Goal: Task Accomplishment & Management: Manage account settings

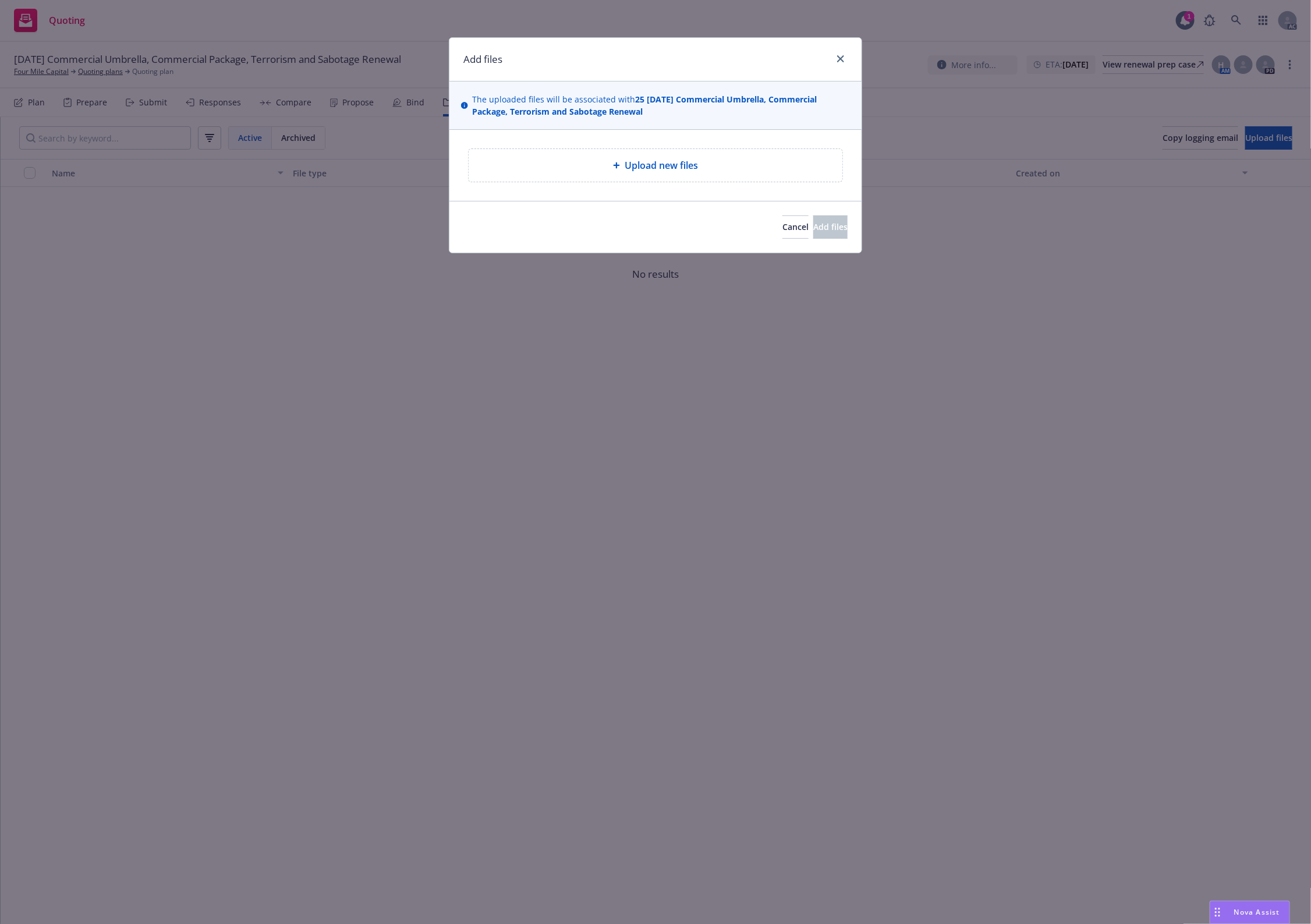
click at [708, 169] on div "Upload new files" at bounding box center [656, 165] width 355 height 14
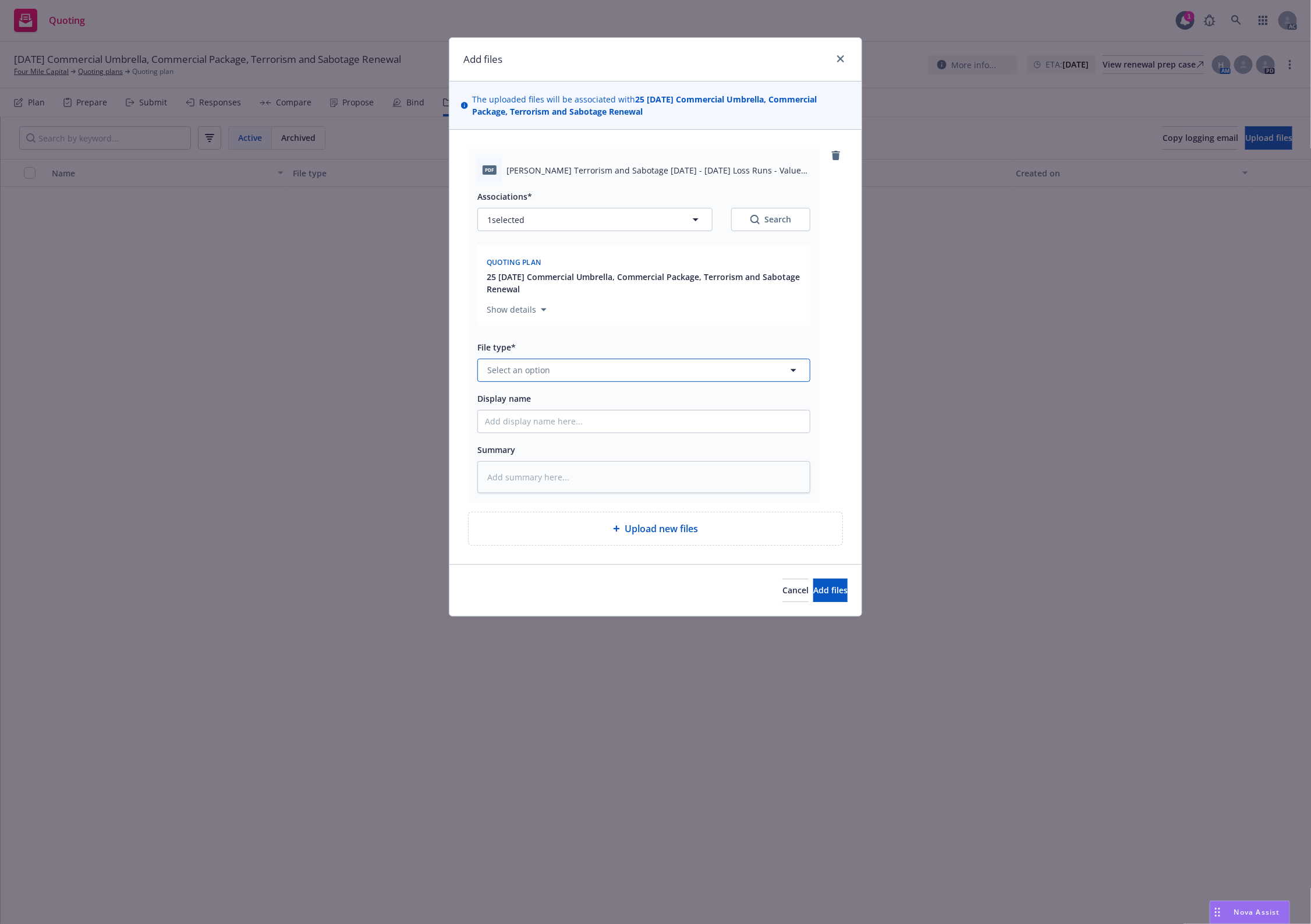
click at [542, 377] on button "Select an option" at bounding box center [644, 370] width 333 height 23
type input "`"
type textarea "x"
paste input "Loss Runs"
type input "Loss Runs"
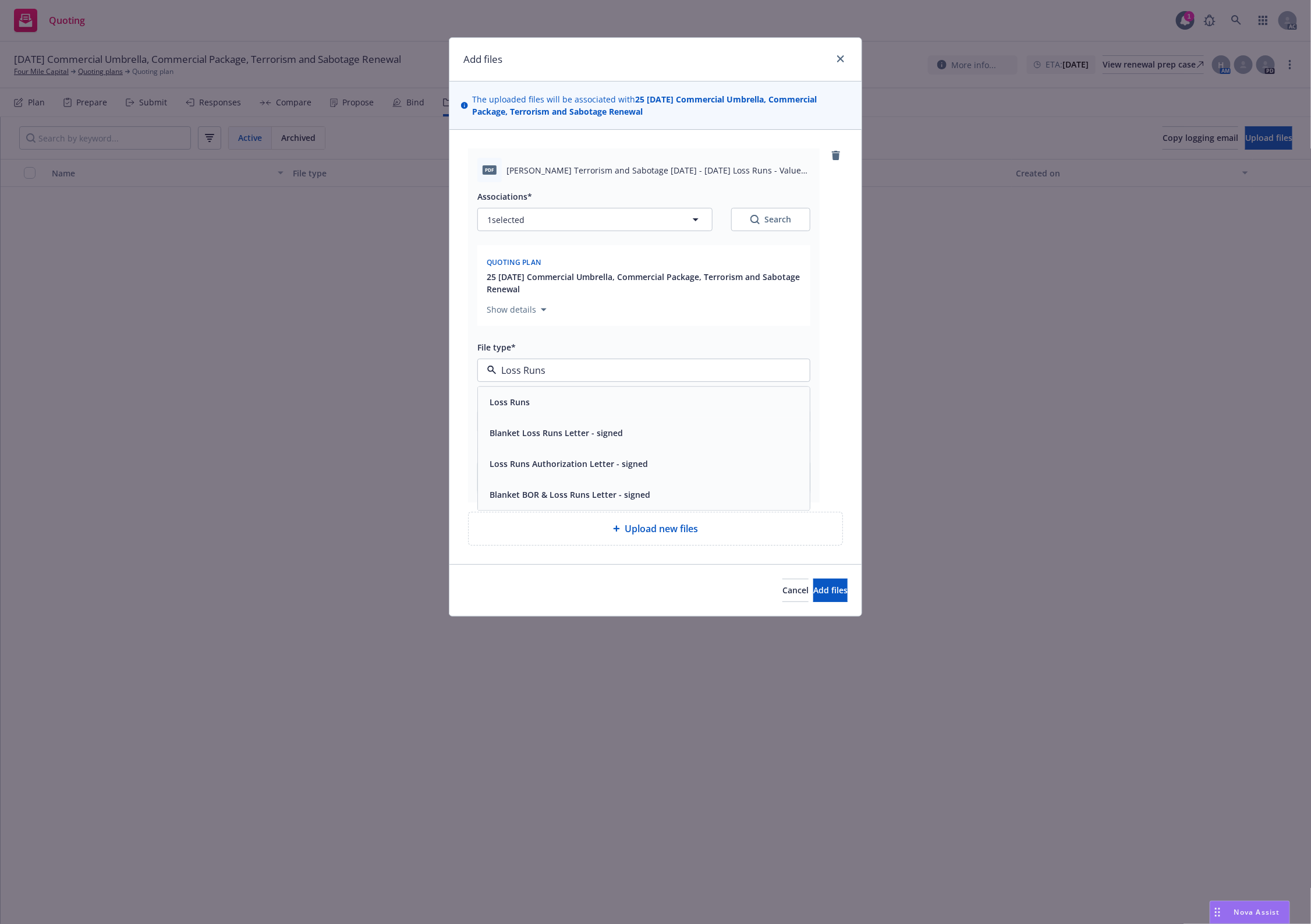
click at [536, 392] on div "Loss Runs" at bounding box center [644, 402] width 332 height 31
click at [767, 224] on div "Search" at bounding box center [771, 219] width 41 height 12
type textarea "x"
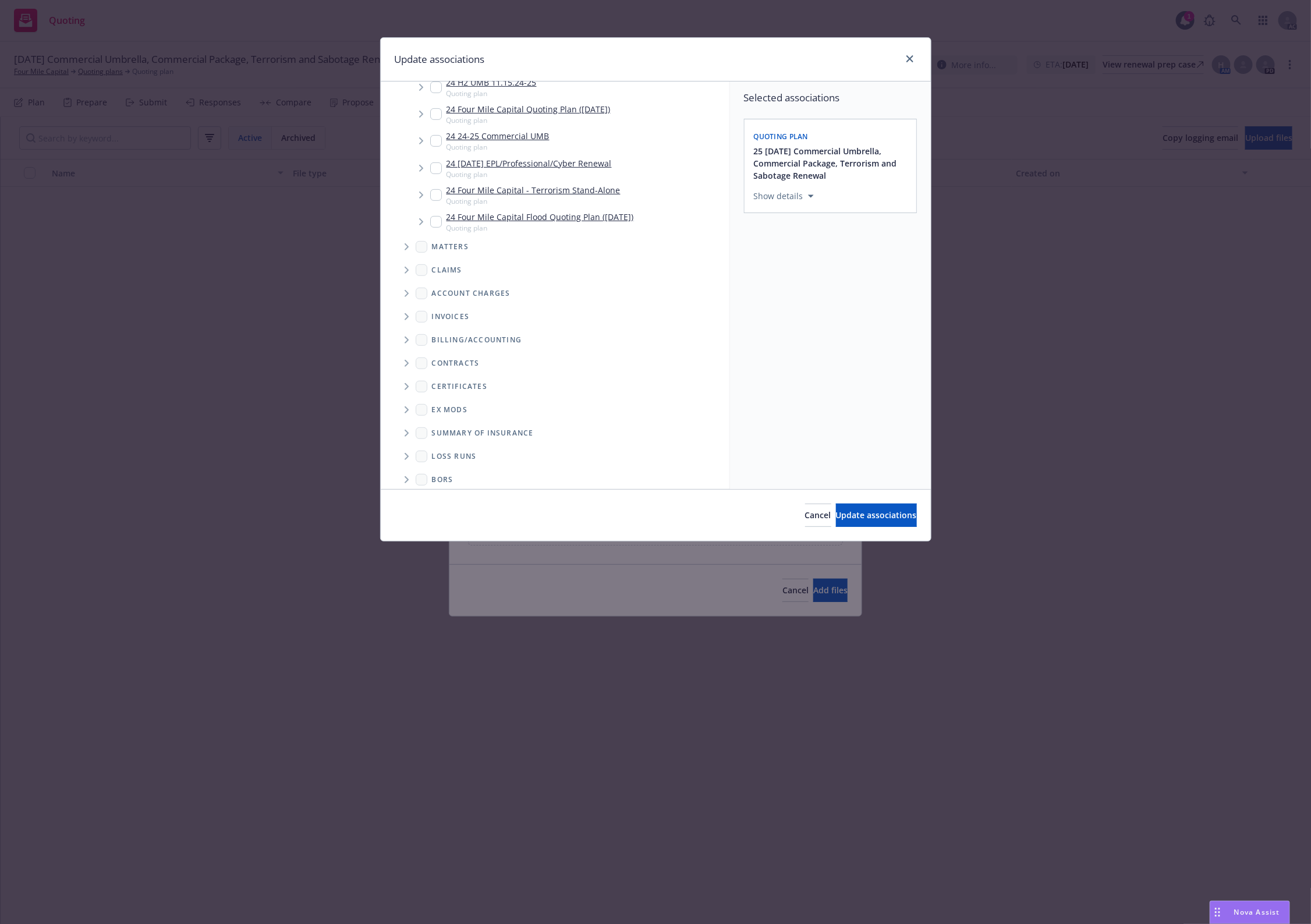
scroll to position [298, 0]
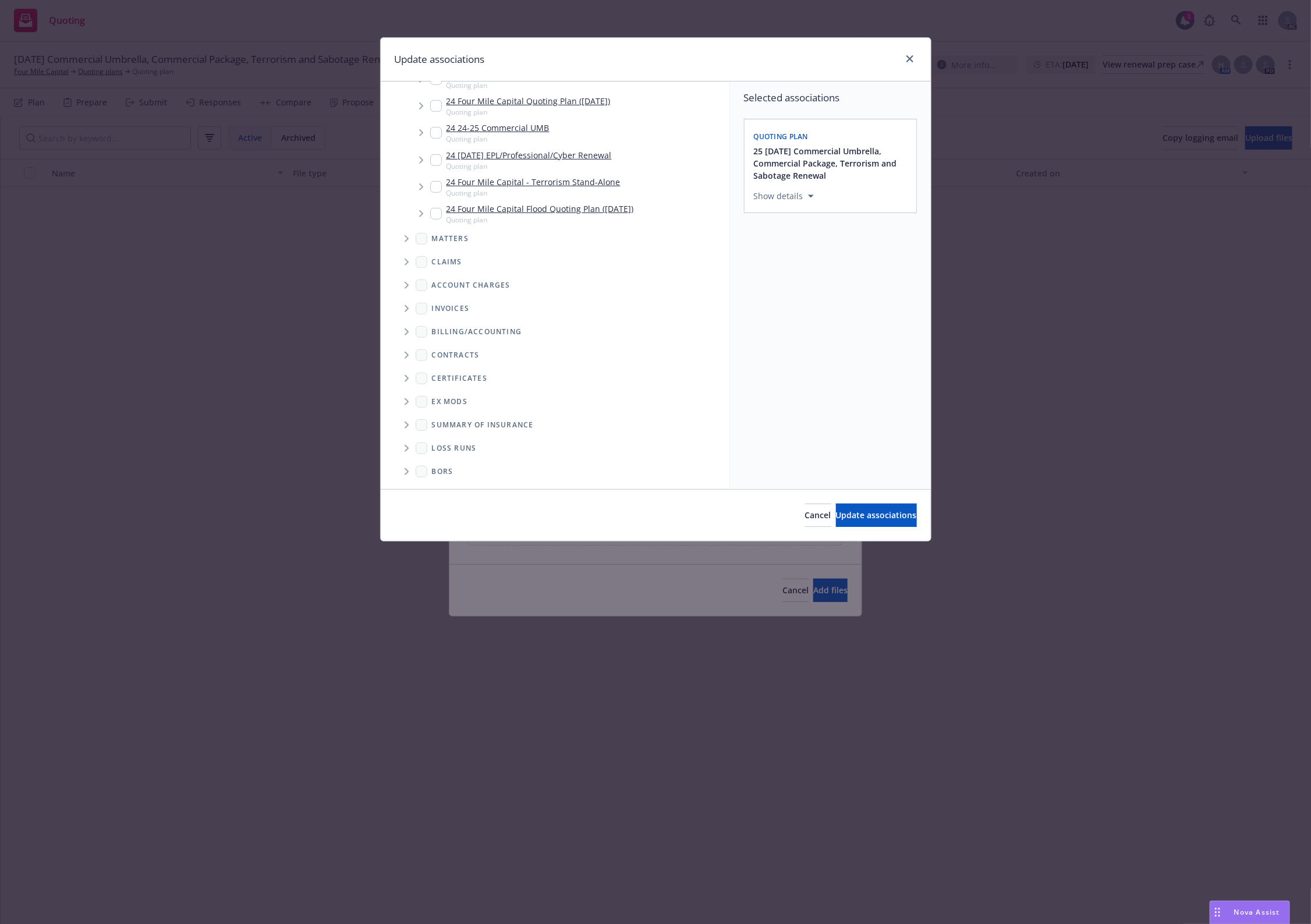
click at [408, 440] on span "Folder Tree Example" at bounding box center [406, 448] width 18 height 18
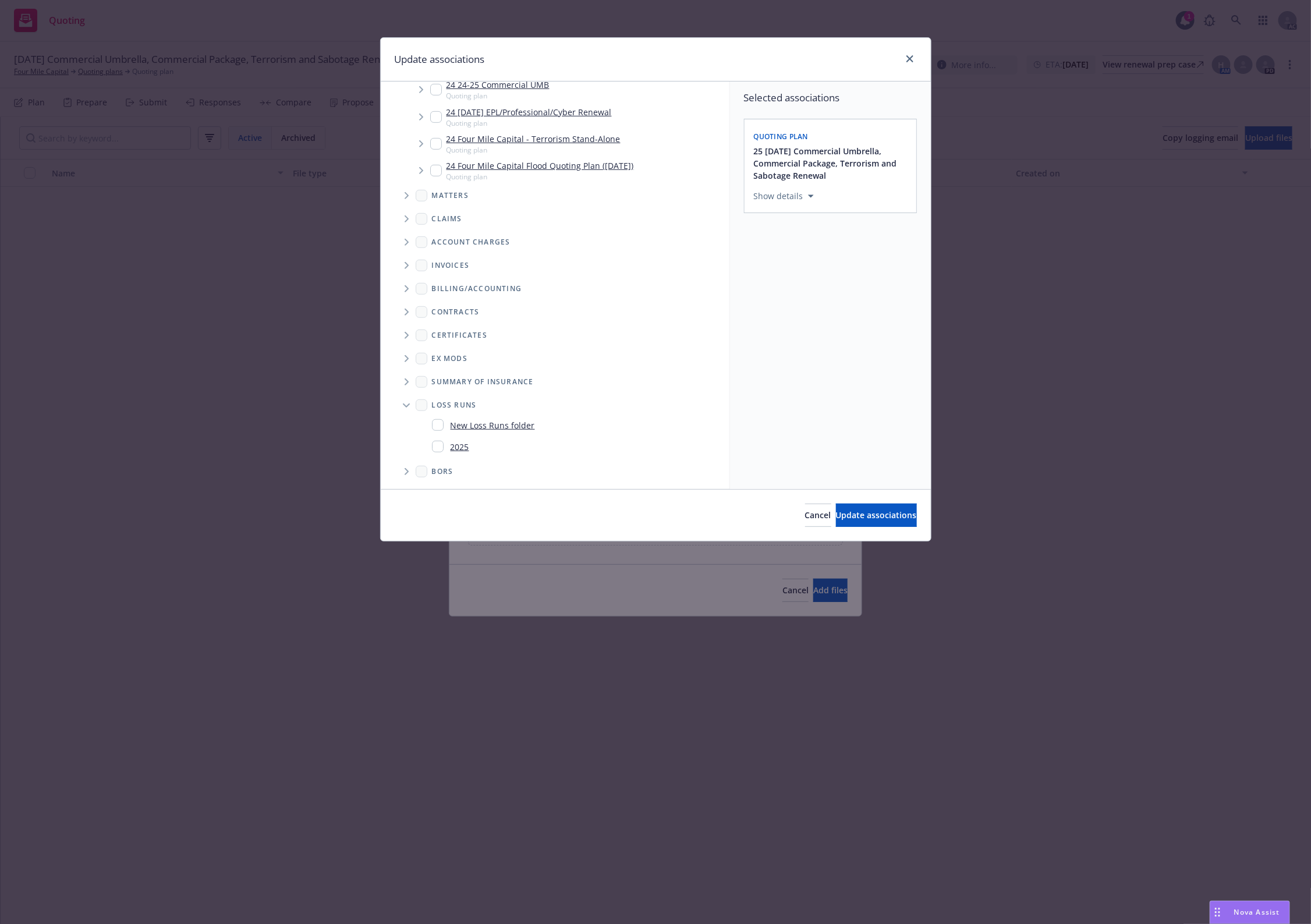
drag, startPoint x: 444, startPoint y: 448, endPoint x: 495, endPoint y: 448, distance: 51.0
click at [446, 448] on div "2025" at bounding box center [450, 446] width 37 height 17
checkbox input "true"
drag, startPoint x: 824, startPoint y: 518, endPoint x: 808, endPoint y: 557, distance: 42.2
click at [836, 519] on span "Update associations" at bounding box center [876, 514] width 81 height 11
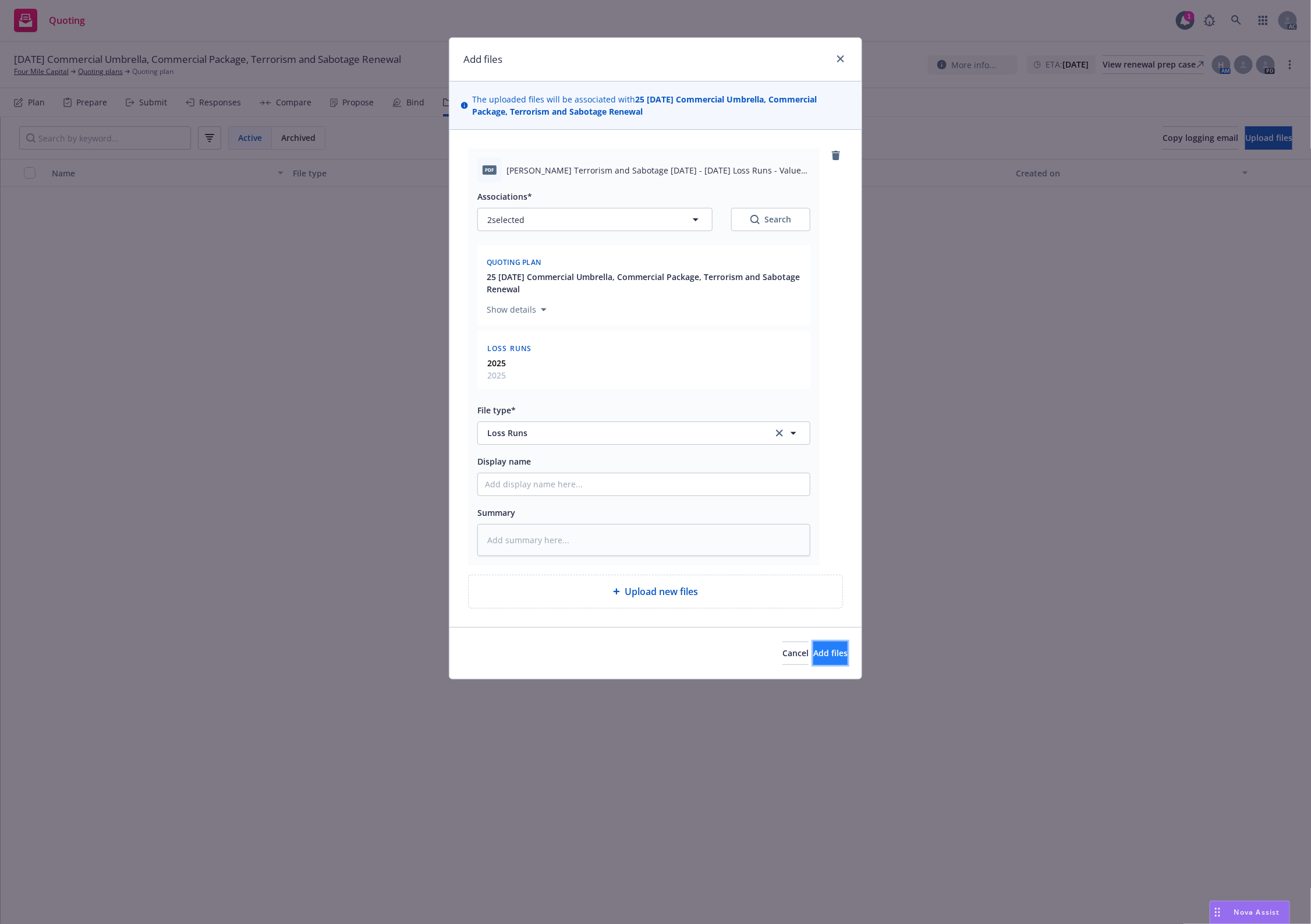
click at [813, 655] on span "Add files" at bounding box center [830, 652] width 34 height 11
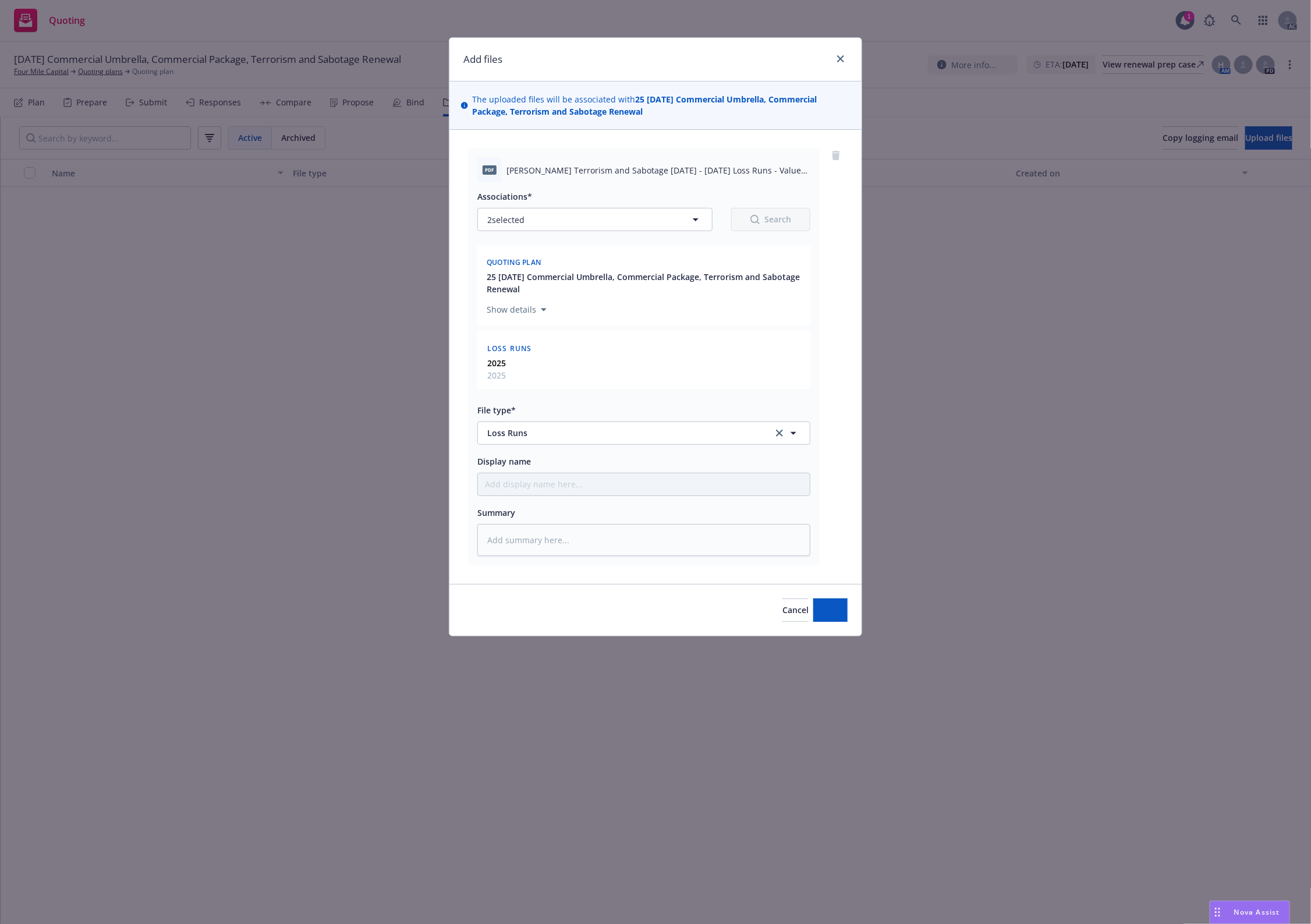
drag, startPoint x: 256, startPoint y: 503, endPoint x: 217, endPoint y: 66, distance: 438.7
click at [259, 484] on div "Add files The uploaded files will be associated with 25 11/15/25 Commercial Umb…" at bounding box center [656, 462] width 1311 height 924
type textarea "x"
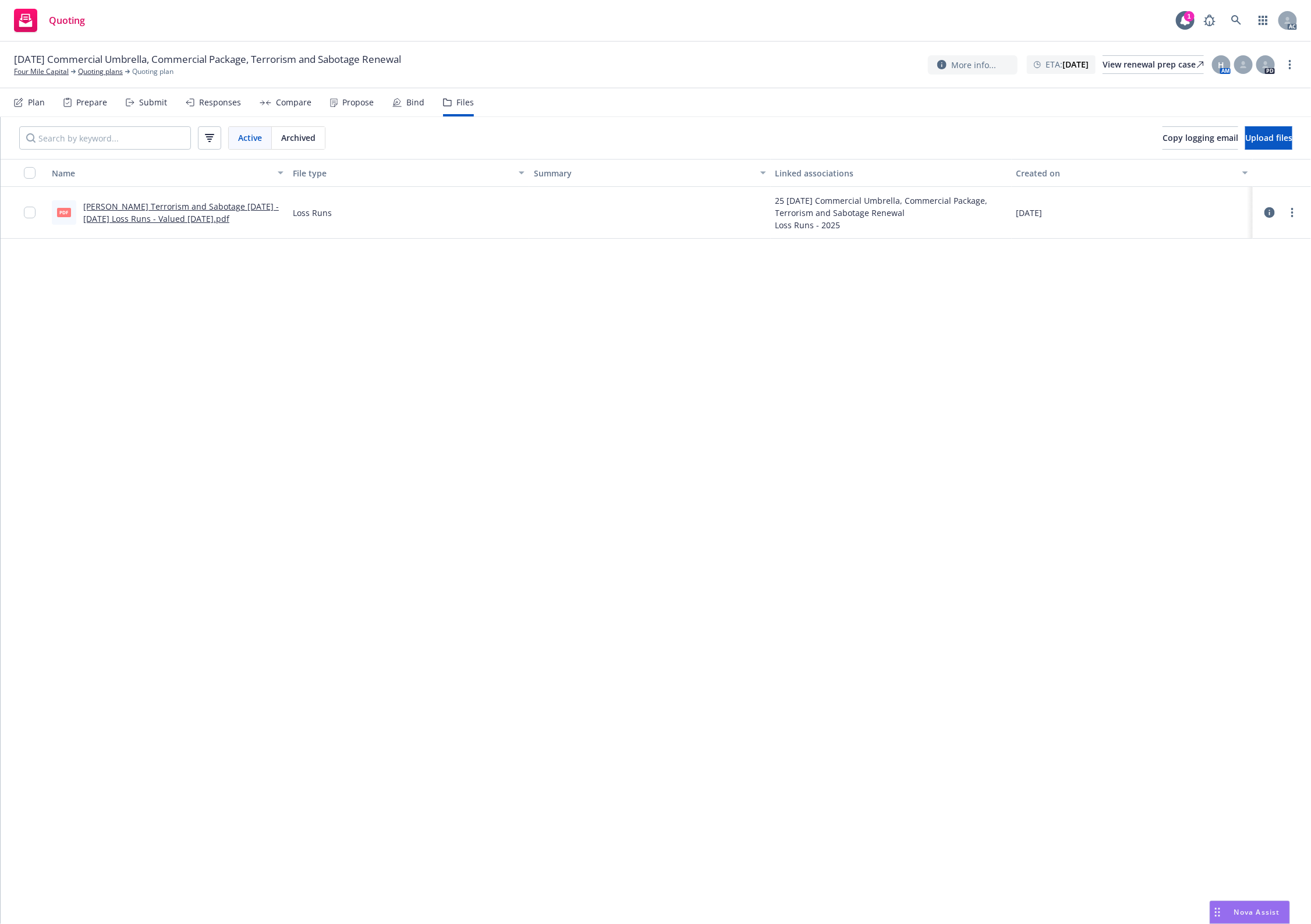
click at [601, 350] on div "Name File type Summary Linked associations Created on pdf Lloyd's Terrorism and…" at bounding box center [656, 541] width 1311 height 765
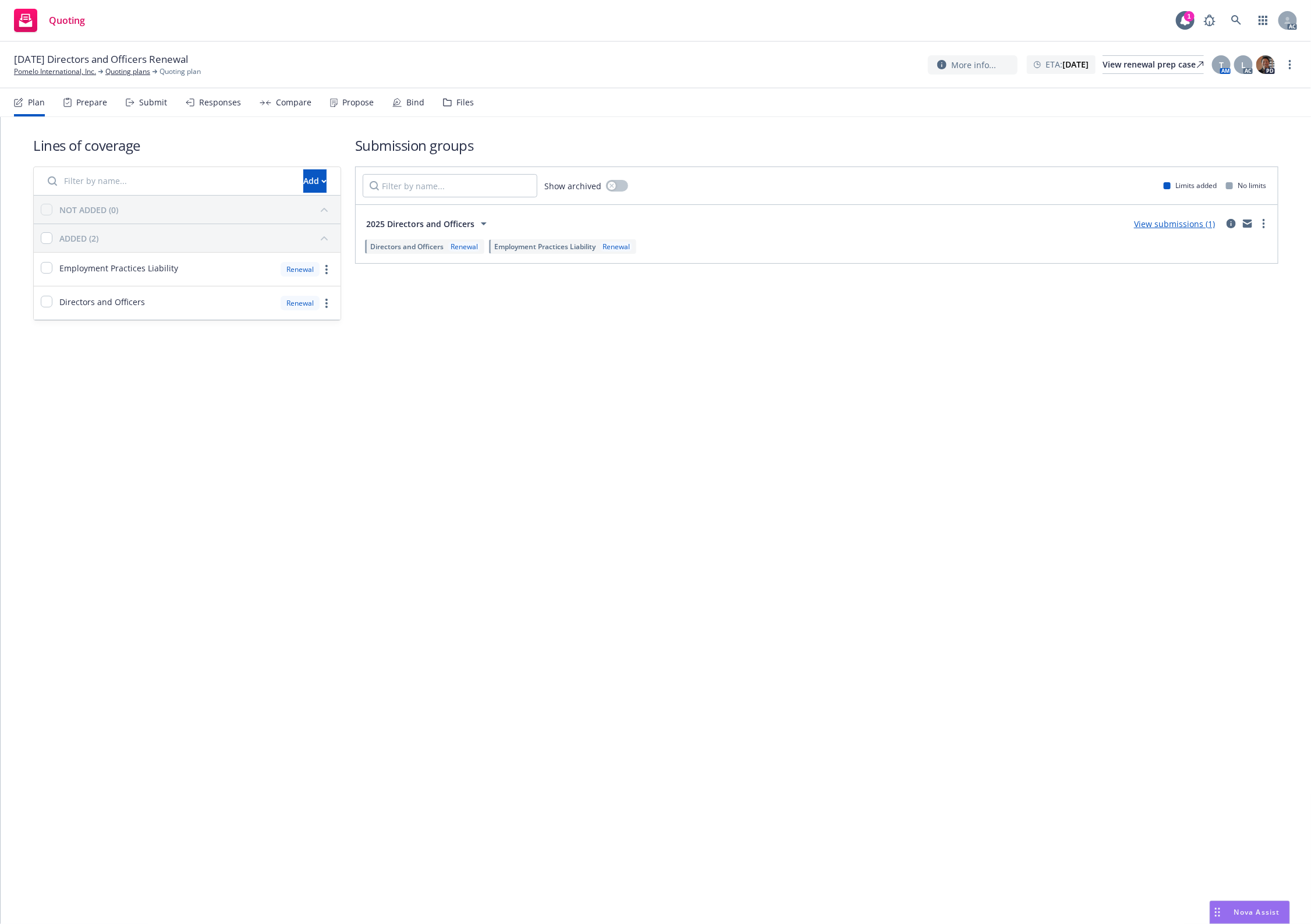
drag, startPoint x: 457, startPoint y: 80, endPoint x: 456, endPoint y: 112, distance: 32.0
click at [457, 80] on div "[DATE] Directors and Officers Renewal Pomelo International, Inc. Quoting plans …" at bounding box center [656, 65] width 1311 height 47
click at [468, 101] on div "Files" at bounding box center [466, 102] width 18 height 9
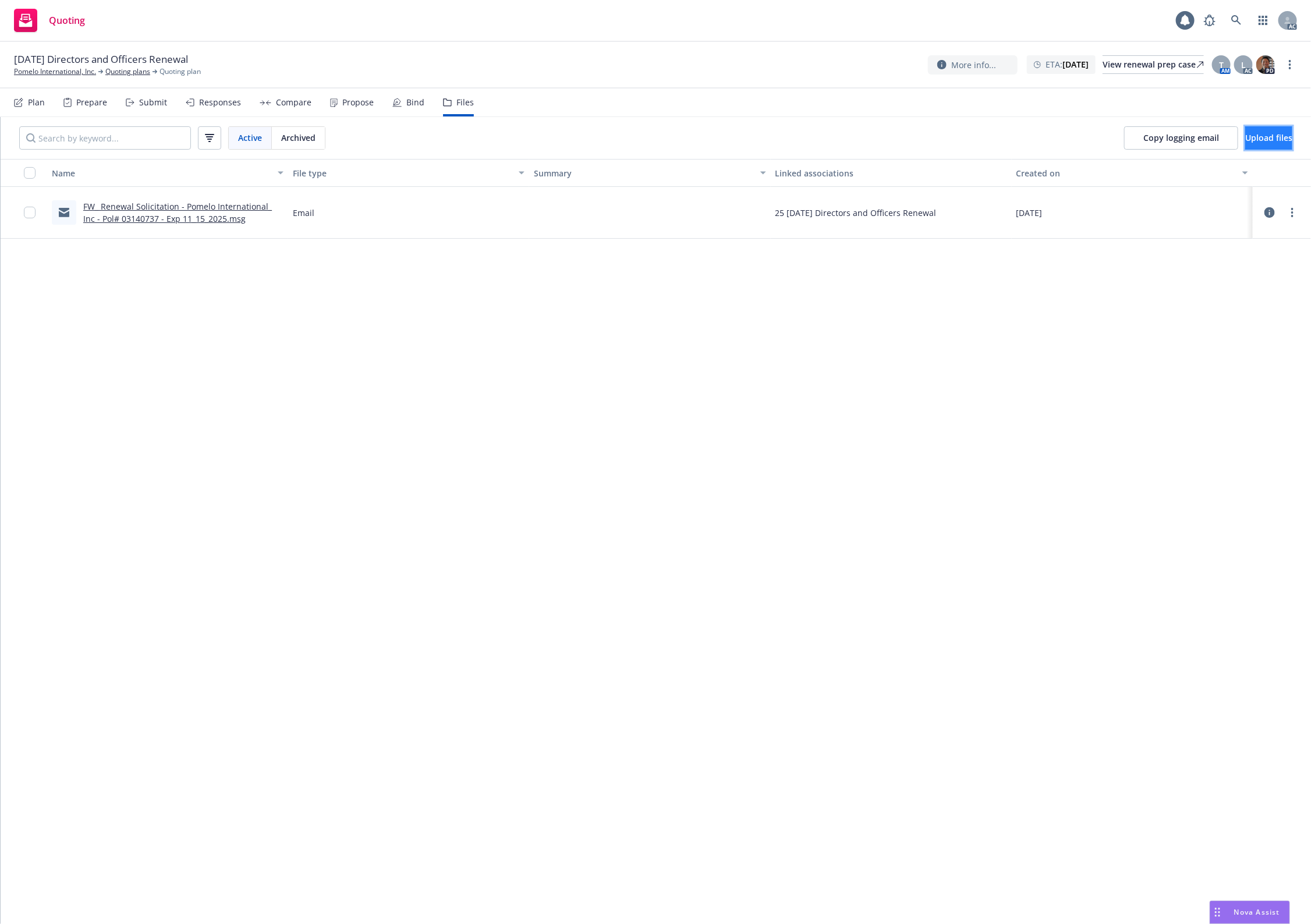
click at [1245, 137] on span "Upload files" at bounding box center [1269, 137] width 48 height 11
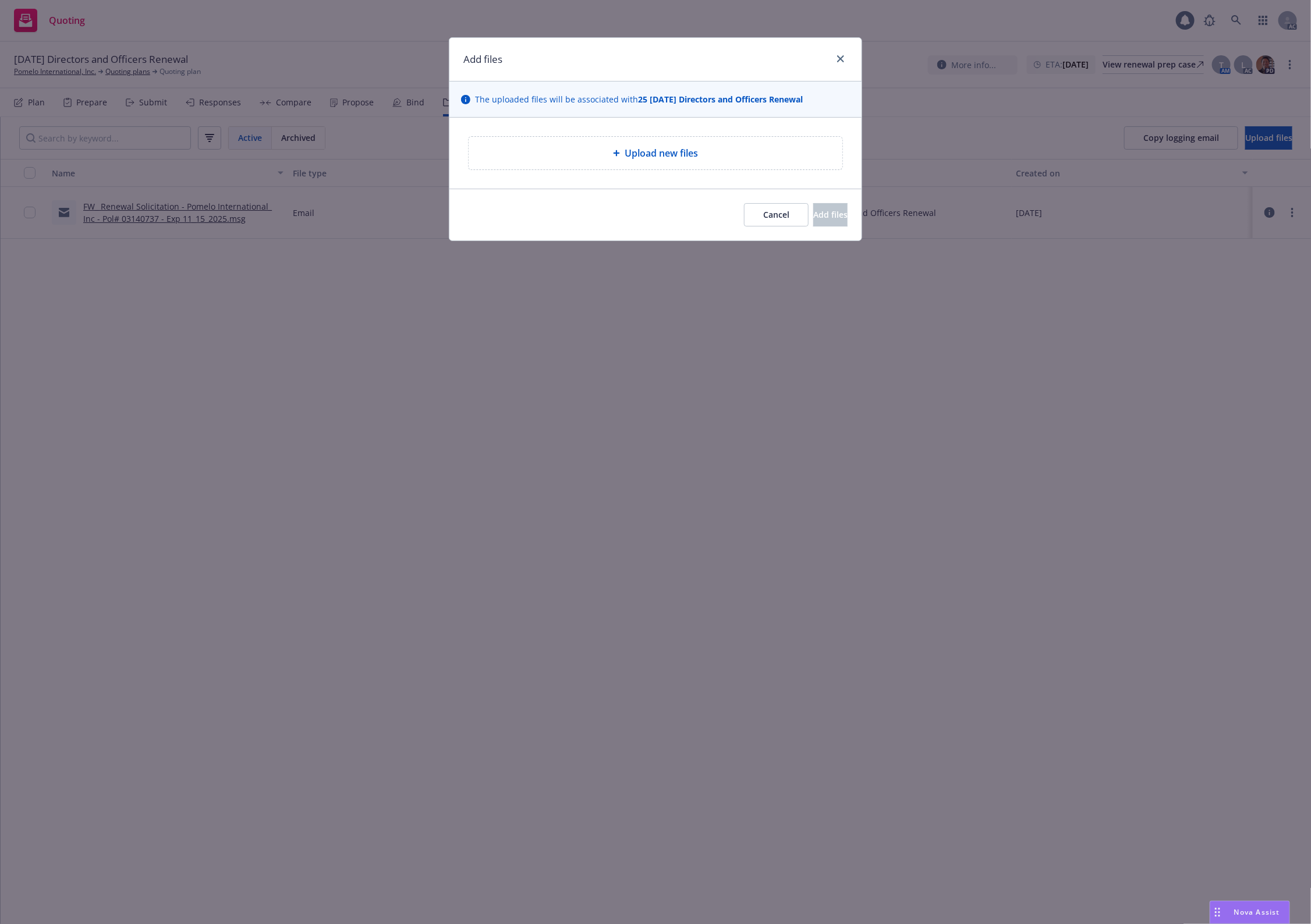
click at [636, 126] on div "Upload new files" at bounding box center [656, 153] width 412 height 71
click at [638, 145] on div "Upload new files" at bounding box center [656, 153] width 374 height 33
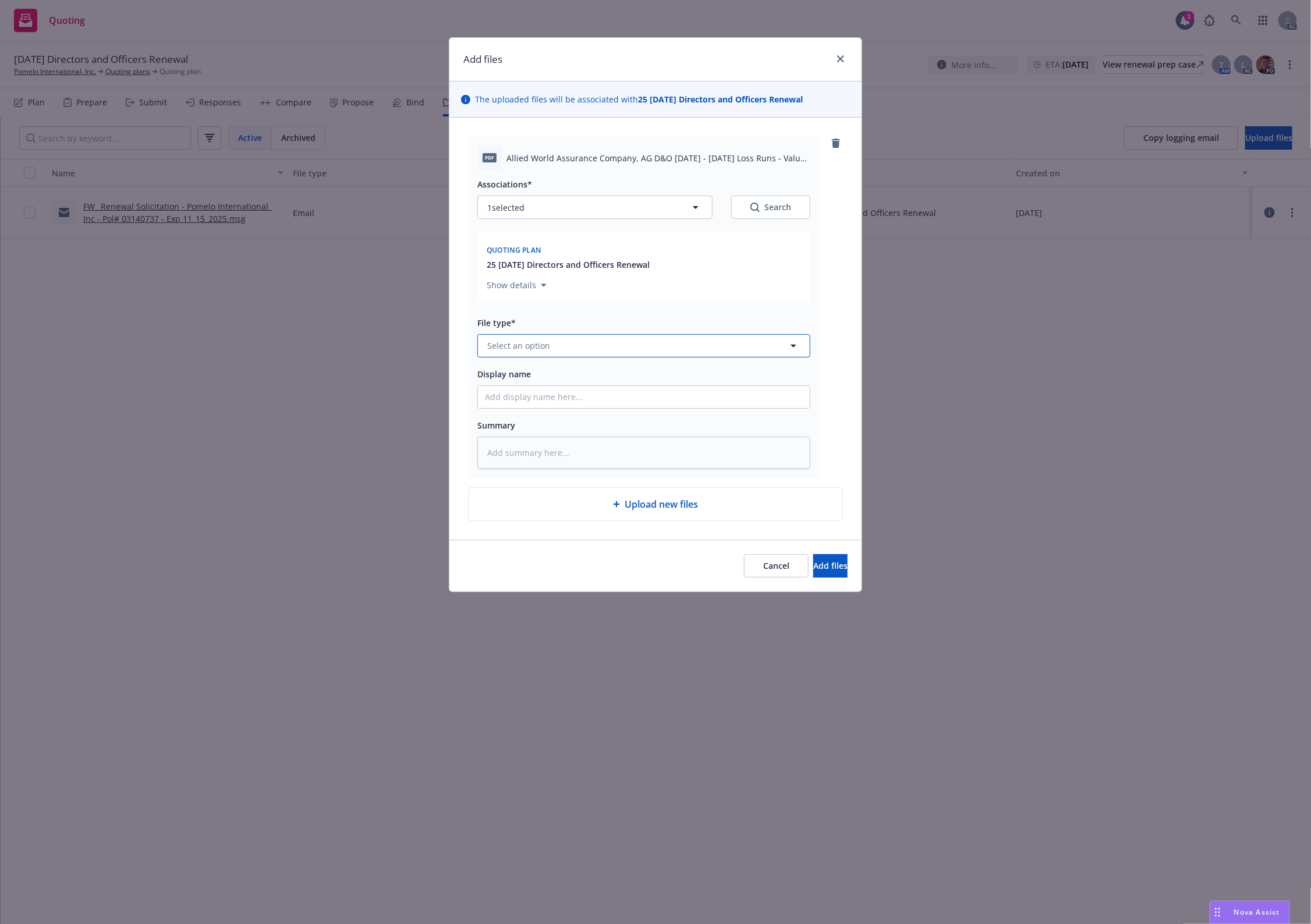
click at [565, 356] on button "Select an option" at bounding box center [644, 345] width 333 height 23
type input "`"
type textarea "x"
paste input "Loss Runs"
type input "Loss Runs"
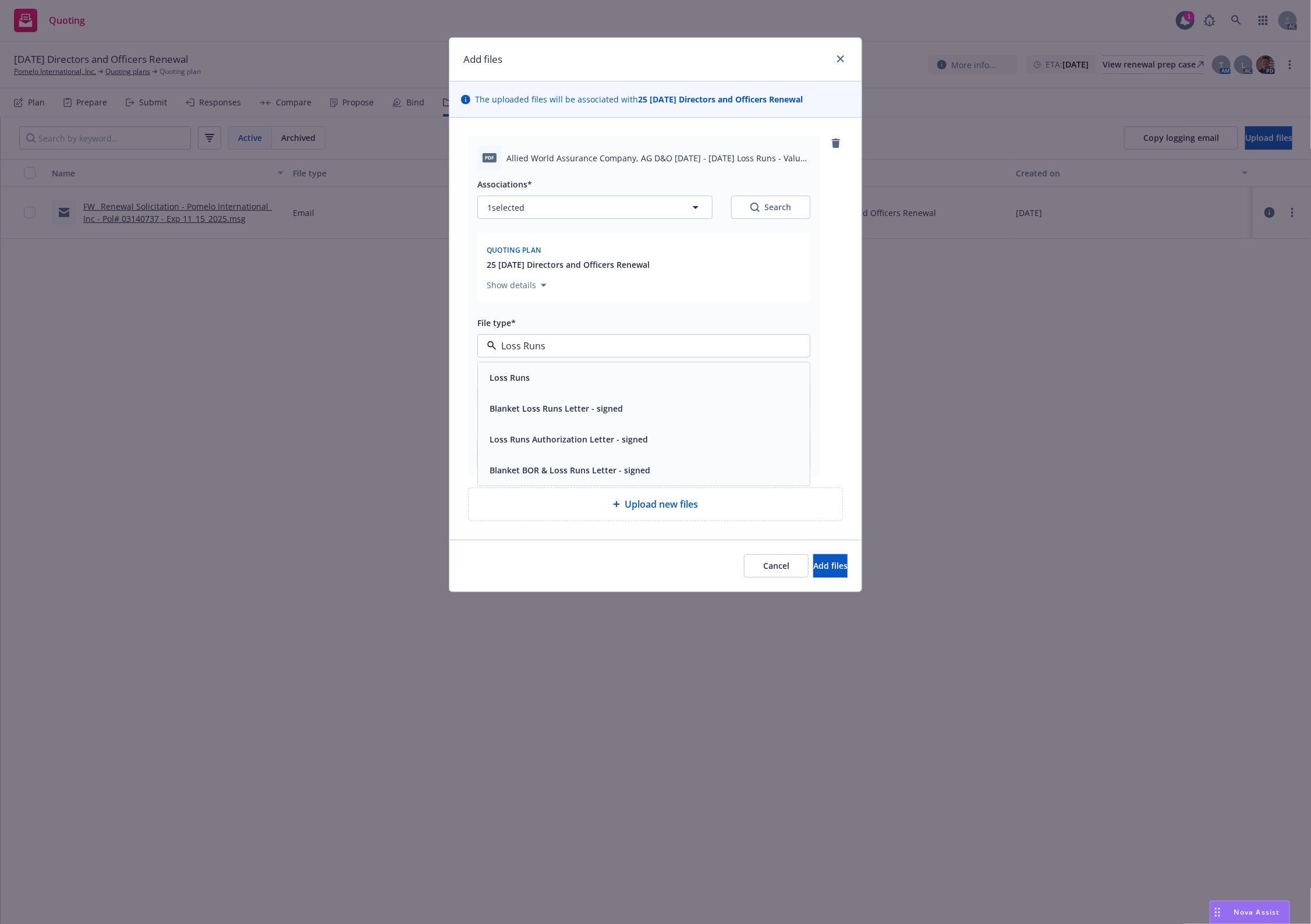
drag, startPoint x: 549, startPoint y: 380, endPoint x: 732, endPoint y: 272, distance: 212.5
click at [554, 373] on div "Loss Runs" at bounding box center [644, 377] width 318 height 17
click at [767, 188] on div "Associations*" at bounding box center [644, 183] width 333 height 14
click at [763, 201] on button "Search" at bounding box center [771, 207] width 79 height 23
type textarea "x"
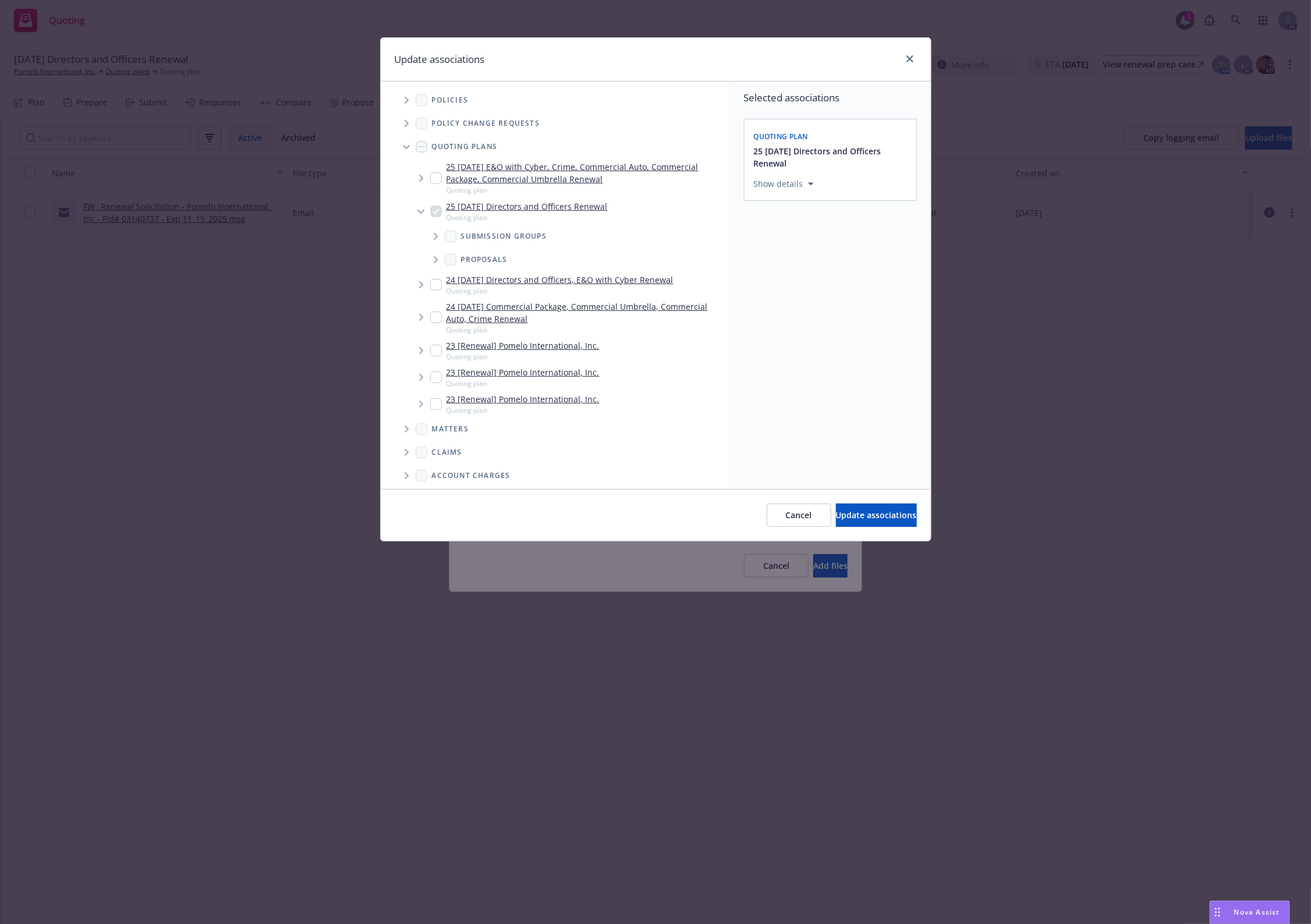
scroll to position [191, 0]
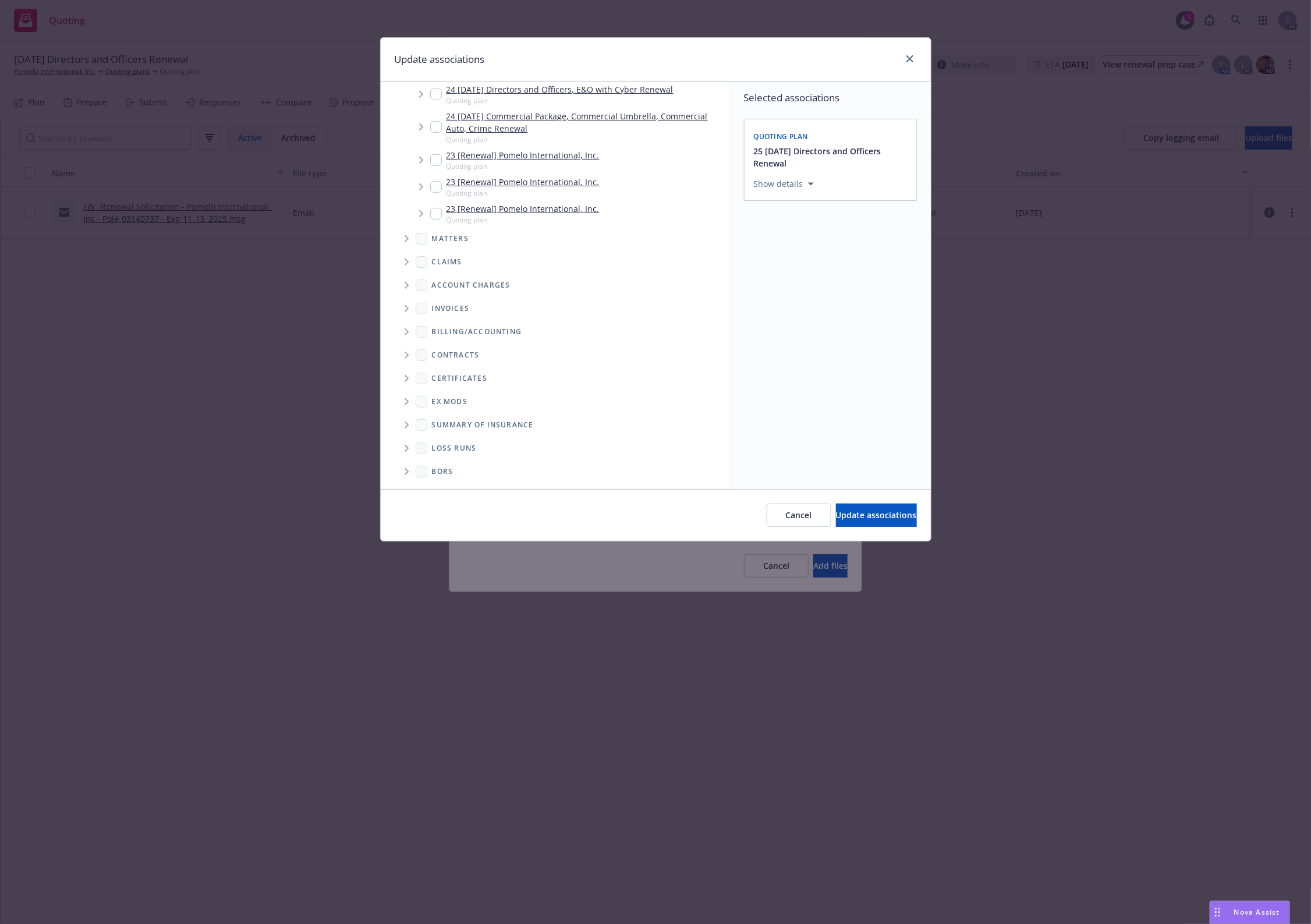
click at [408, 447] on icon "Folder Tree Example" at bounding box center [407, 448] width 4 height 7
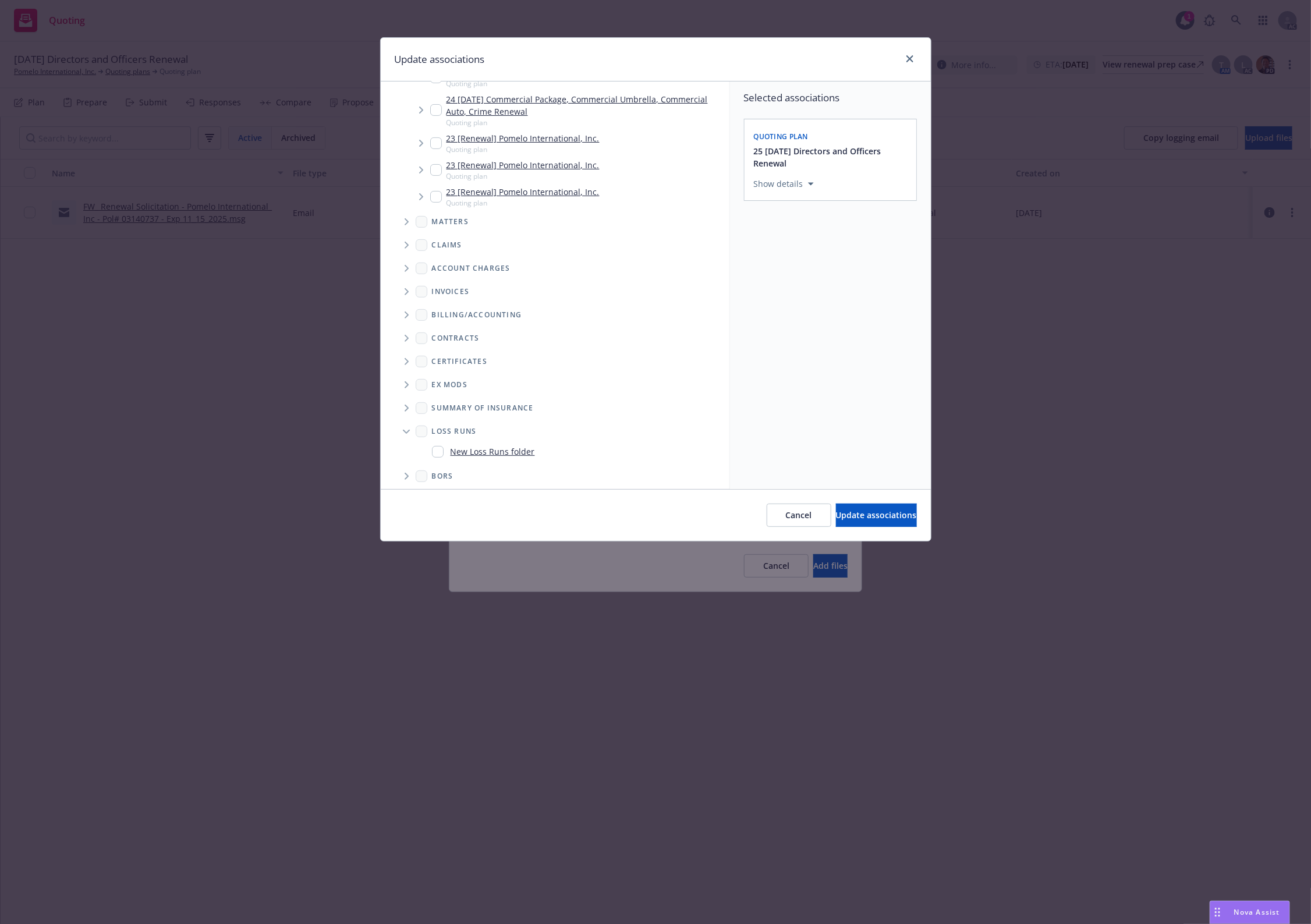
scroll to position [213, 0]
drag, startPoint x: 450, startPoint y: 438, endPoint x: 517, endPoint y: 440, distance: 67.0
click at [453, 440] on div "New Loss Runs folder" at bounding box center [483, 446] width 103 height 17
checkbox input "true"
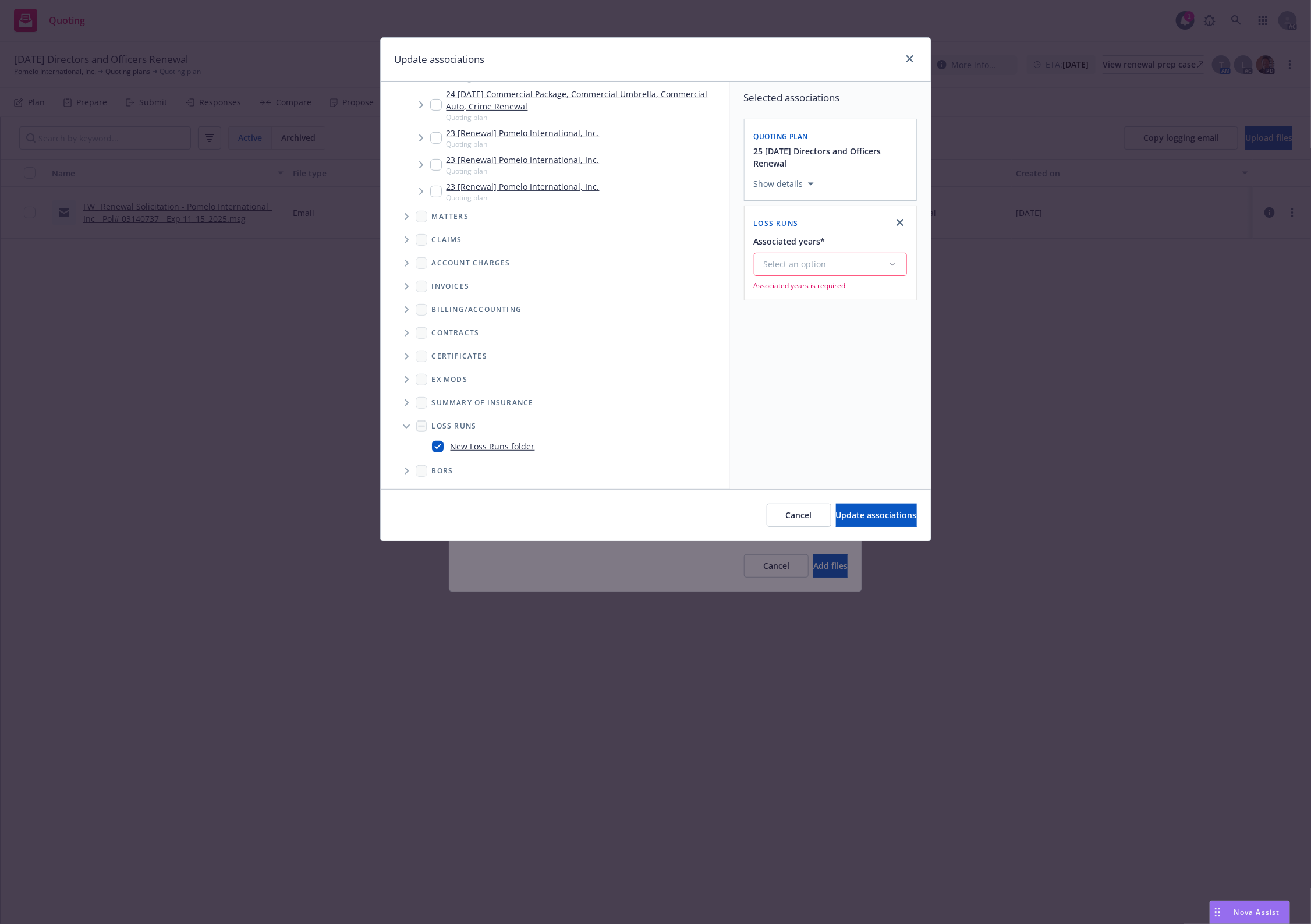
click at [829, 255] on button "Select an option" at bounding box center [831, 264] width 153 height 23
click at [807, 386] on div "2025" at bounding box center [862, 383] width 214 height 31
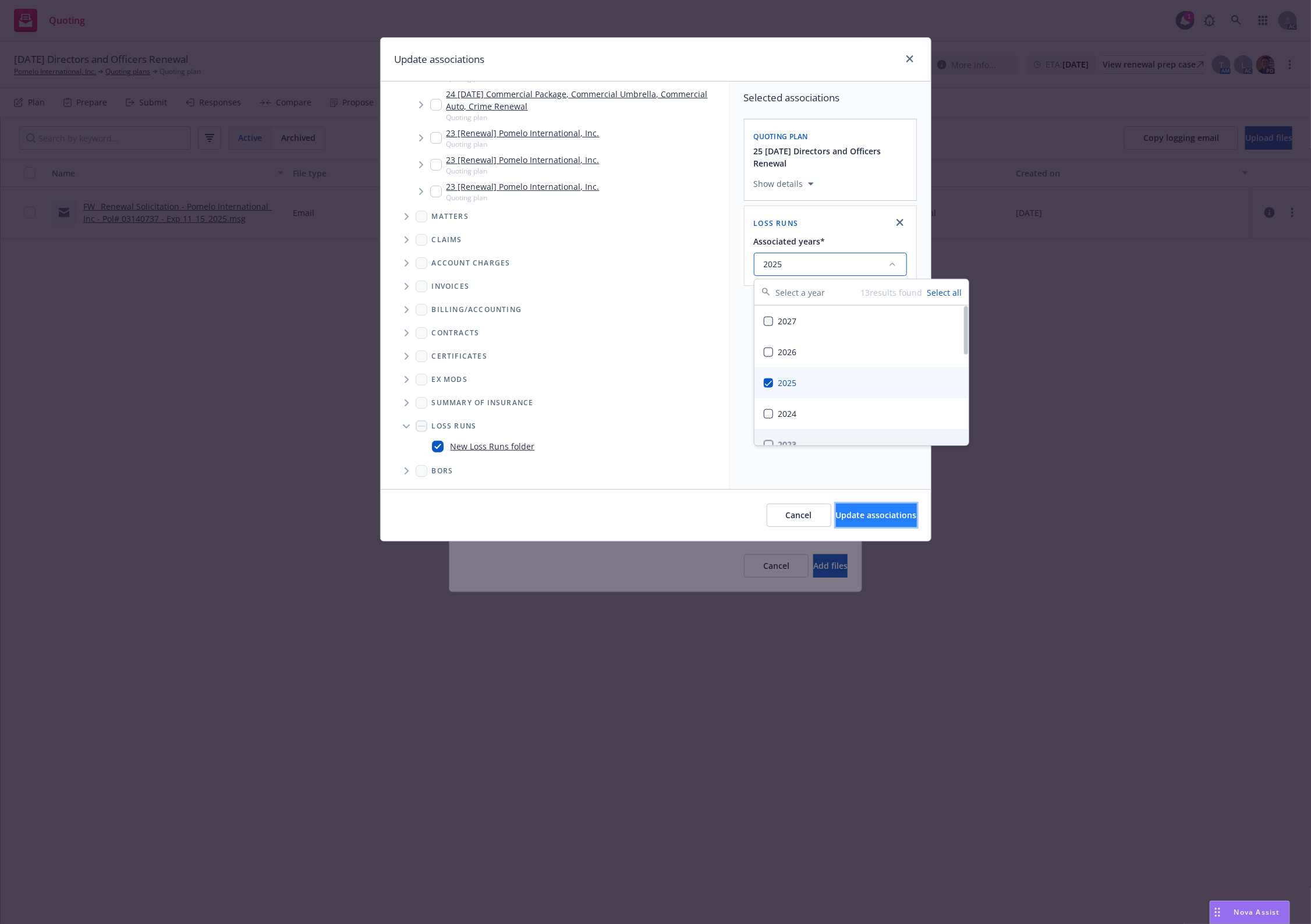
click at [852, 522] on button "Update associations" at bounding box center [876, 515] width 81 height 23
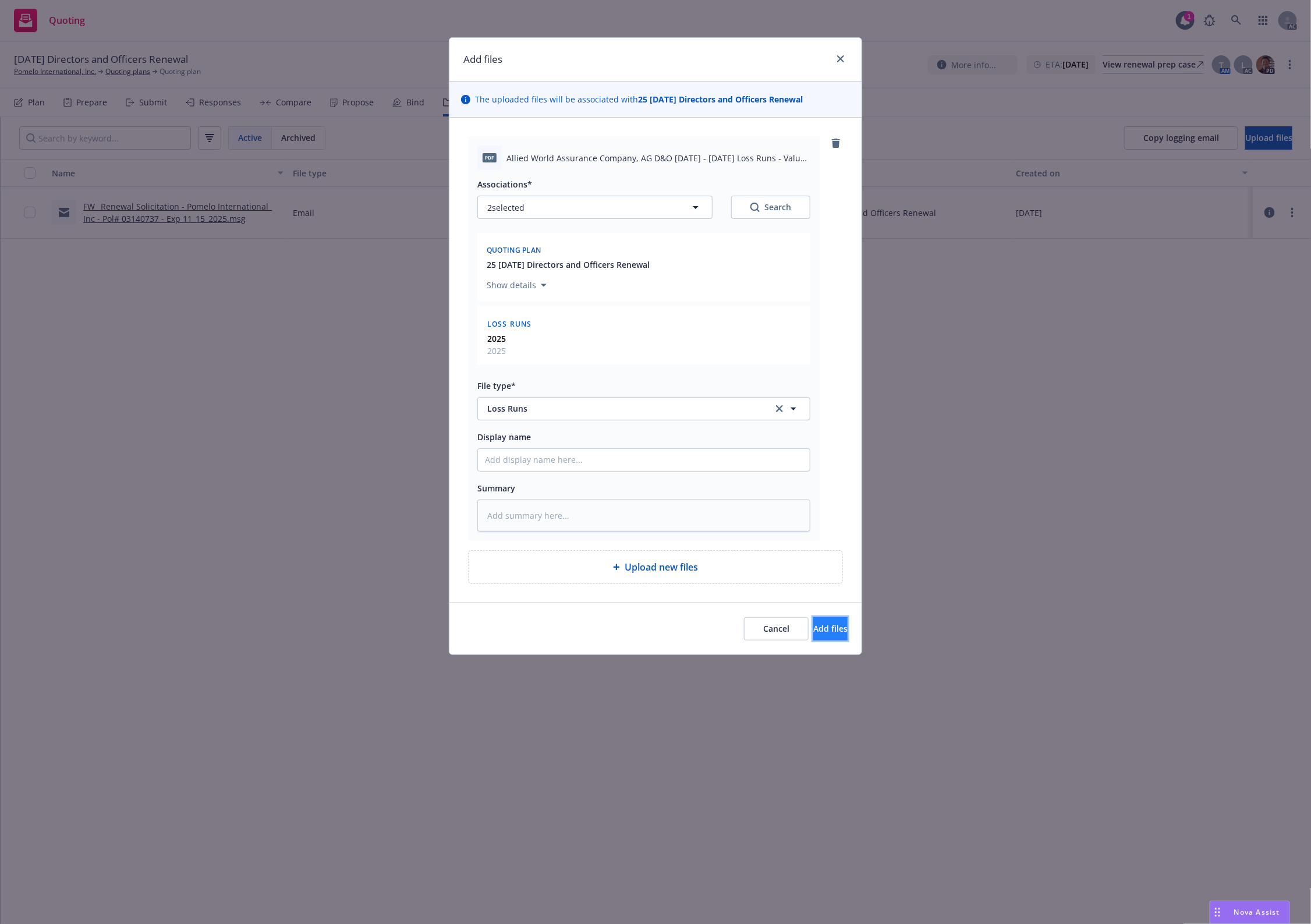
click at [820, 638] on button "Add files" at bounding box center [830, 629] width 34 height 23
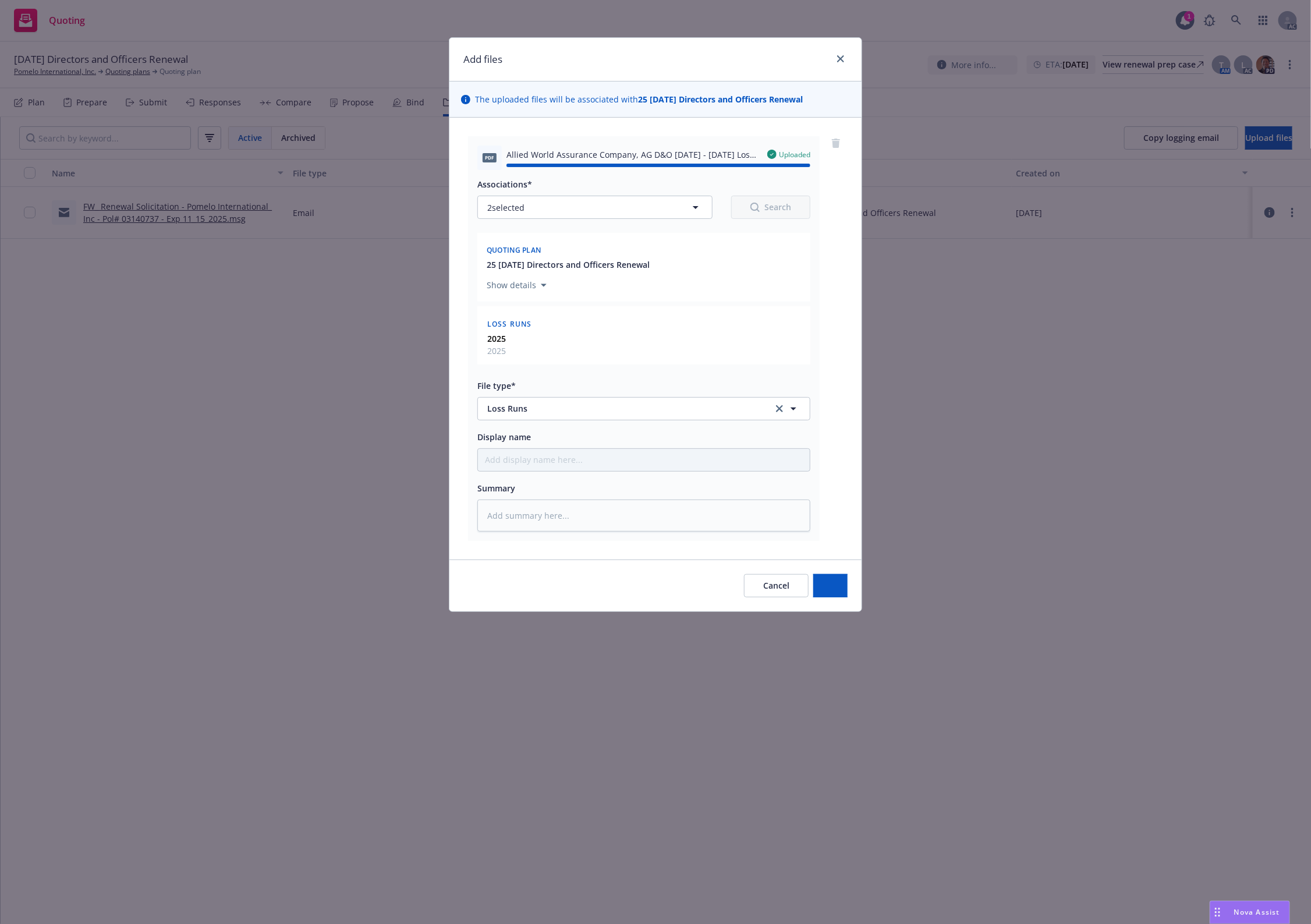
type textarea "x"
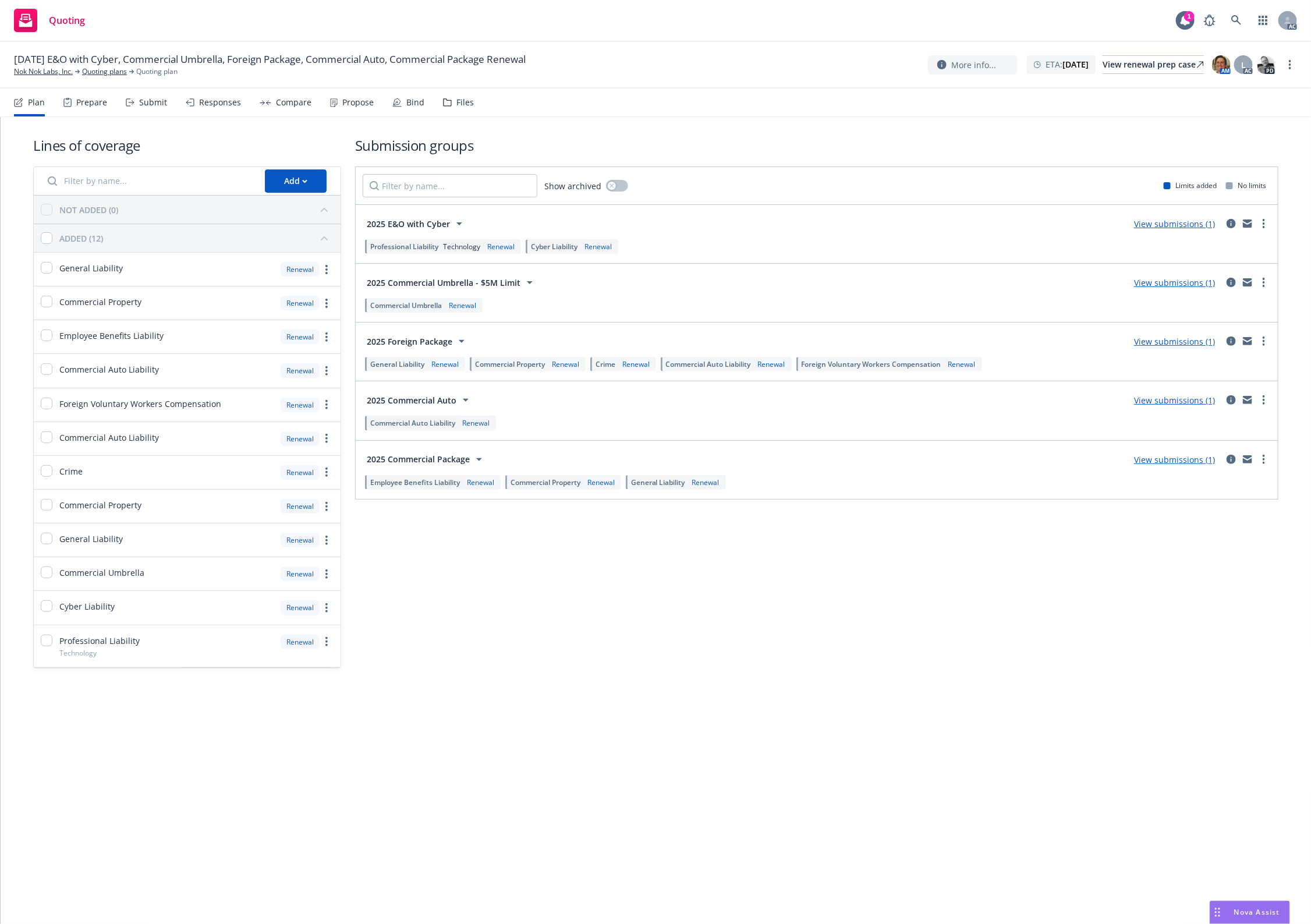
click at [468, 104] on div "Files" at bounding box center [466, 102] width 18 height 9
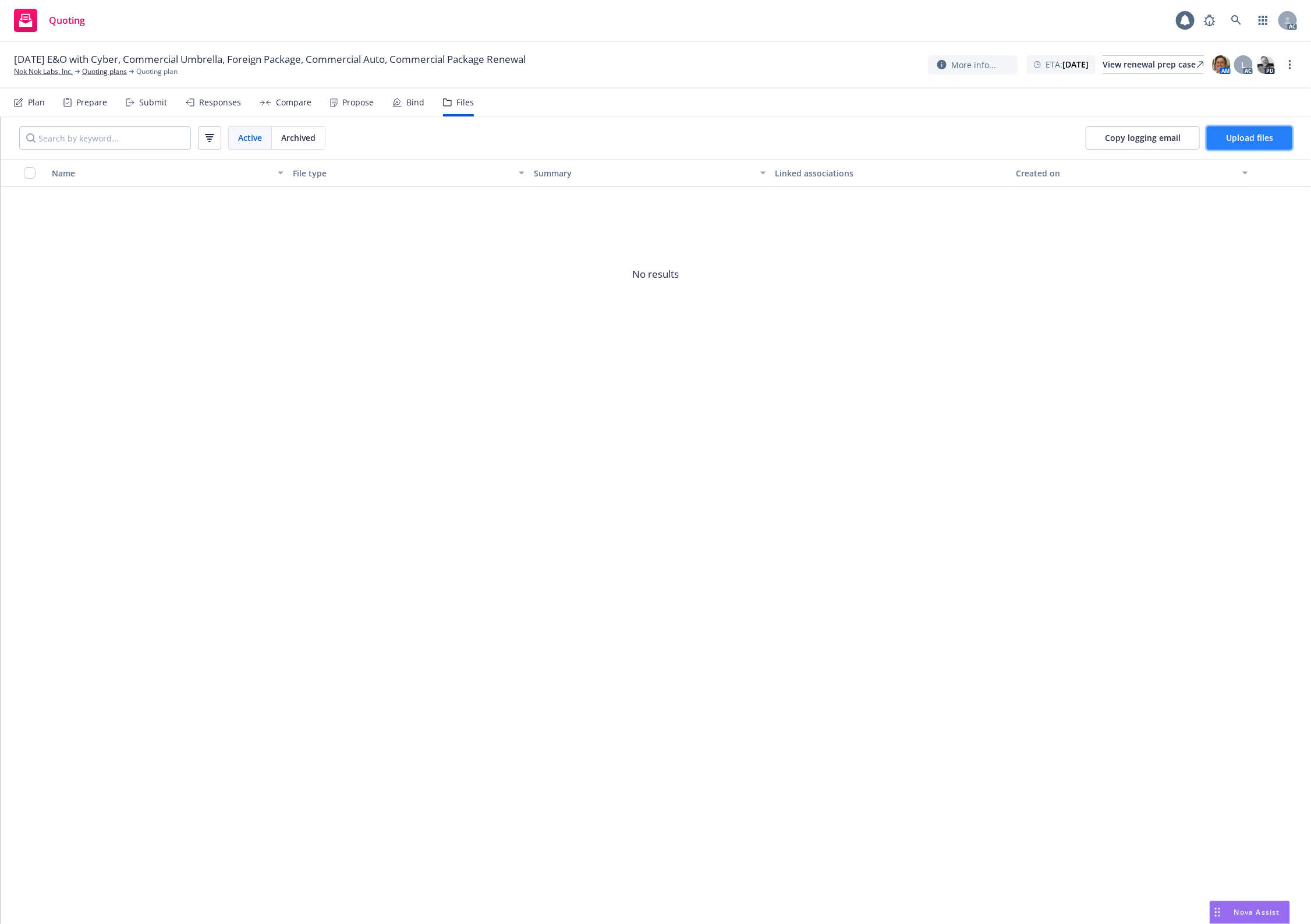
click at [1228, 142] on span "Upload files" at bounding box center [1250, 137] width 48 height 11
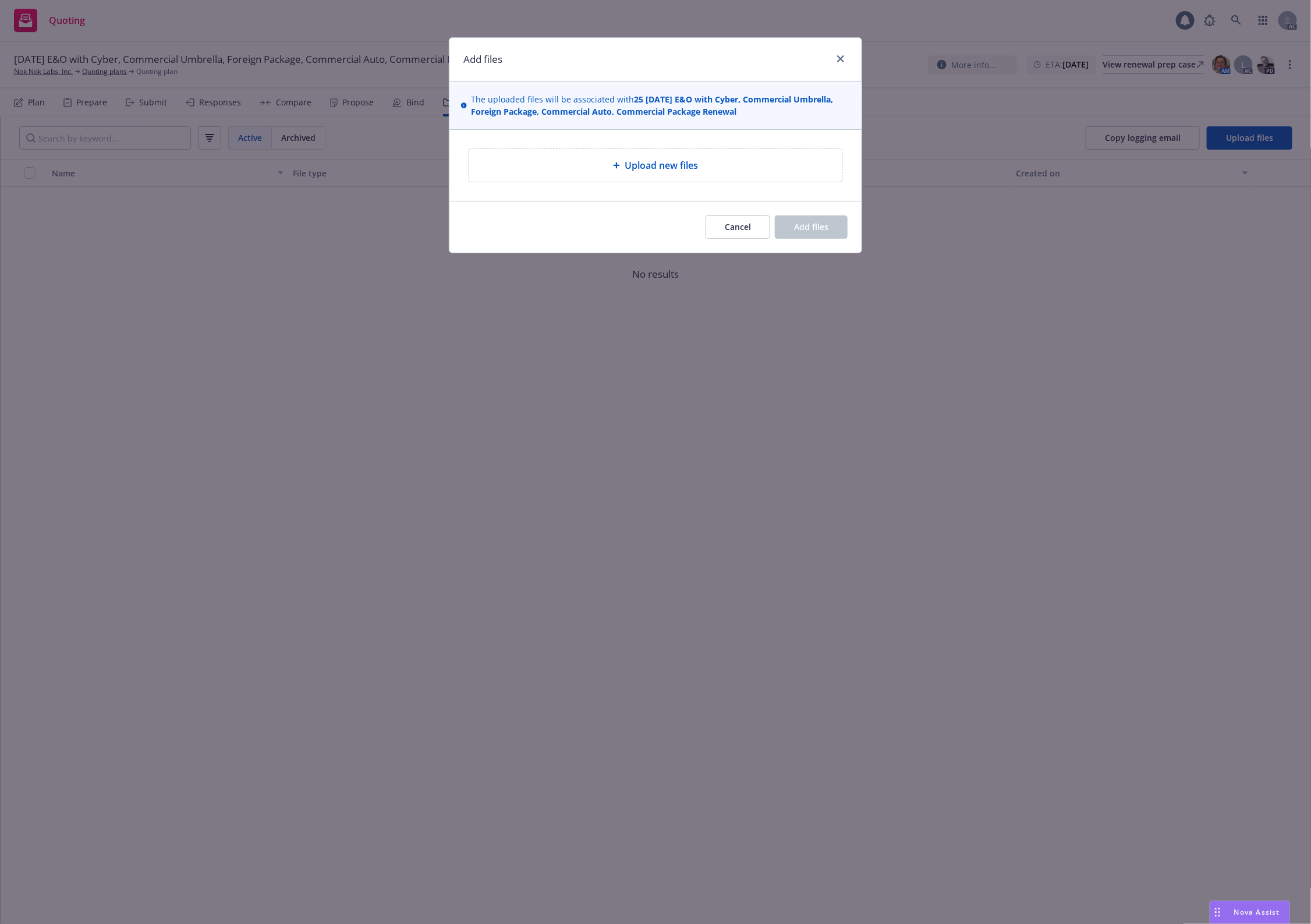
click at [644, 157] on div "Upload new files" at bounding box center [656, 165] width 374 height 33
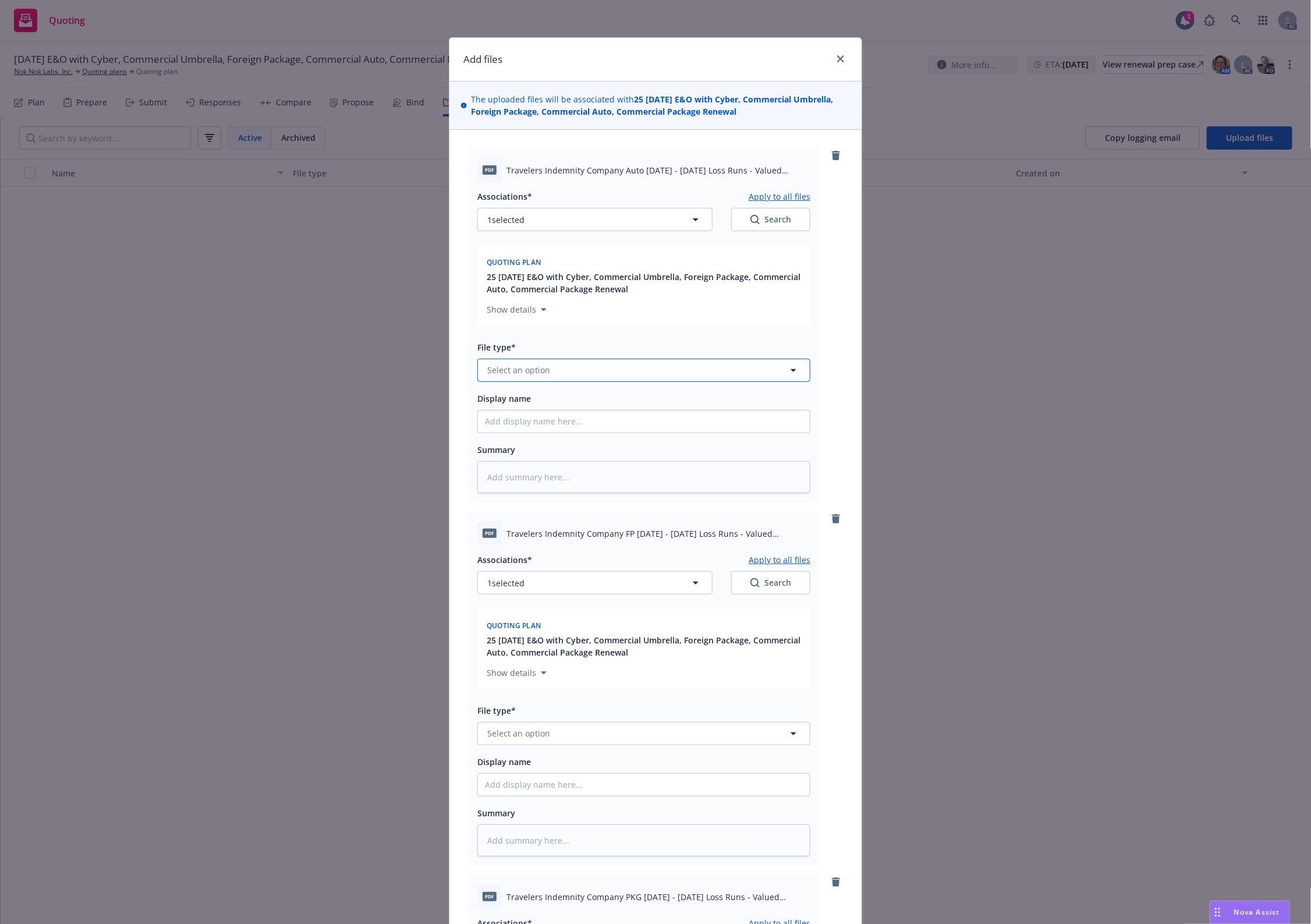
click at [581, 373] on button "Select an option" at bounding box center [644, 370] width 333 height 23
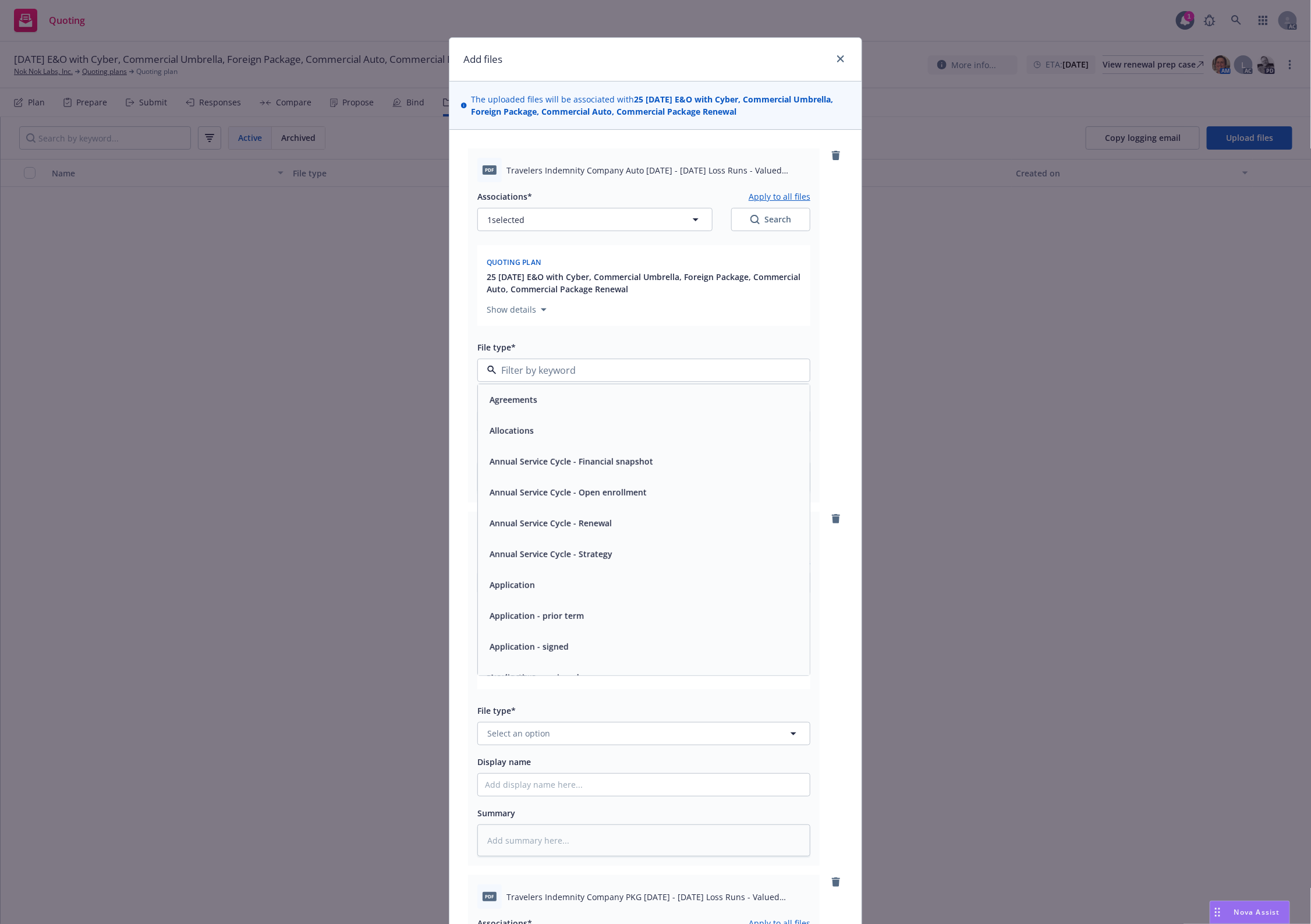
type input "`"
type textarea "x"
paste input "Loss Runs"
type input "Loss Runs"
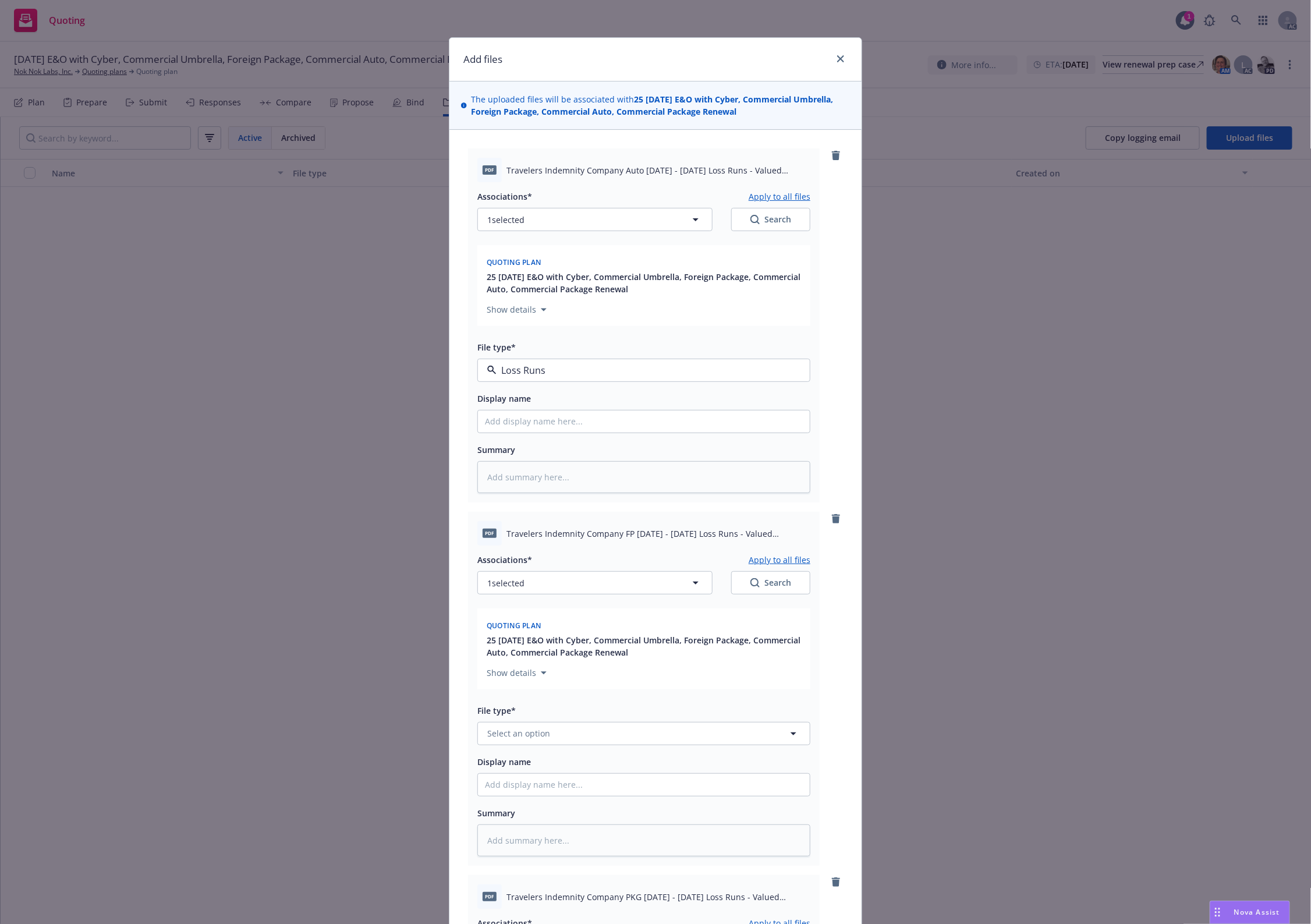
click at [504, 405] on span "Loss Runs" at bounding box center [509, 402] width 40 height 12
type textarea "x"
drag, startPoint x: 534, startPoint y: 709, endPoint x: 527, endPoint y: 745, distance: 36.7
click at [534, 717] on div "File type* Select an option" at bounding box center [644, 724] width 333 height 42
click at [525, 743] on button "Select an option" at bounding box center [644, 733] width 333 height 23
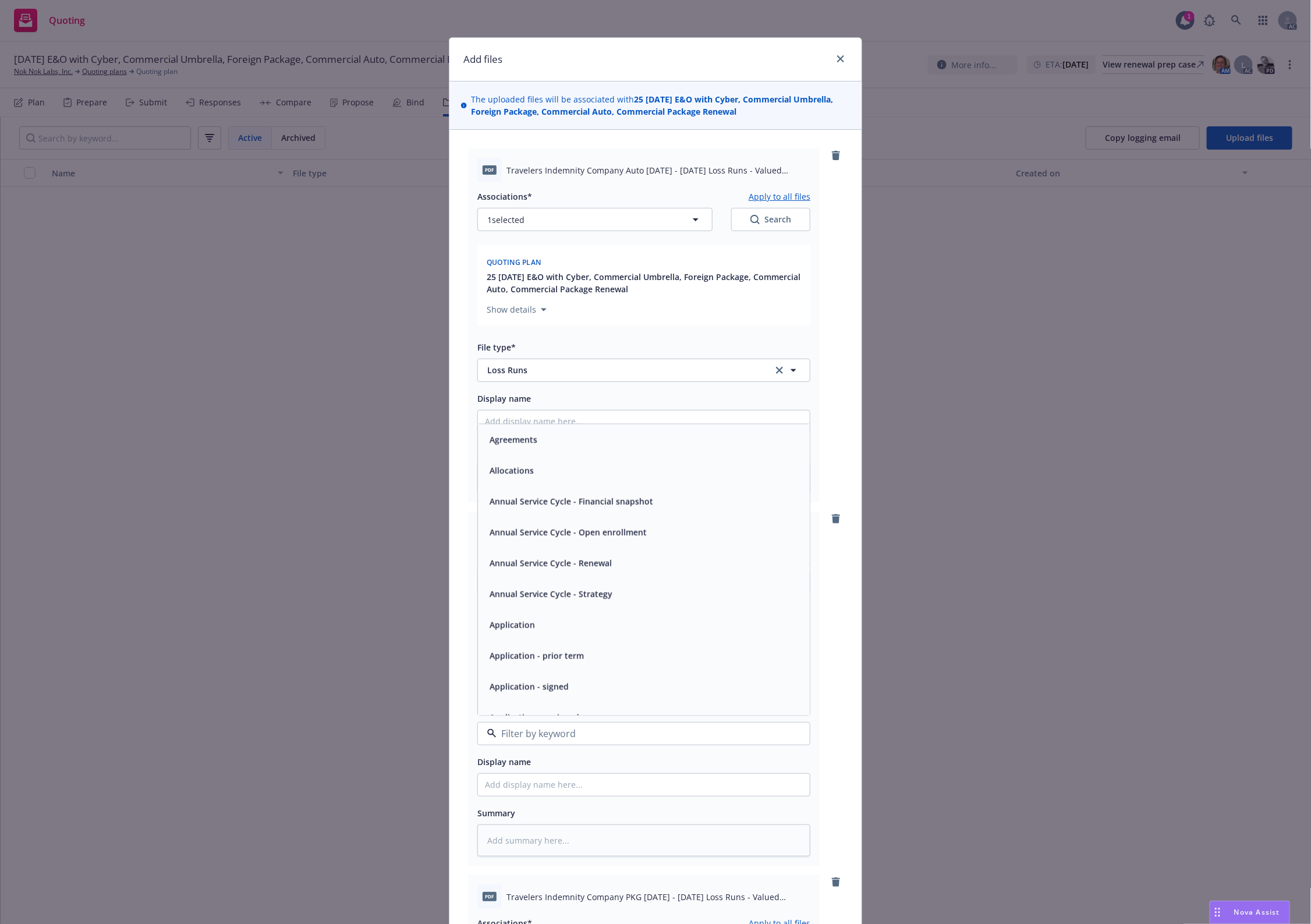
type input "`"
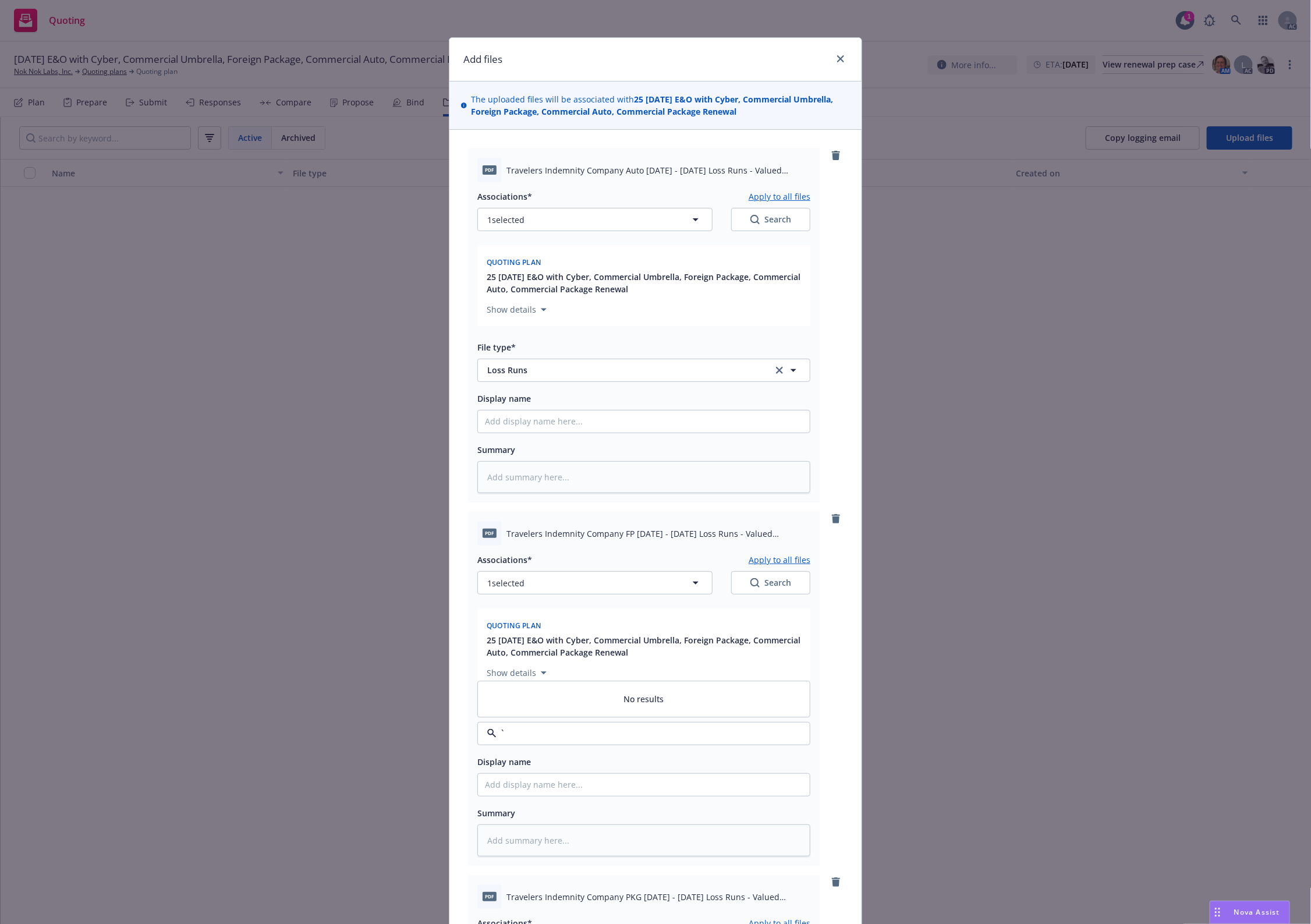
click at [500, 738] on input "`" at bounding box center [642, 733] width 290 height 14
paste input "Loss Runs"
type input "Loss Runs"
click at [501, 603] on div "Loss Runs" at bounding box center [509, 608] width 48 height 17
type textarea "x"
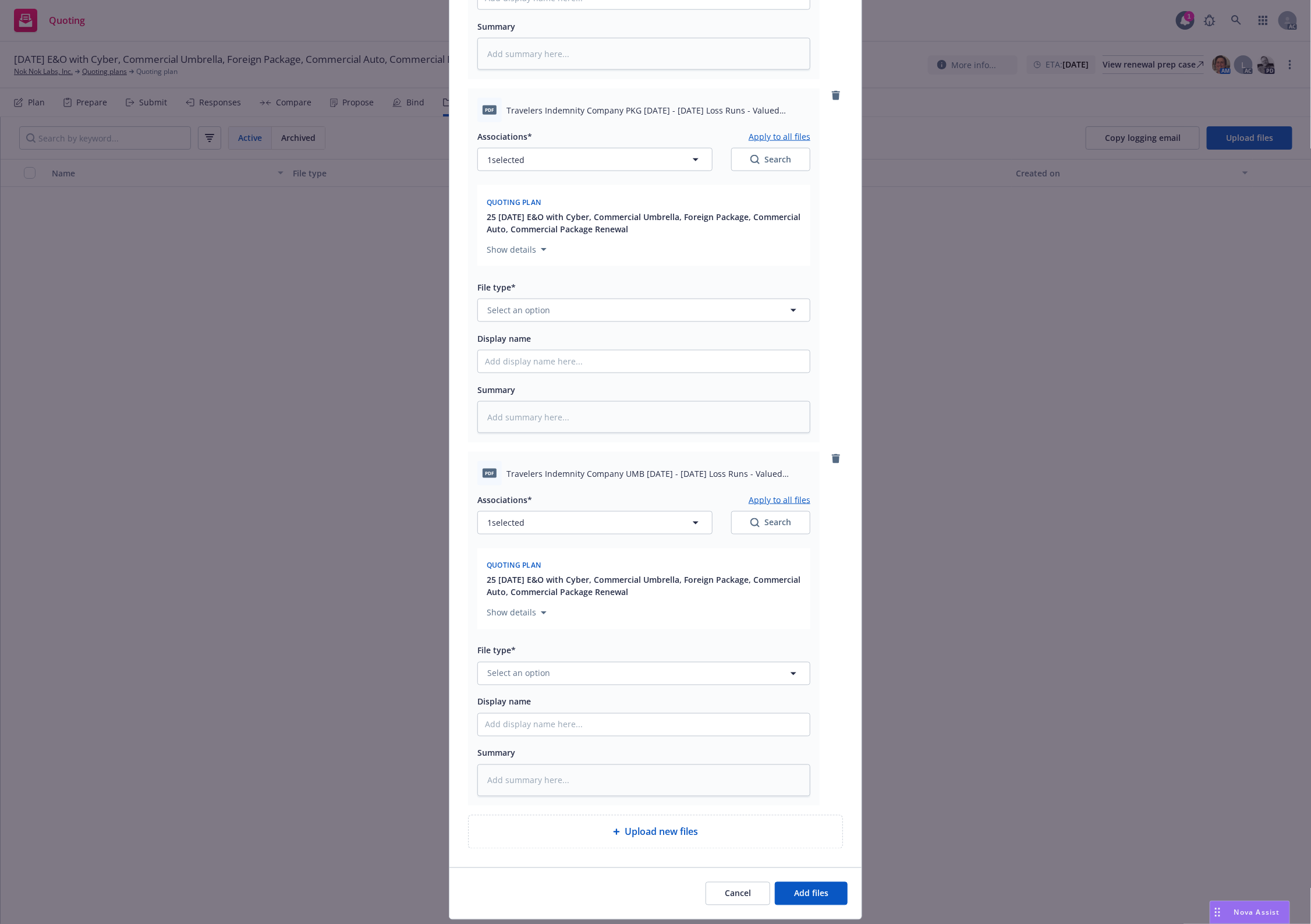
scroll to position [821, 0]
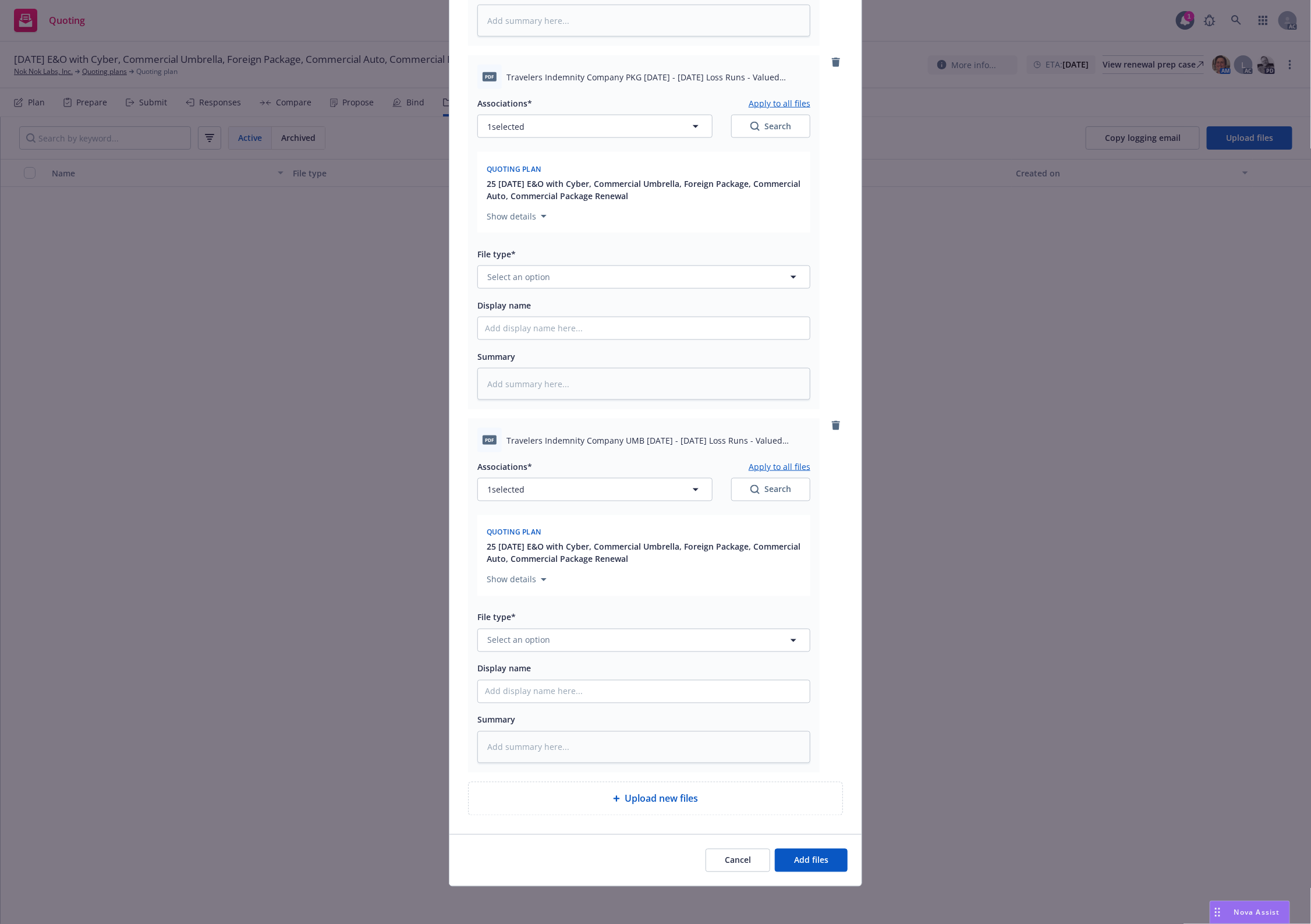
click at [510, 290] on div "Associations* Apply to all files 1 selected Search Quoting plan 25 11/15/25 E&O…" at bounding box center [644, 244] width 333 height 310
click at [520, 278] on span "Select an option" at bounding box center [519, 277] width 63 height 12
paste input "Loss Runs"
type input "Loss Runs"
click at [514, 306] on span "Loss Runs" at bounding box center [509, 308] width 40 height 12
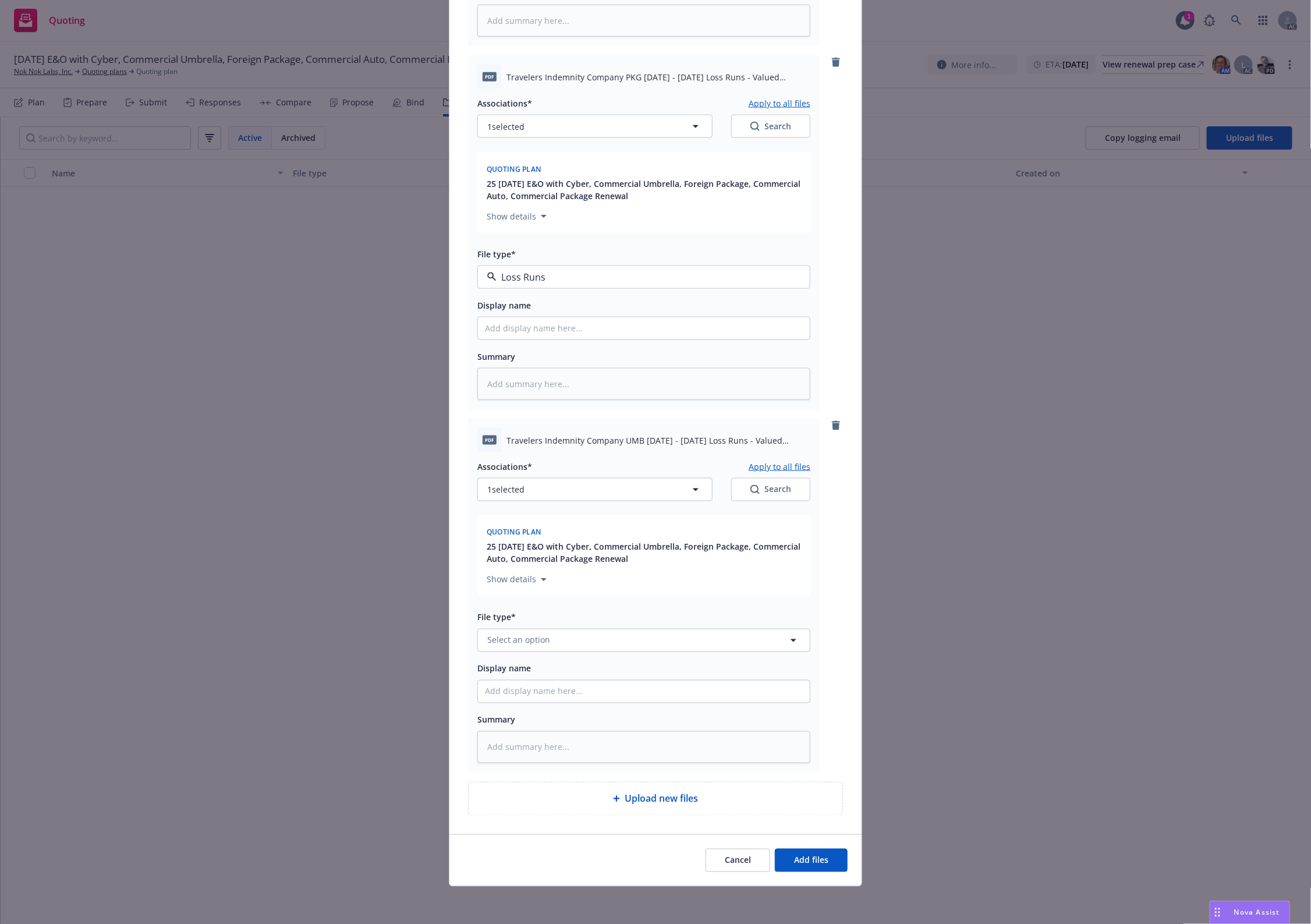
type textarea "x"
drag, startPoint x: 577, startPoint y: 653, endPoint x: 575, endPoint y: 646, distance: 7.3
click at [575, 653] on div "Associations* Apply to all files 1 selected Search Quoting plan 25 11/15/25 E&O…" at bounding box center [644, 607] width 333 height 310
click at [575, 644] on button "Select an option" at bounding box center [644, 641] width 333 height 23
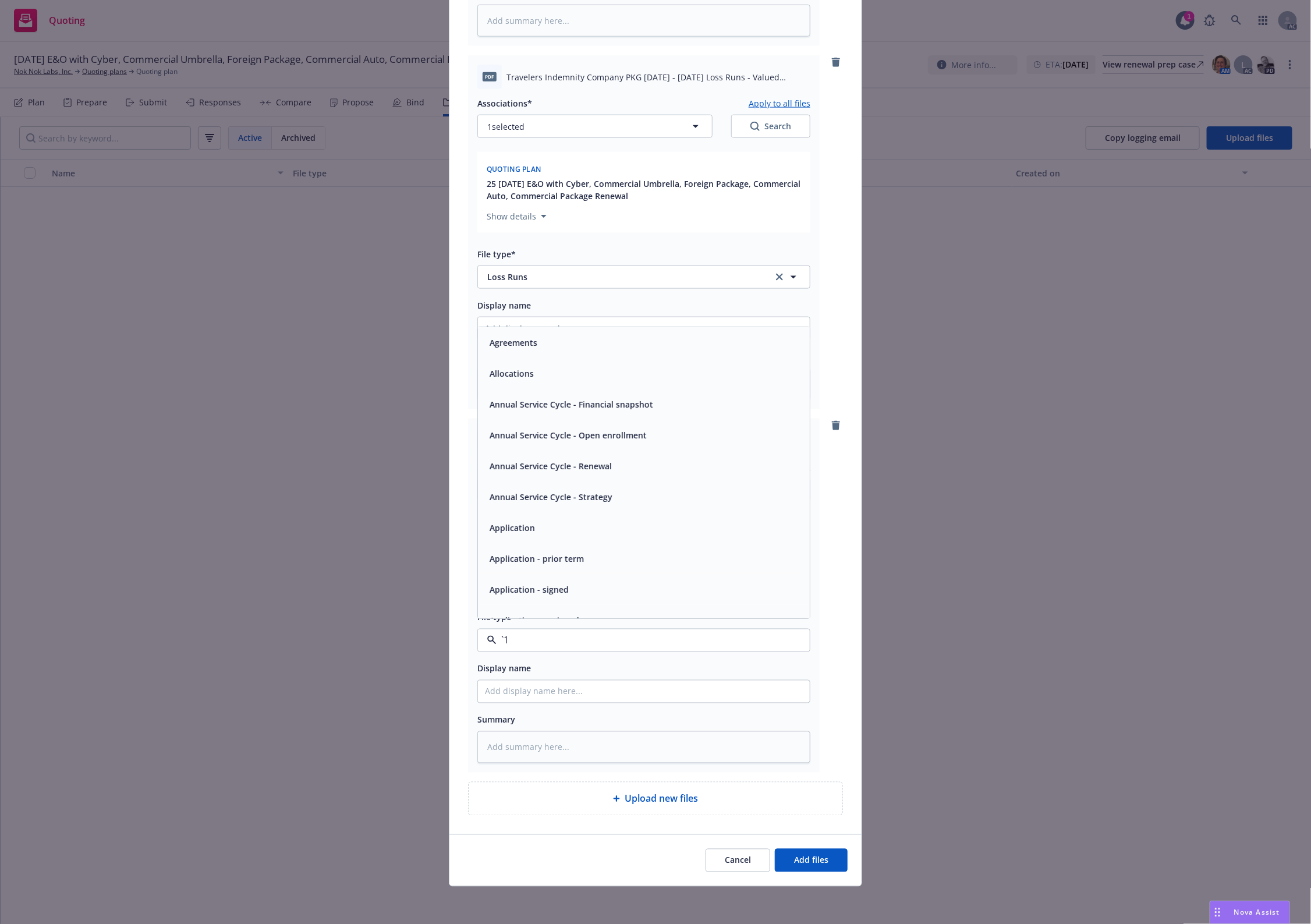
paste input "Loss Runs"
type input "Loss Runs"
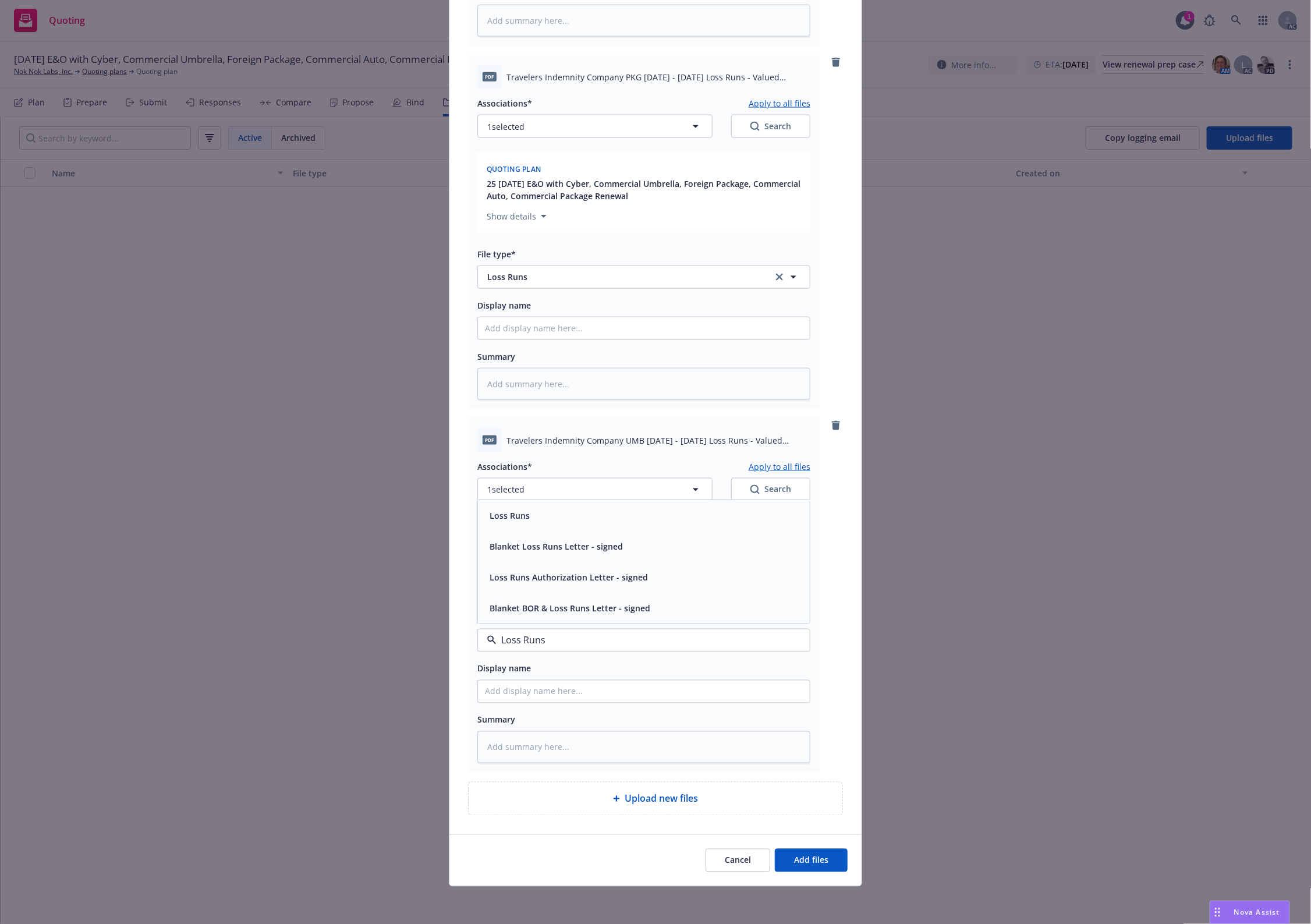
click at [502, 518] on span "Loss Runs" at bounding box center [509, 515] width 40 height 12
click at [767, 462] on button "Apply to all files" at bounding box center [780, 466] width 61 height 14
click at [664, 478] on button "1 selected" at bounding box center [595, 489] width 235 height 23
type textarea "x"
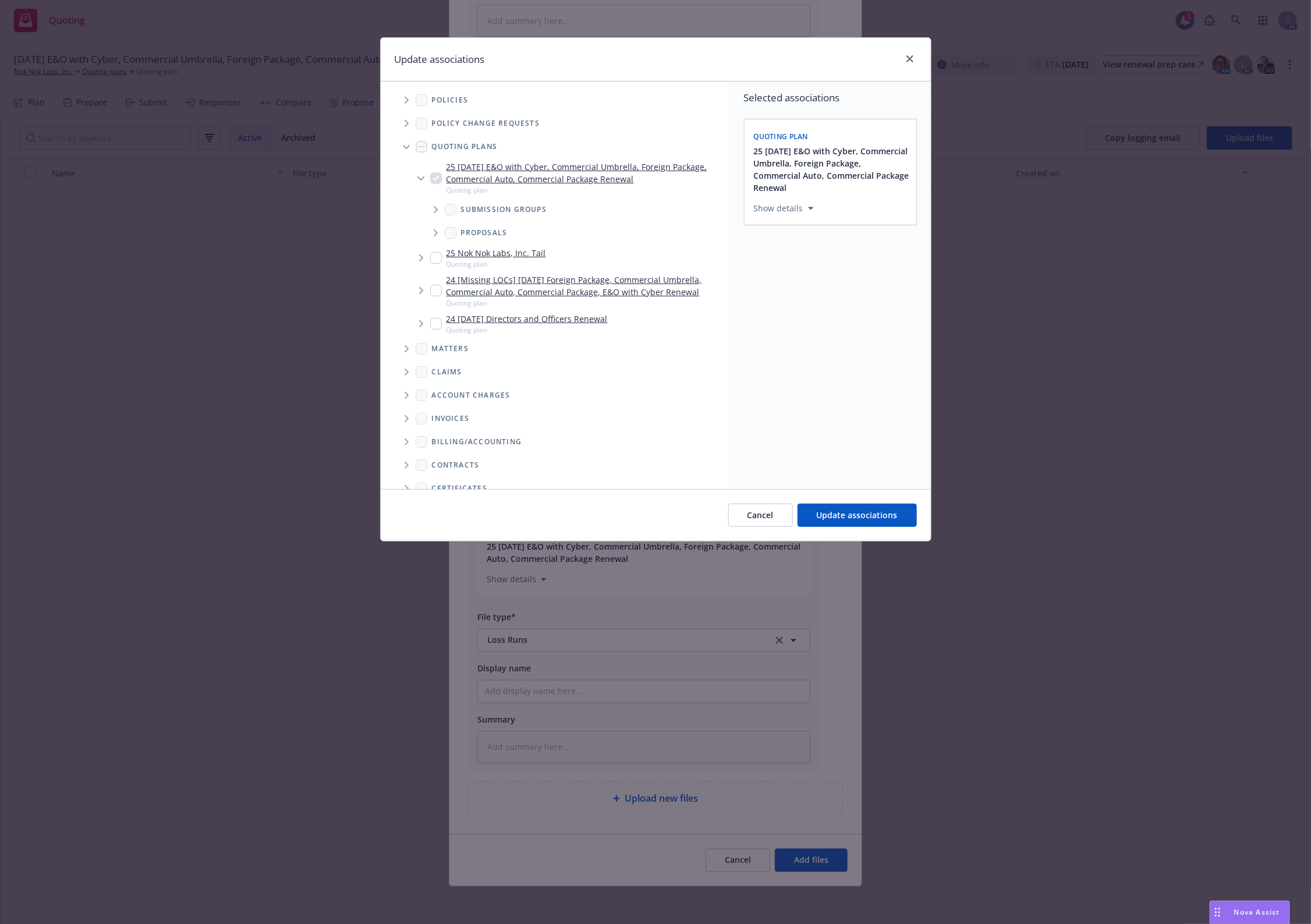
scroll to position [110, 0]
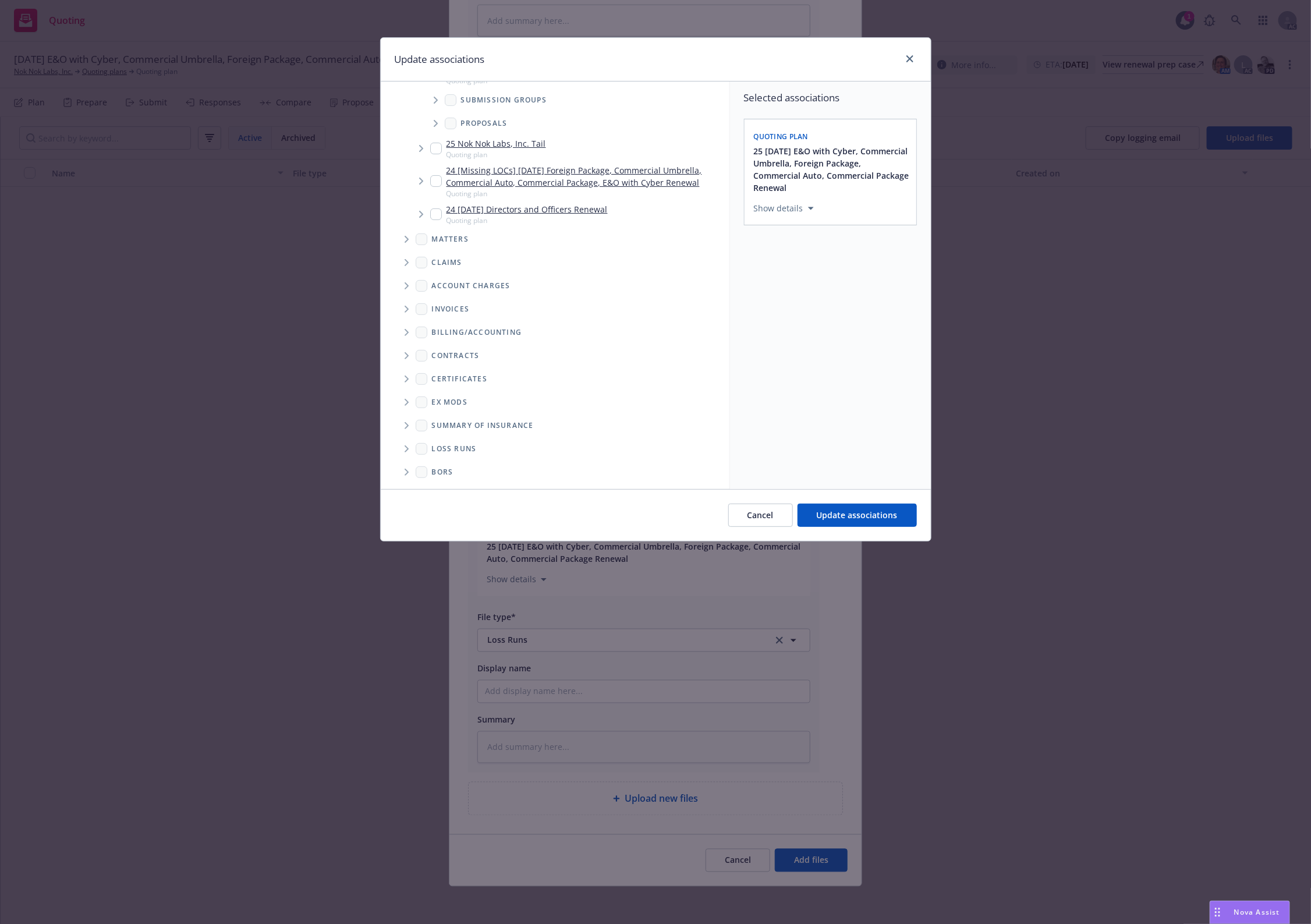
click at [456, 448] on span "Loss Runs" at bounding box center [454, 449] width 45 height 7
click at [402, 447] on span "Folder Tree Example" at bounding box center [406, 448] width 18 height 18
drag, startPoint x: 460, startPoint y: 489, endPoint x: 737, endPoint y: 515, distance: 278.2
click at [460, 488] on link "2025" at bounding box center [460, 490] width 18 height 12
checkbox input "true"
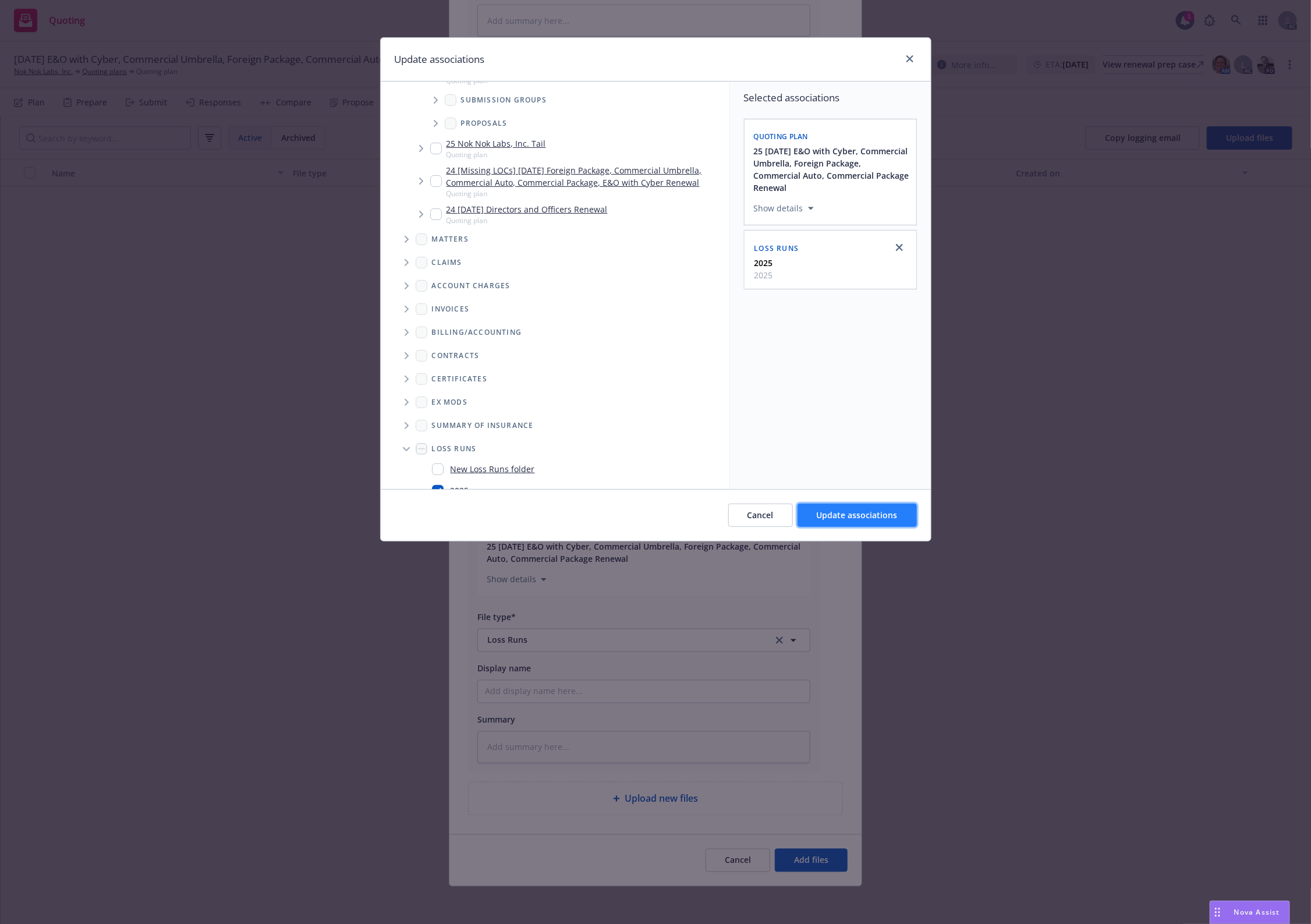
click at [886, 522] on button "Update associations" at bounding box center [857, 515] width 119 height 23
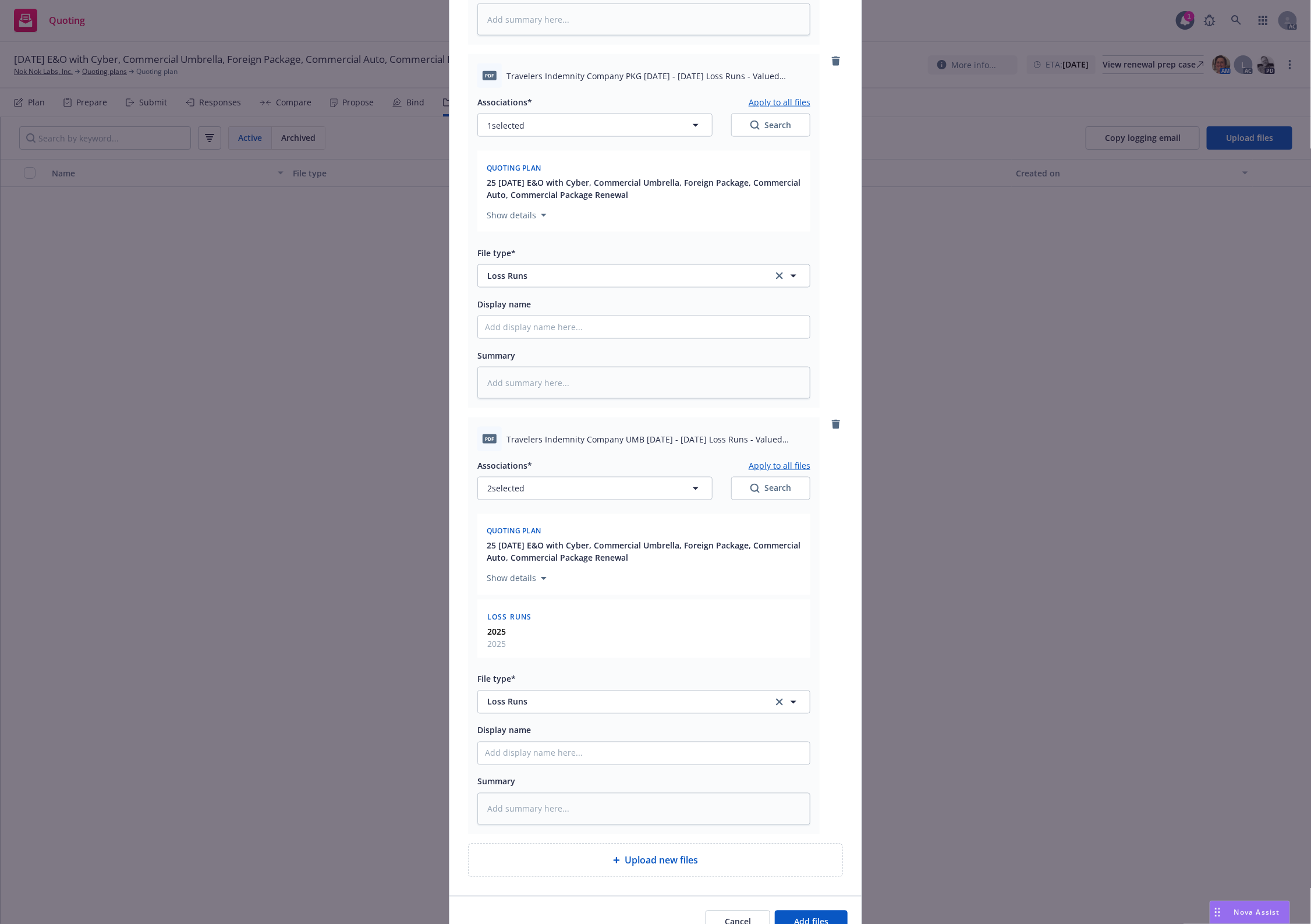
drag, startPoint x: 789, startPoint y: 467, endPoint x: 764, endPoint y: 470, distance: 25.2
click at [787, 467] on button "Apply to all files" at bounding box center [780, 465] width 61 height 14
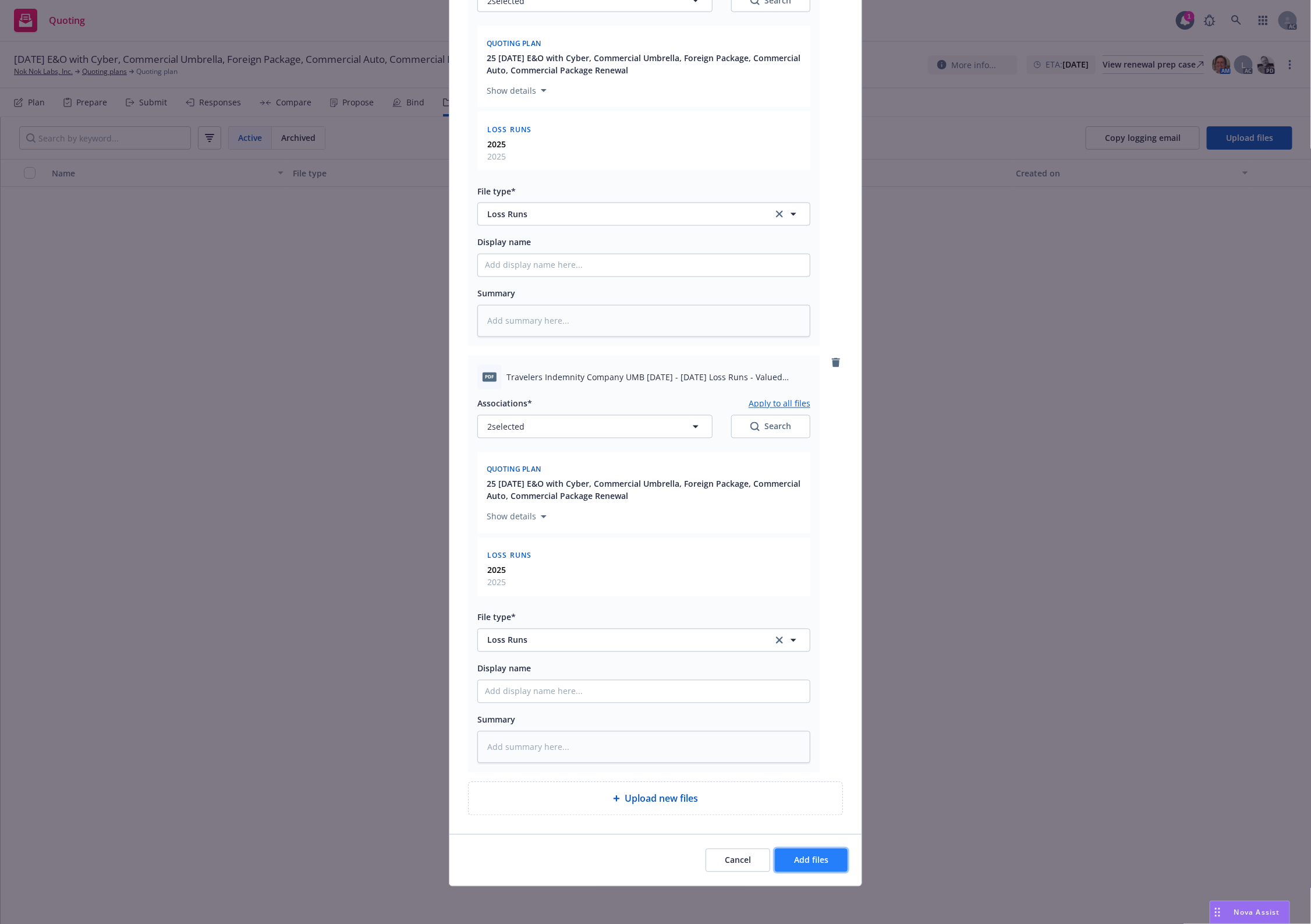
click at [824, 867] on button "Add files" at bounding box center [812, 860] width 73 height 23
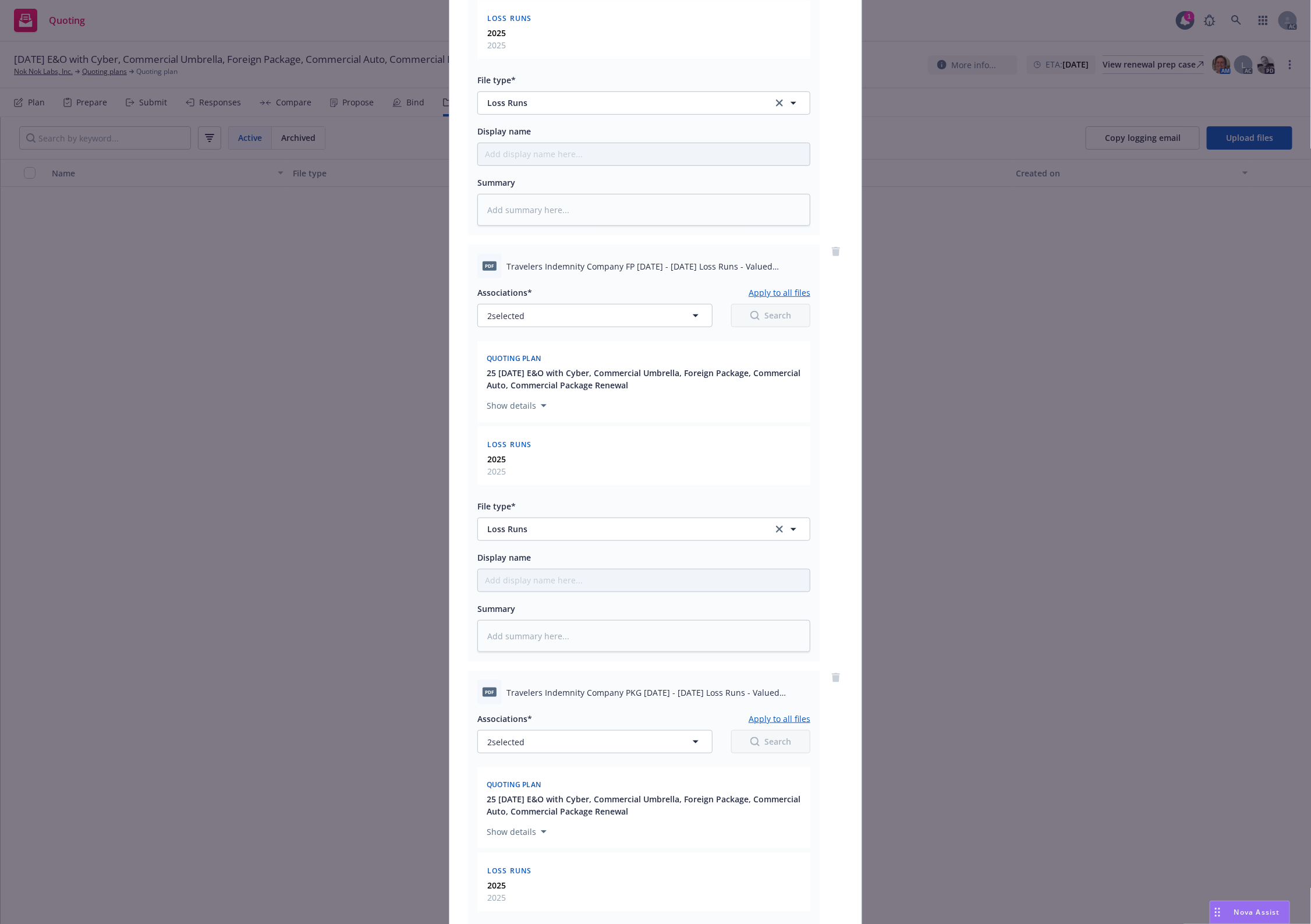
scroll to position [0, 0]
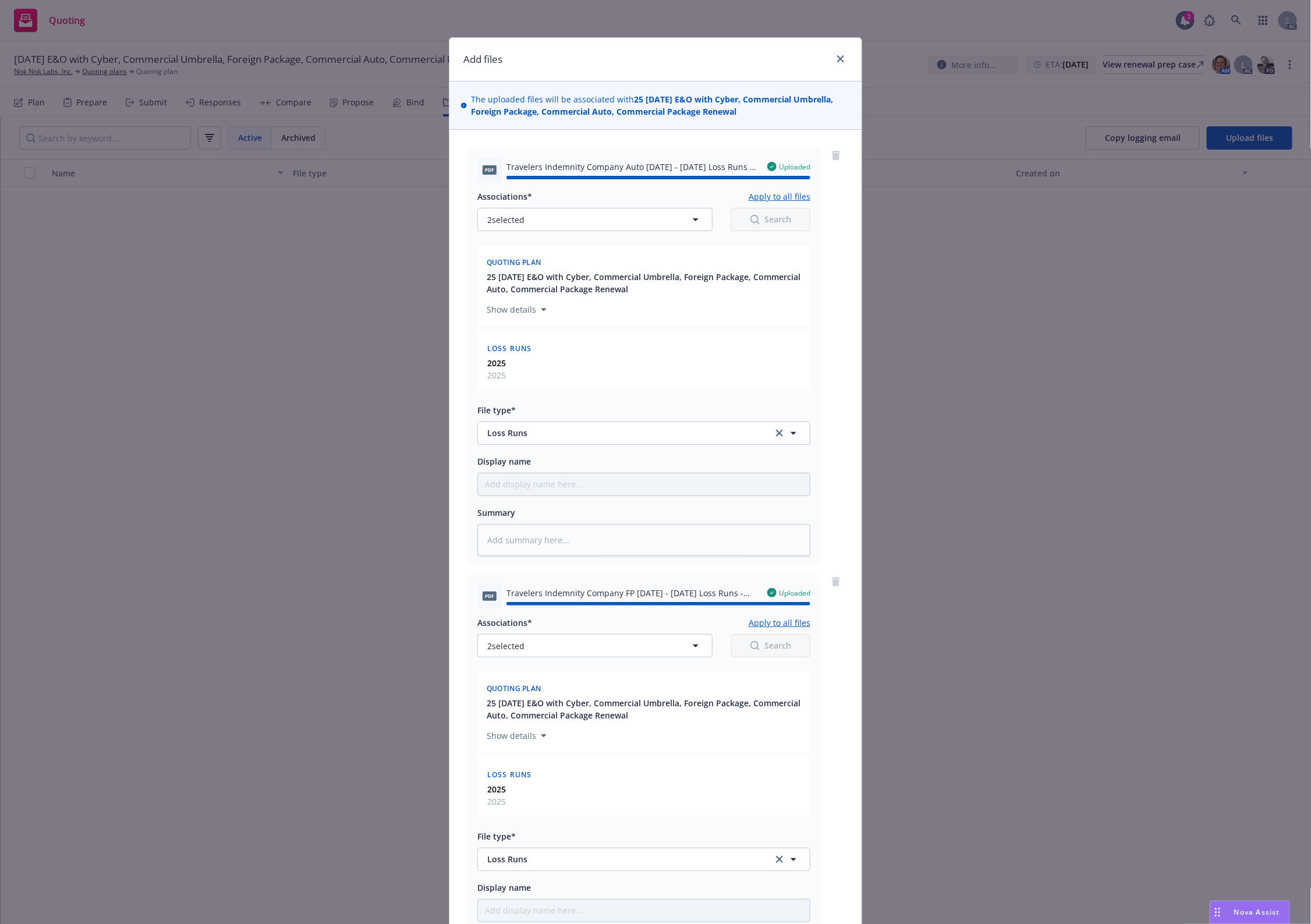
type textarea "x"
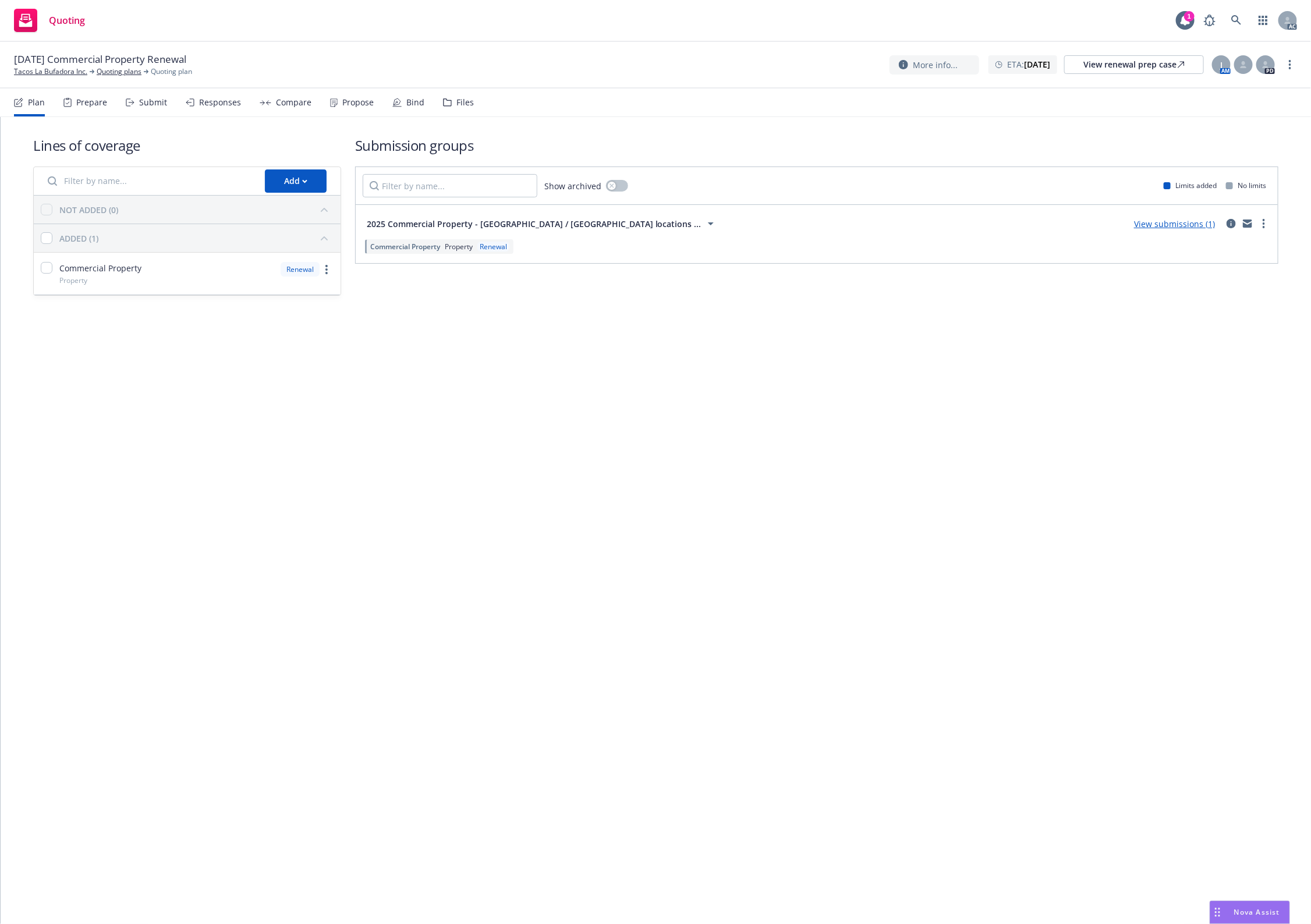
drag, startPoint x: 449, startPoint y: 91, endPoint x: 446, endPoint y: 104, distance: 13.3
click at [449, 91] on div "Files" at bounding box center [458, 102] width 31 height 28
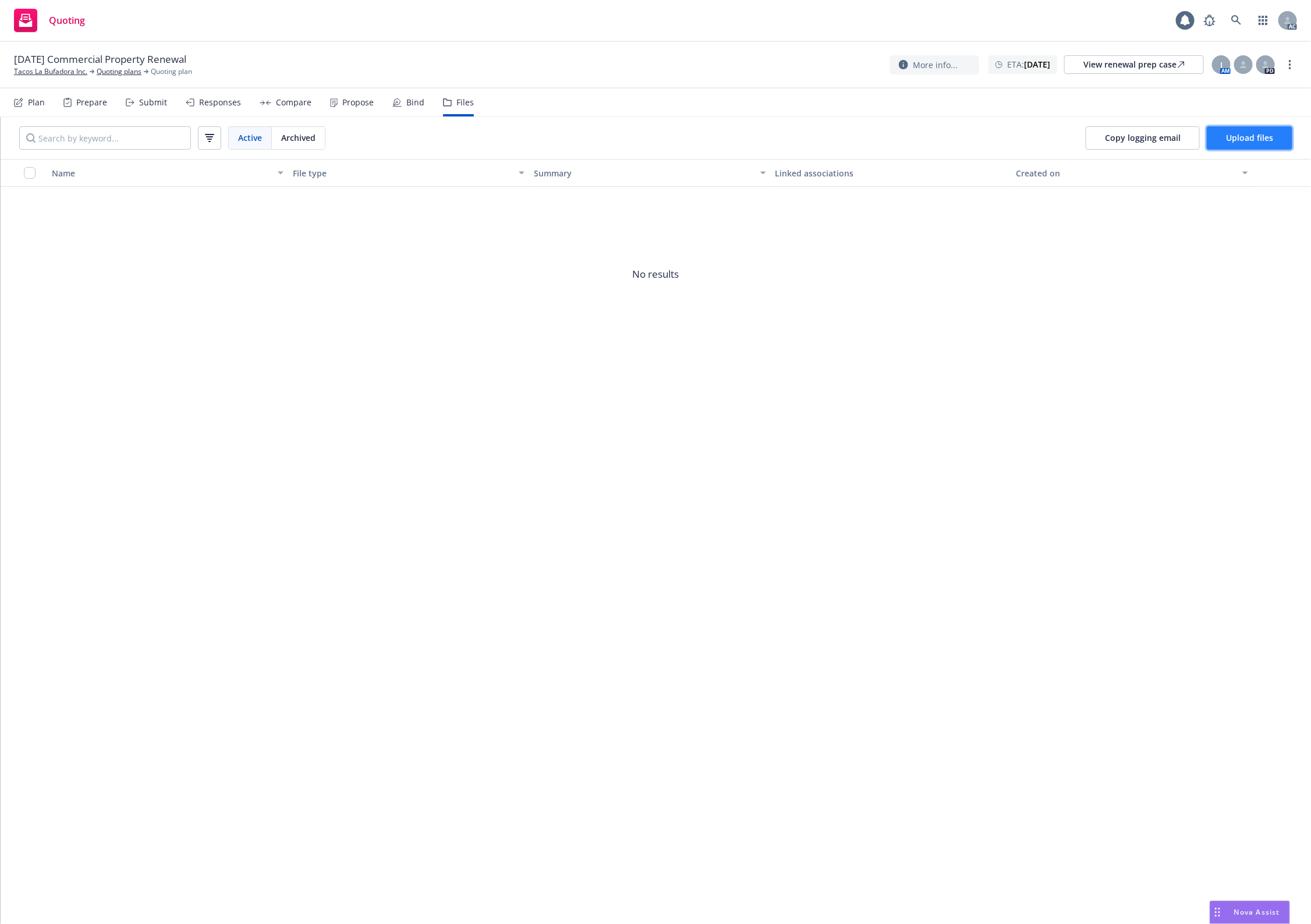
click at [1264, 140] on span "Upload files" at bounding box center [1250, 137] width 48 height 11
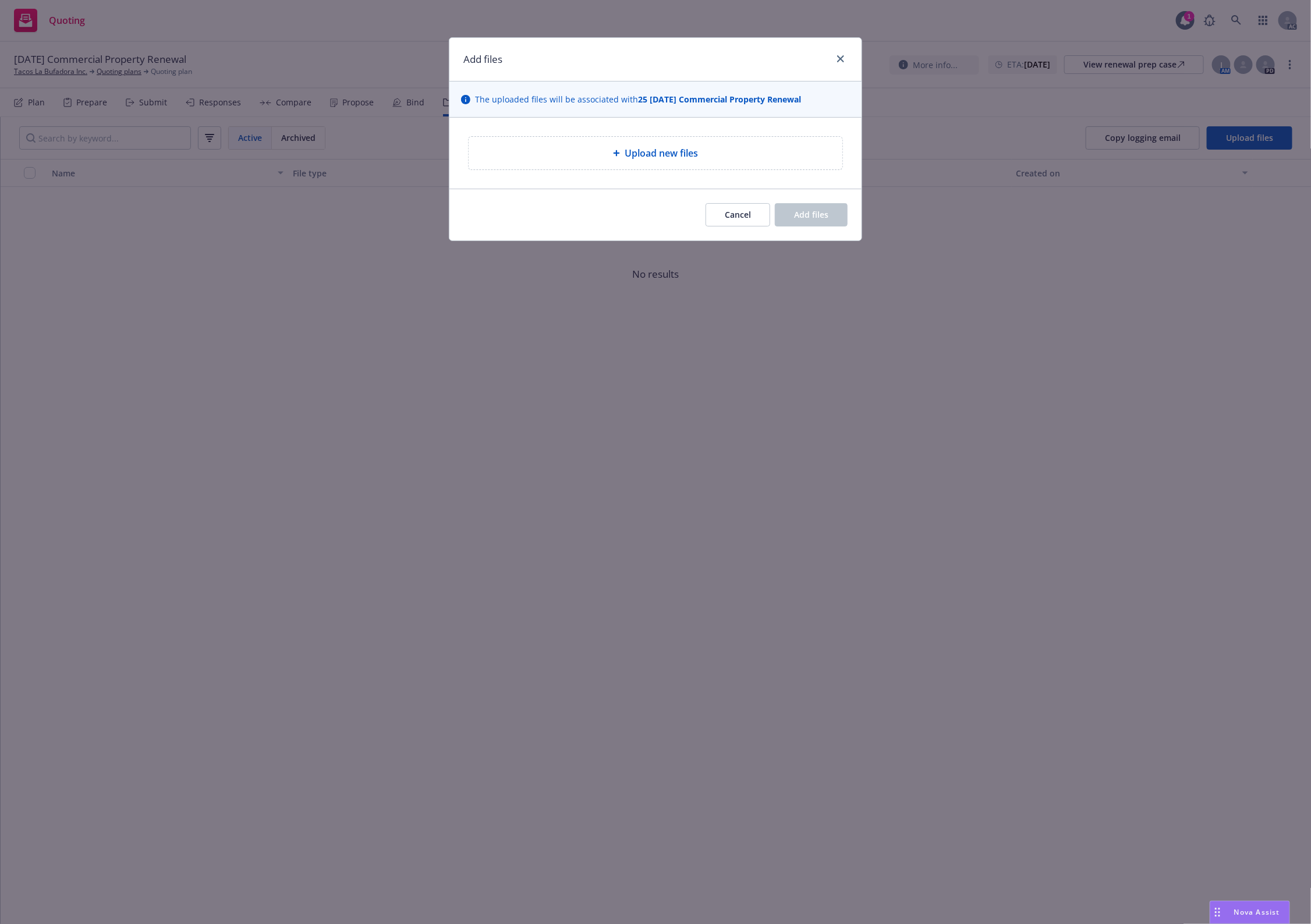
click at [571, 150] on div "Upload new files" at bounding box center [656, 153] width 355 height 14
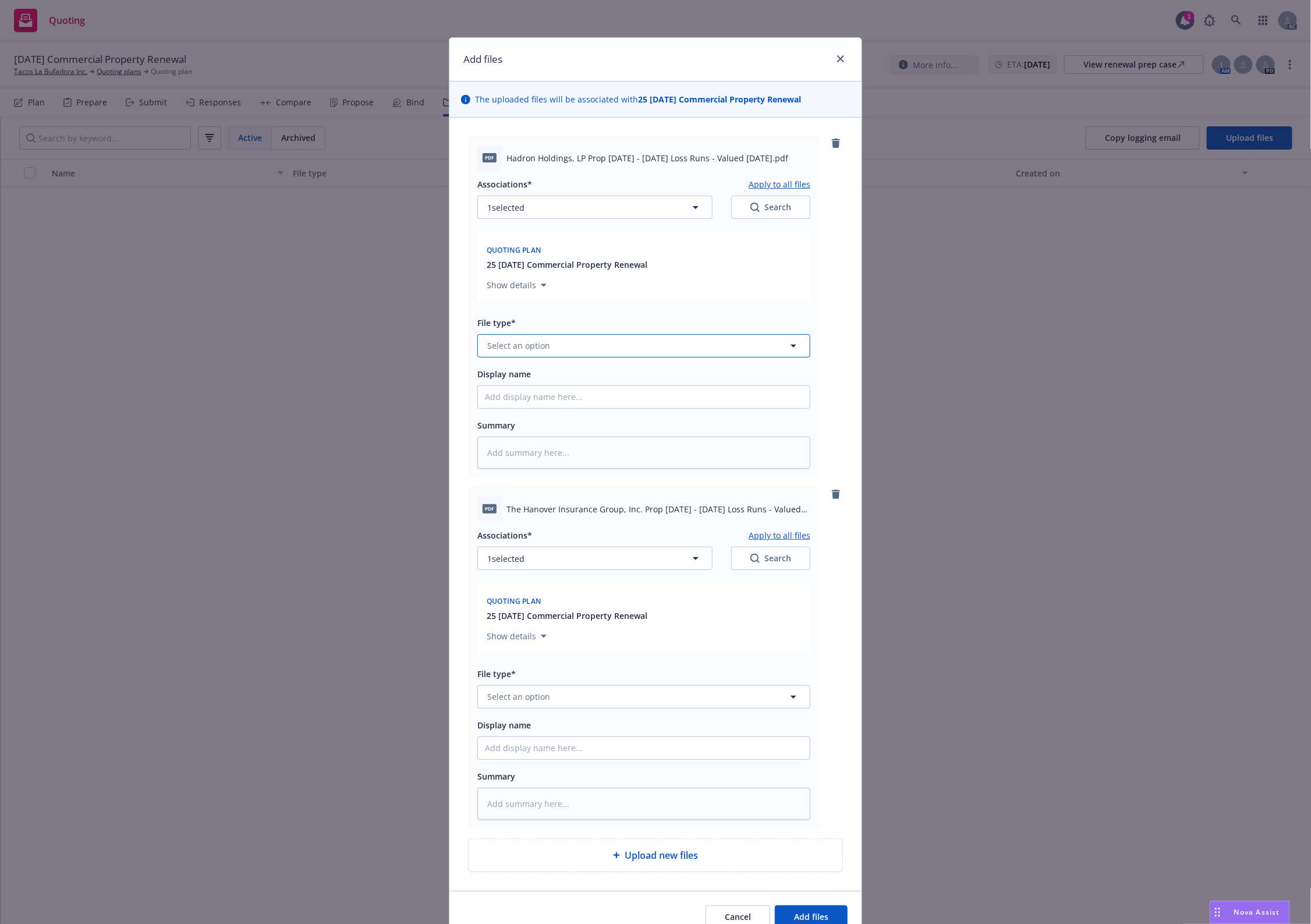
click at [540, 351] on span "Select an option" at bounding box center [519, 345] width 63 height 12
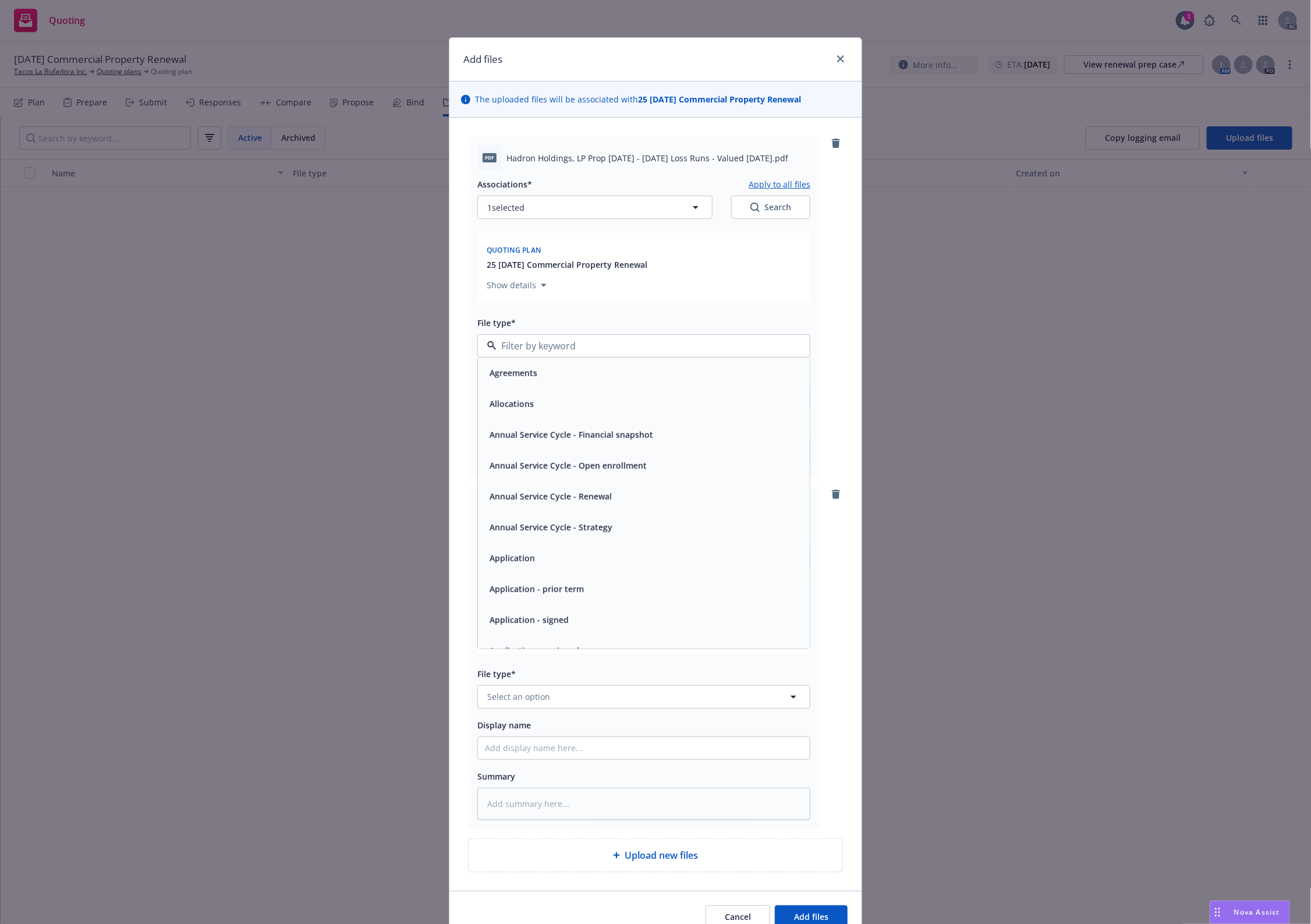
type input "1"
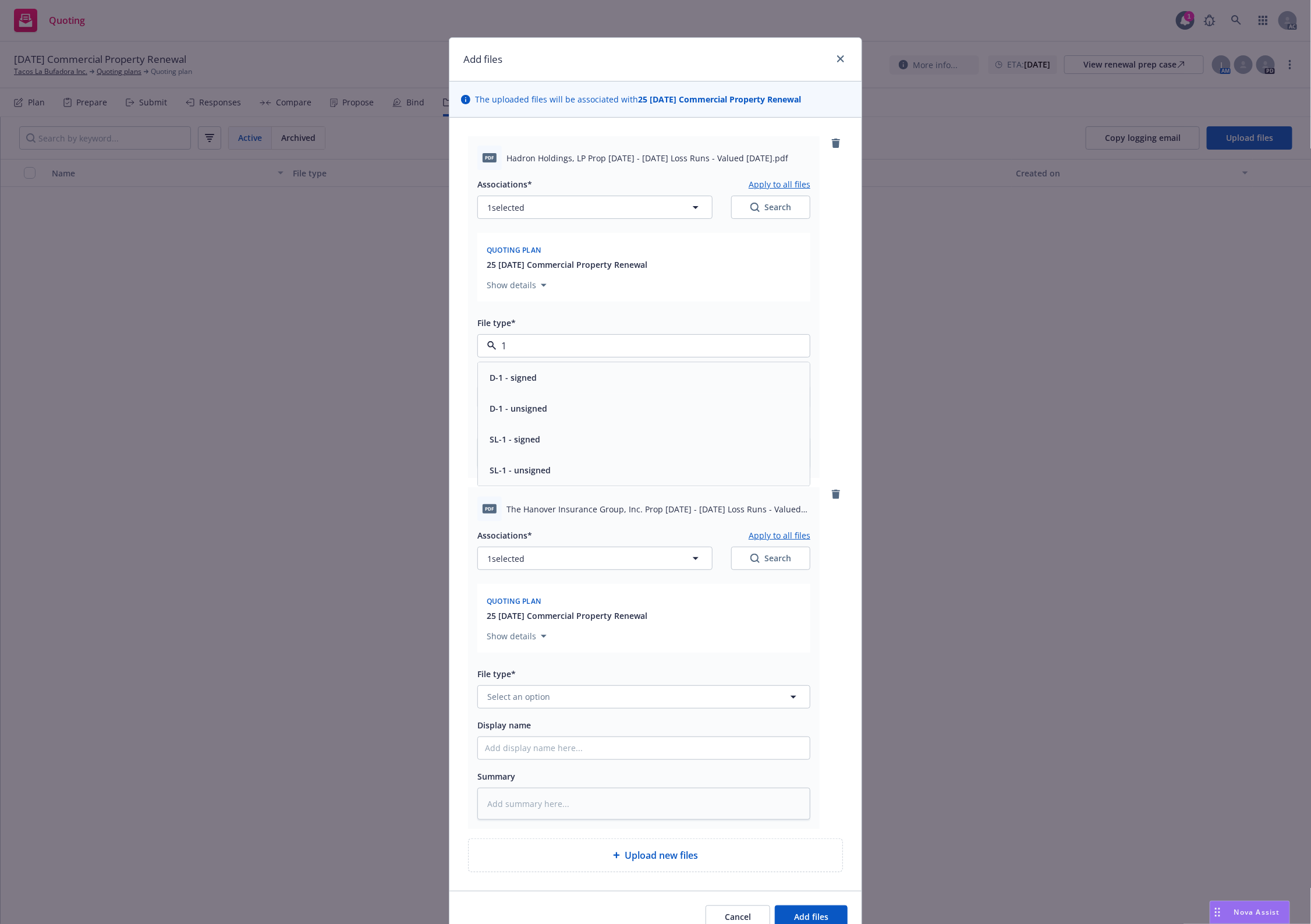
click at [513, 380] on span "D-1 - signed" at bounding box center [513, 377] width 48 height 12
type textarea "x"
type input "D-1 - signed"
drag, startPoint x: 513, startPoint y: 380, endPoint x: 523, endPoint y: 343, distance: 38.3
click at [523, 345] on span "D-1 - signed" at bounding box center [622, 345] width 270 height 12
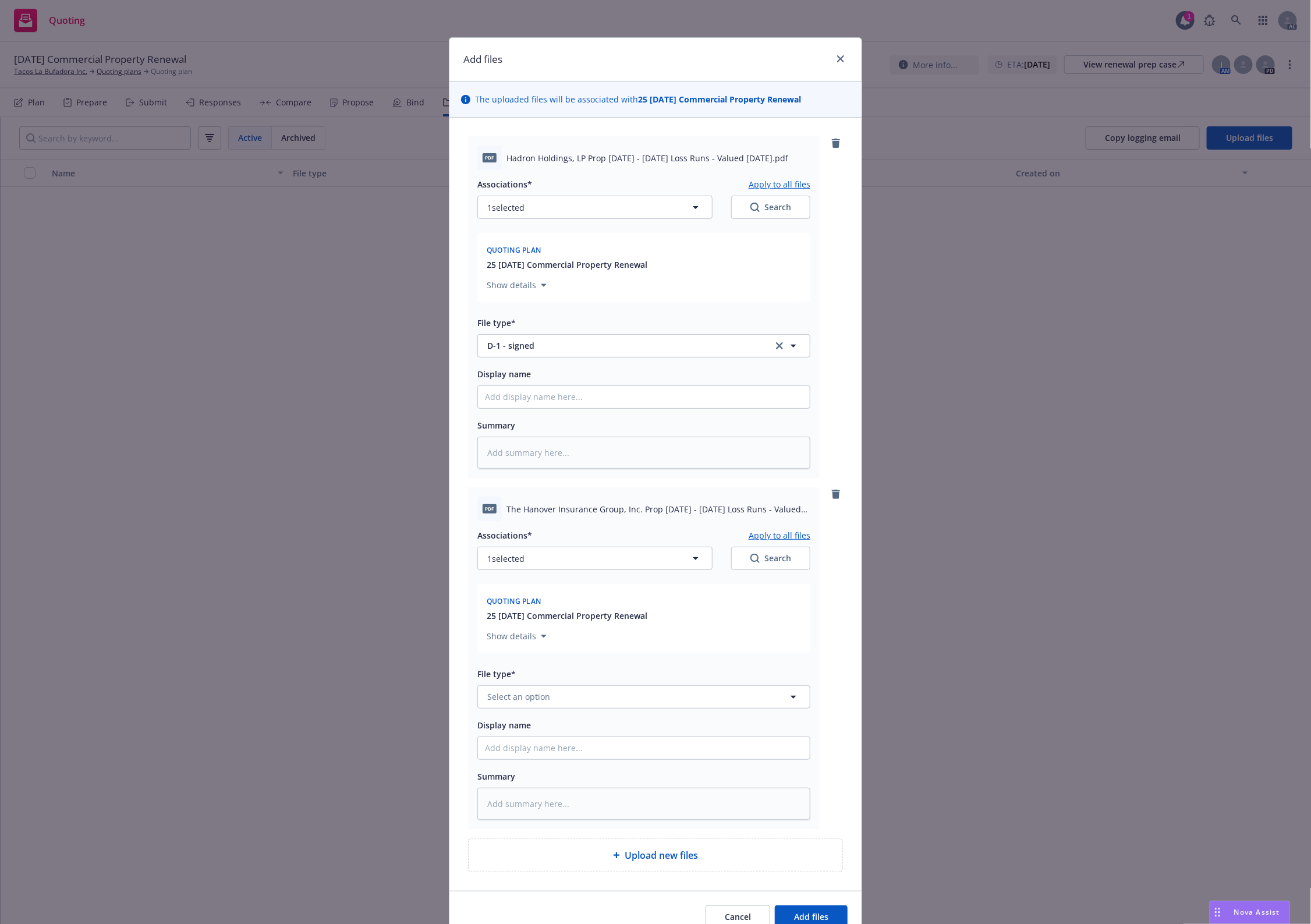
type input "`"
type textarea "x"
paste input "renewal"
type input "1renewal"
click at [558, 347] on input "1renewal" at bounding box center [642, 345] width 290 height 14
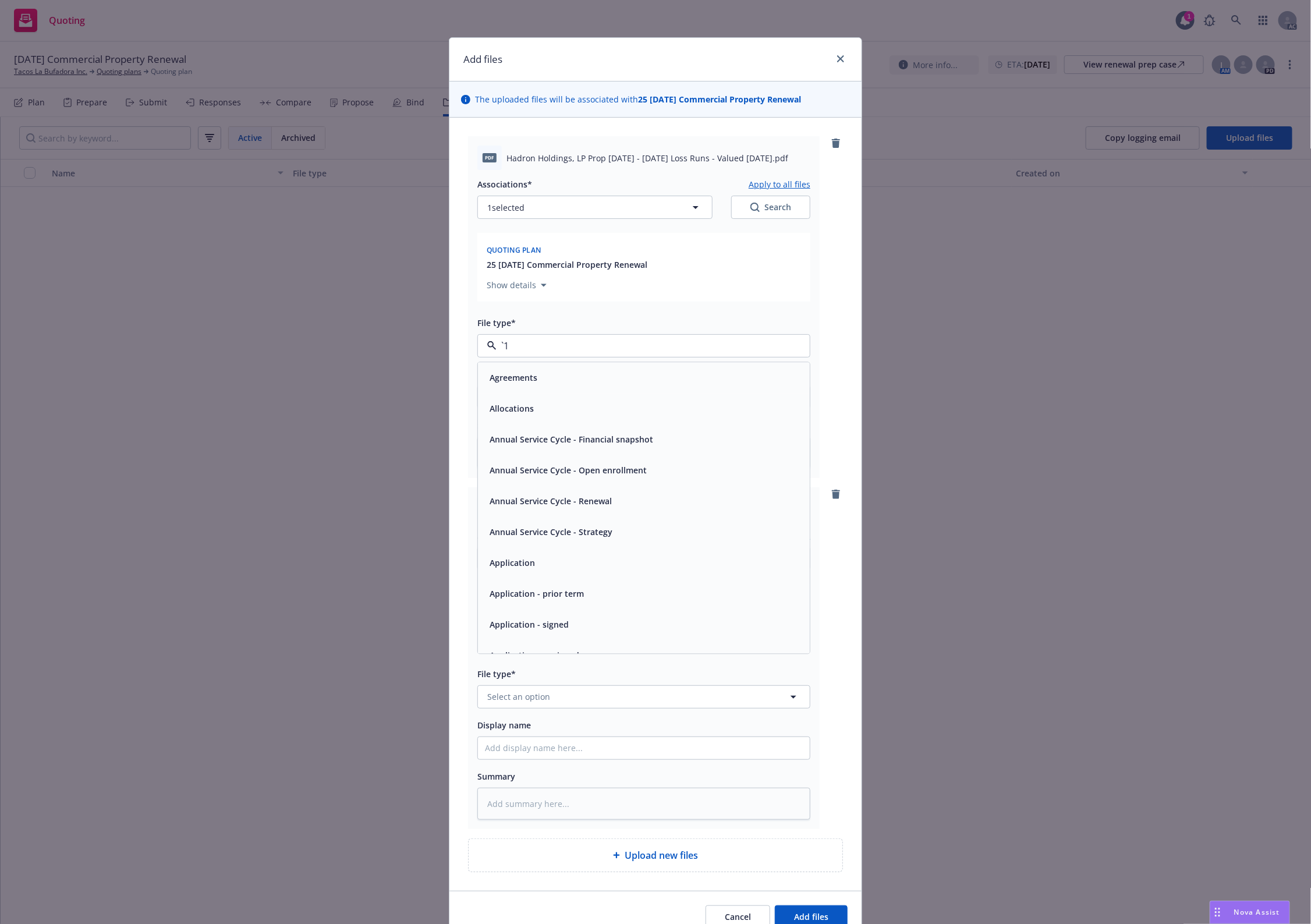
paste input "Loss Runs"
type input "Loss Runs"
click at [528, 371] on div "Loss Runs" at bounding box center [644, 377] width 318 height 17
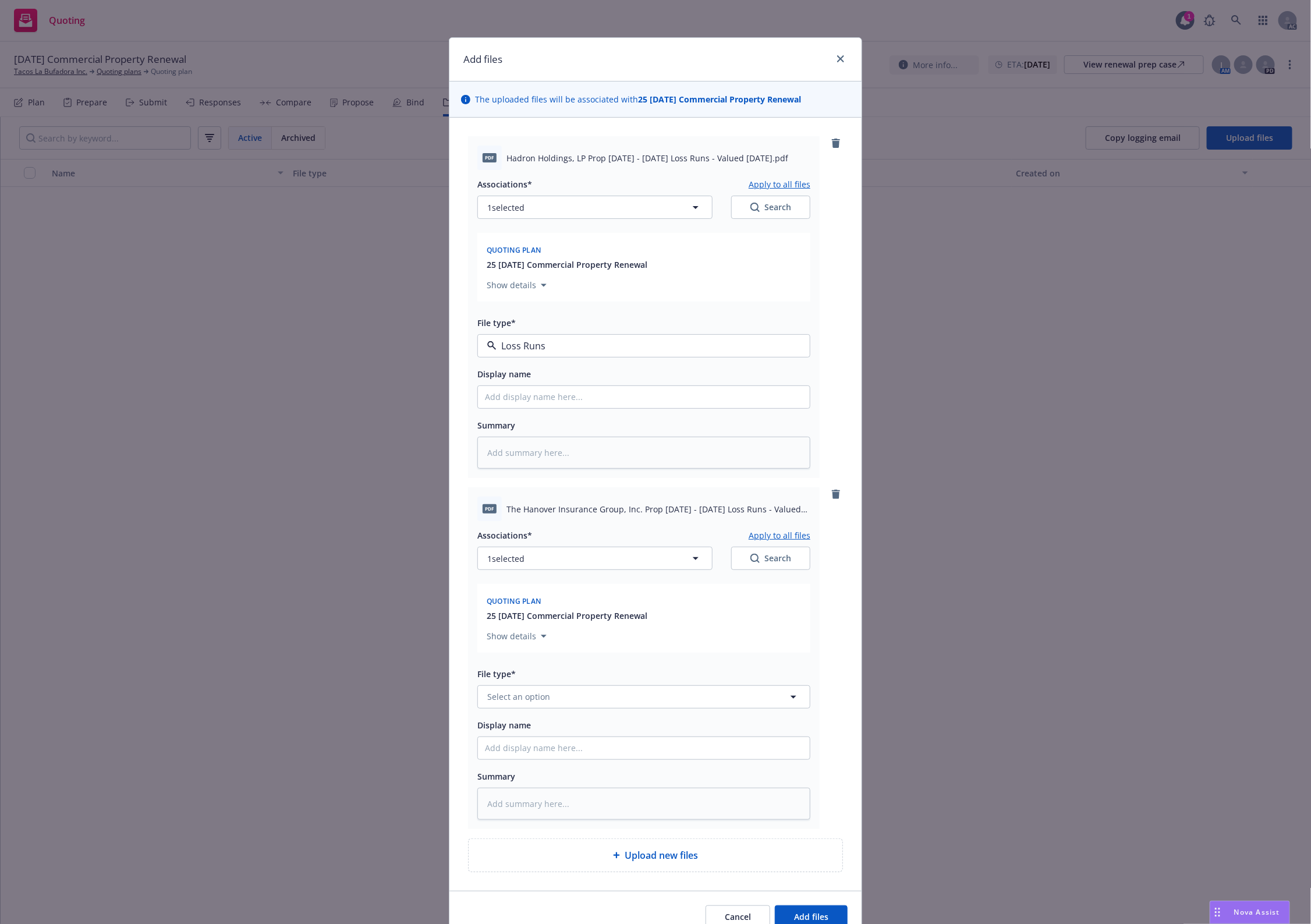
type textarea "x"
click at [507, 711] on div "Associations* Apply to all files 1 selected Search Quoting plan 25 11/16/25 Com…" at bounding box center [644, 670] width 333 height 299
click at [508, 698] on span "Select an option" at bounding box center [519, 696] width 63 height 12
paste input "Loss Runs"
type input "Loss Runs"
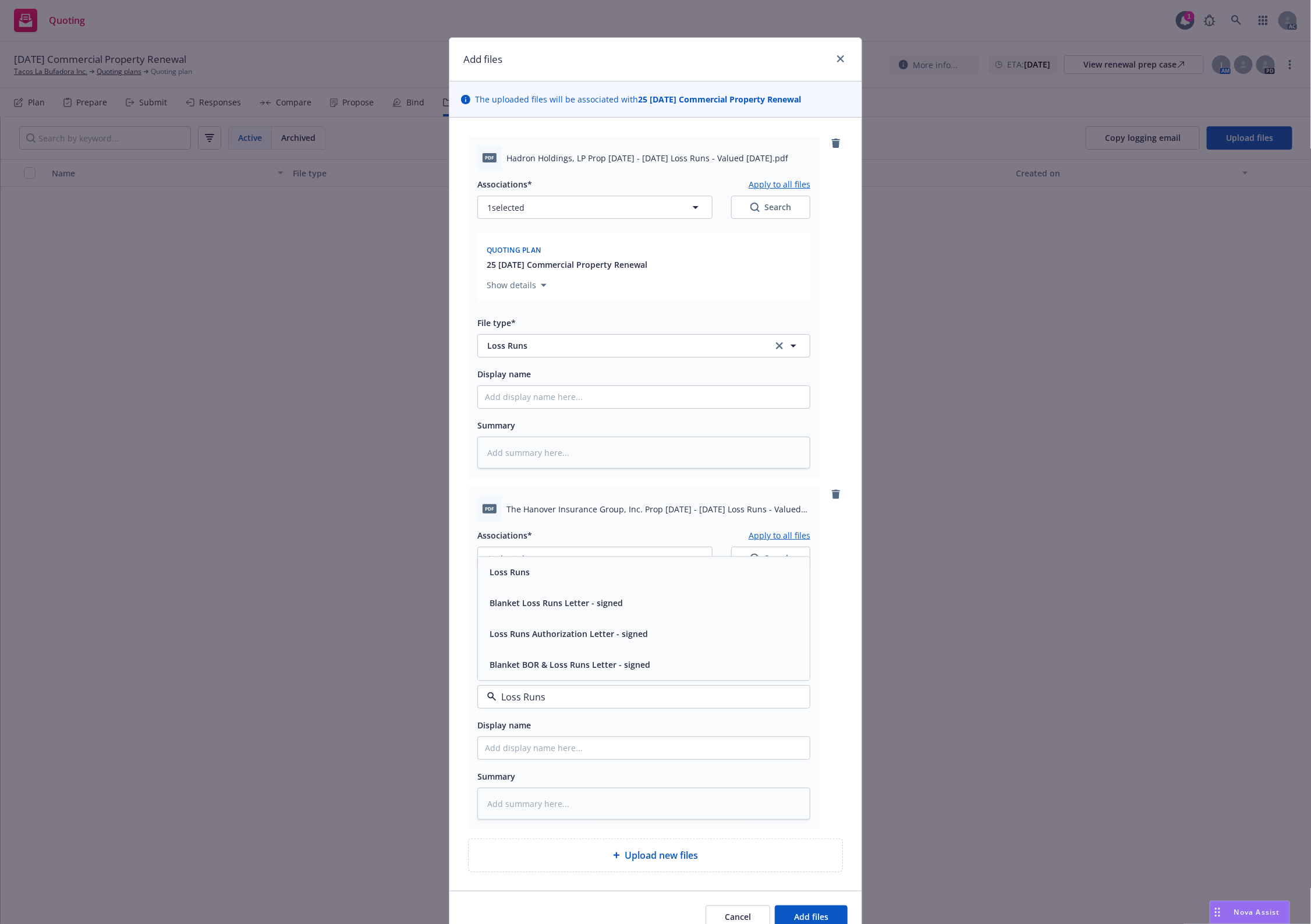
click at [503, 560] on div "Loss Runs" at bounding box center [644, 572] width 332 height 31
click at [580, 571] on div "Associations* Apply to all files 1 selected Search Quoting plan 25 11/16/25 Com…" at bounding box center [644, 592] width 333 height 129
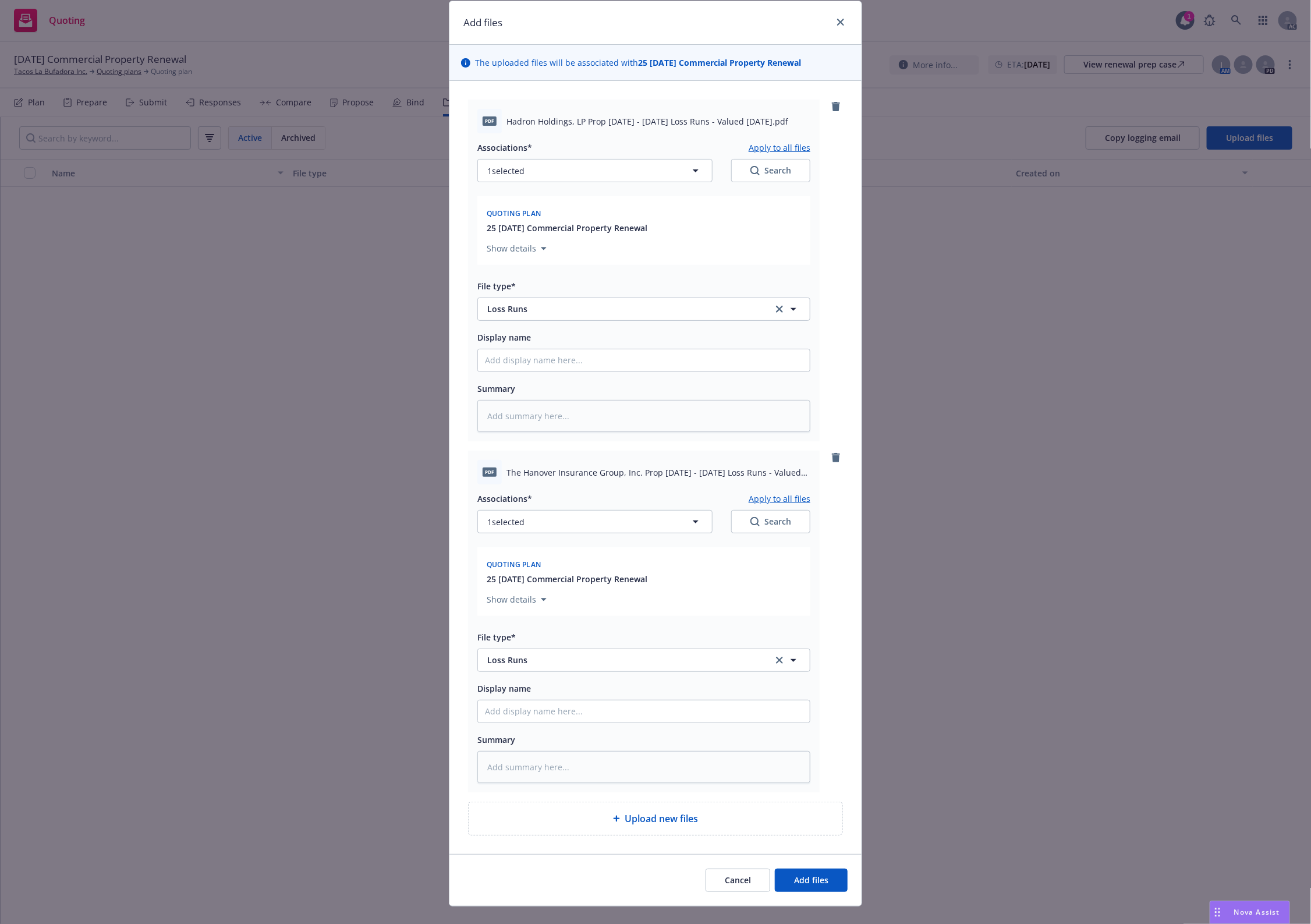
scroll to position [57, 0]
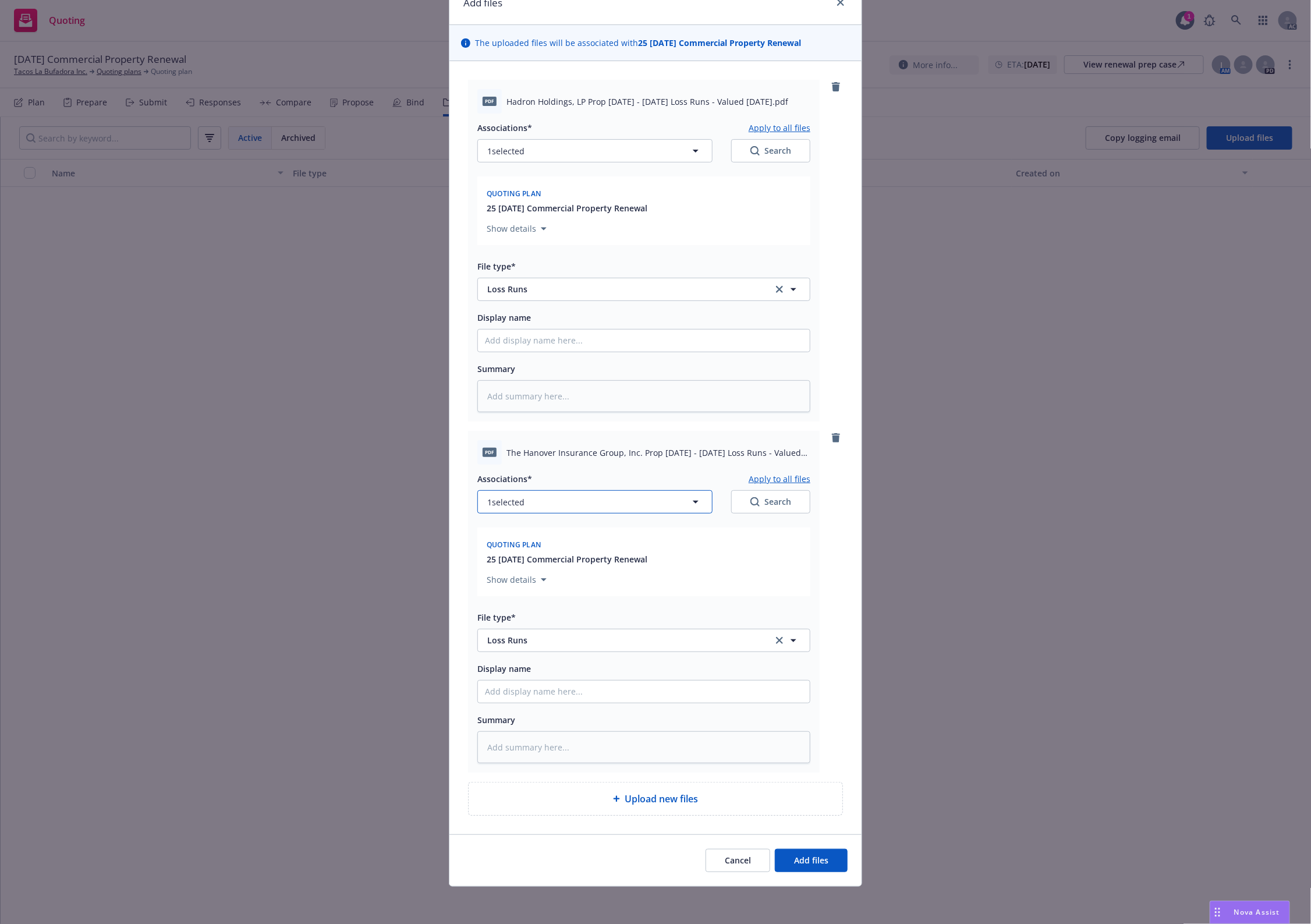
click at [558, 506] on button "1 selected" at bounding box center [595, 502] width 235 height 23
type textarea "x"
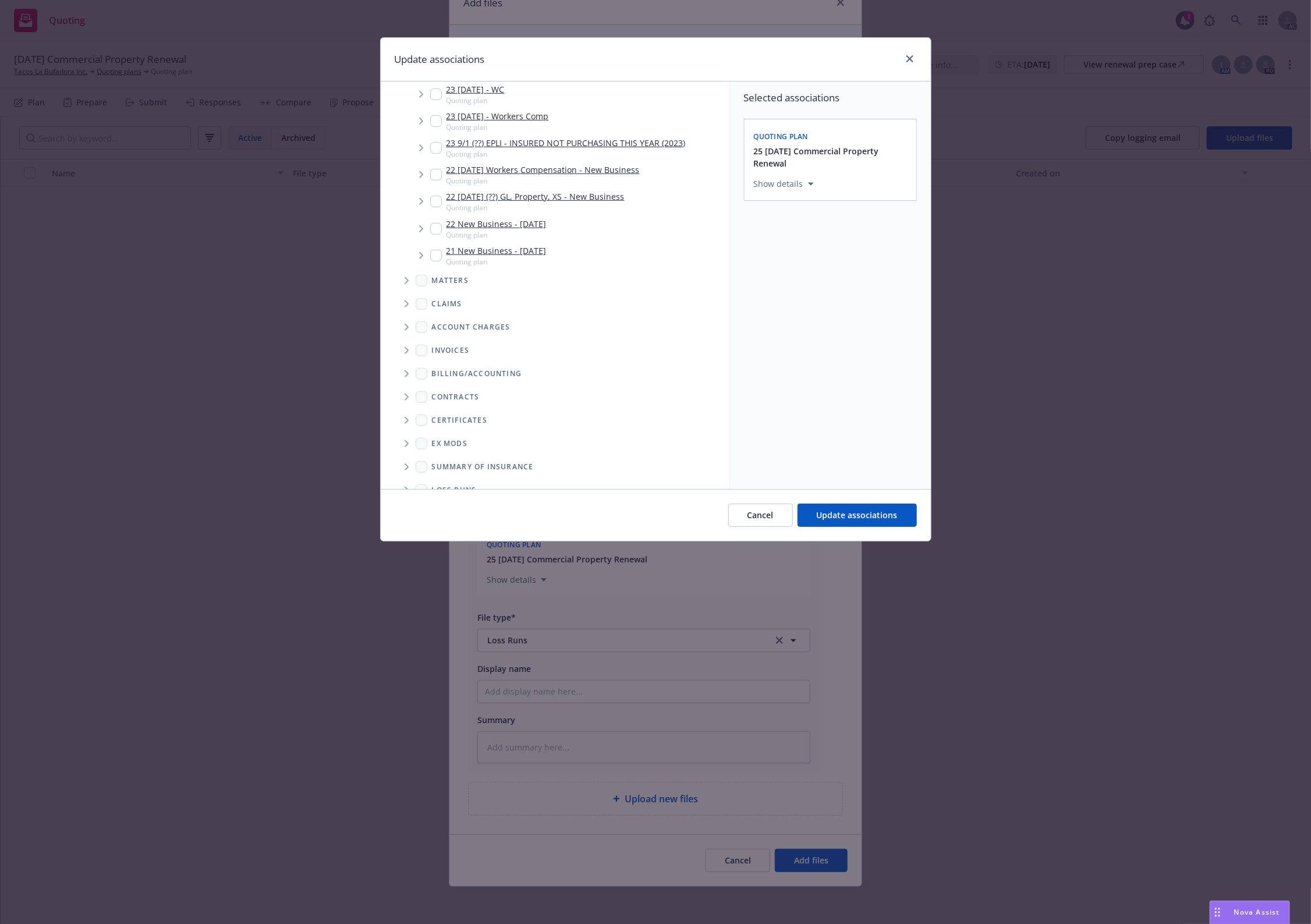
scroll to position [471, 0]
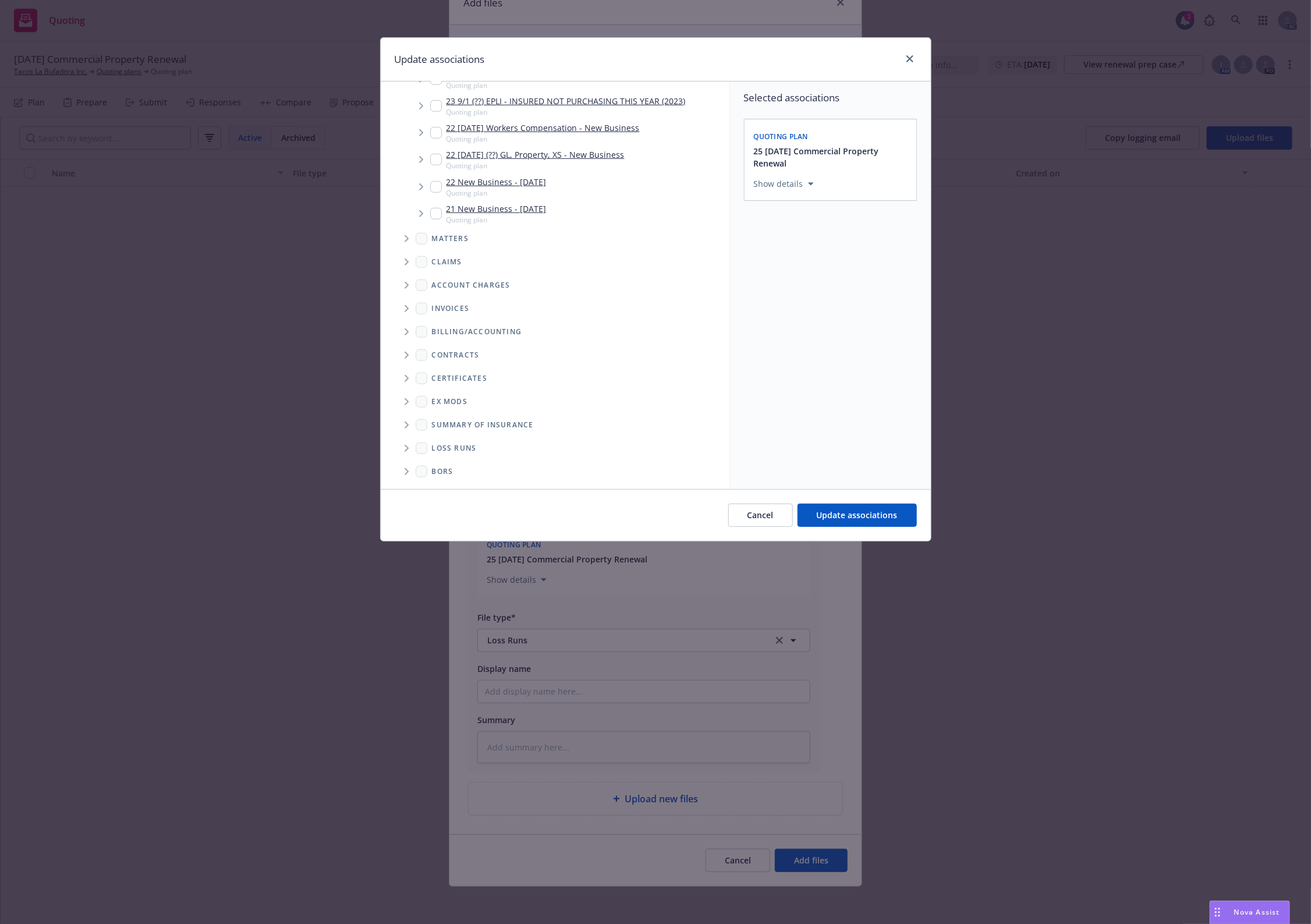
drag, startPoint x: 408, startPoint y: 440, endPoint x: 475, endPoint y: 427, distance: 68.2
click at [408, 440] on span "Folder Tree Example" at bounding box center [406, 448] width 18 height 18
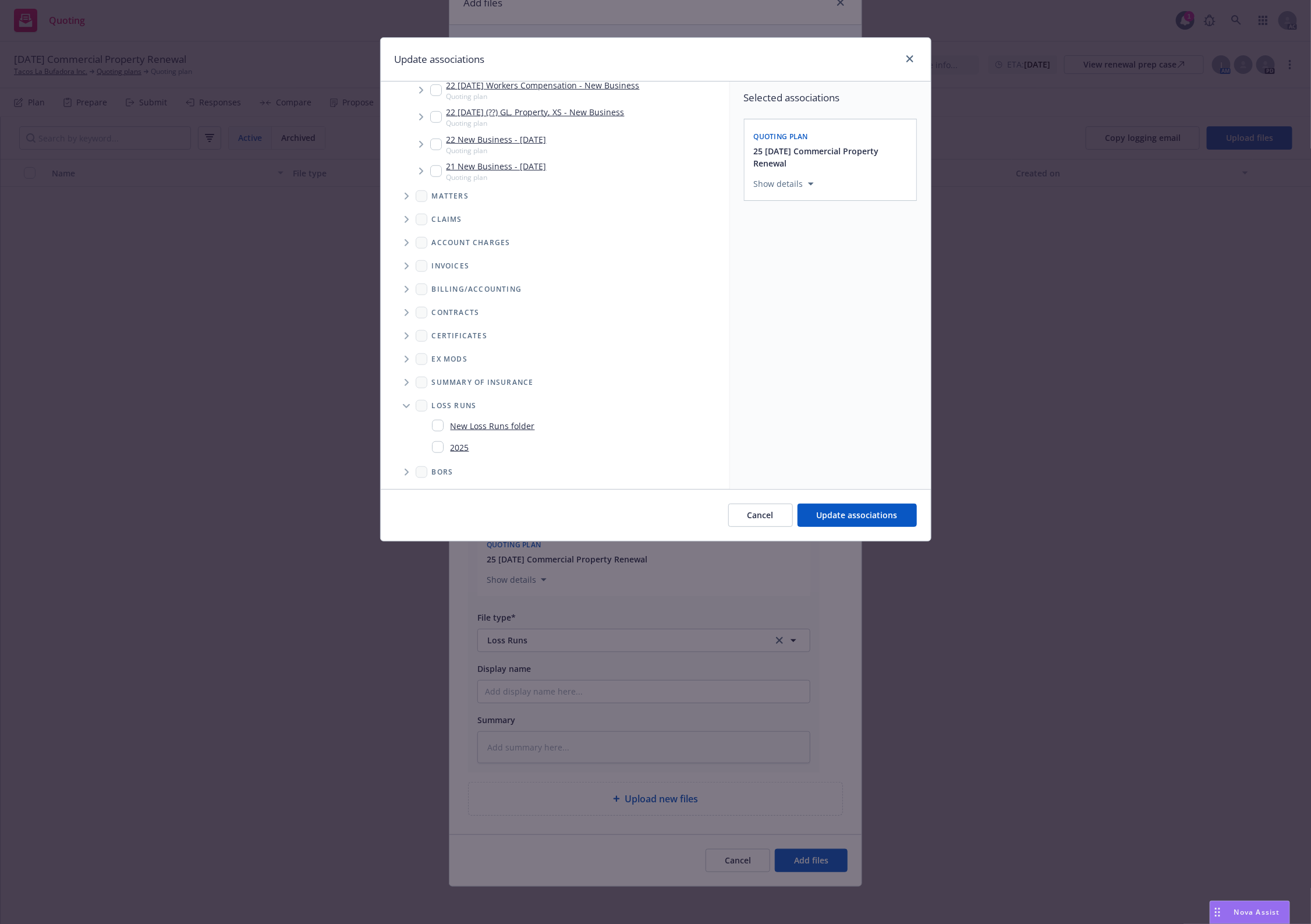
click at [463, 450] on link "2025" at bounding box center [460, 447] width 18 height 12
checkbox input "true"
drag, startPoint x: 858, startPoint y: 519, endPoint x: 844, endPoint y: 524, distance: 14.9
click at [857, 519] on span "Update associations" at bounding box center [857, 514] width 81 height 11
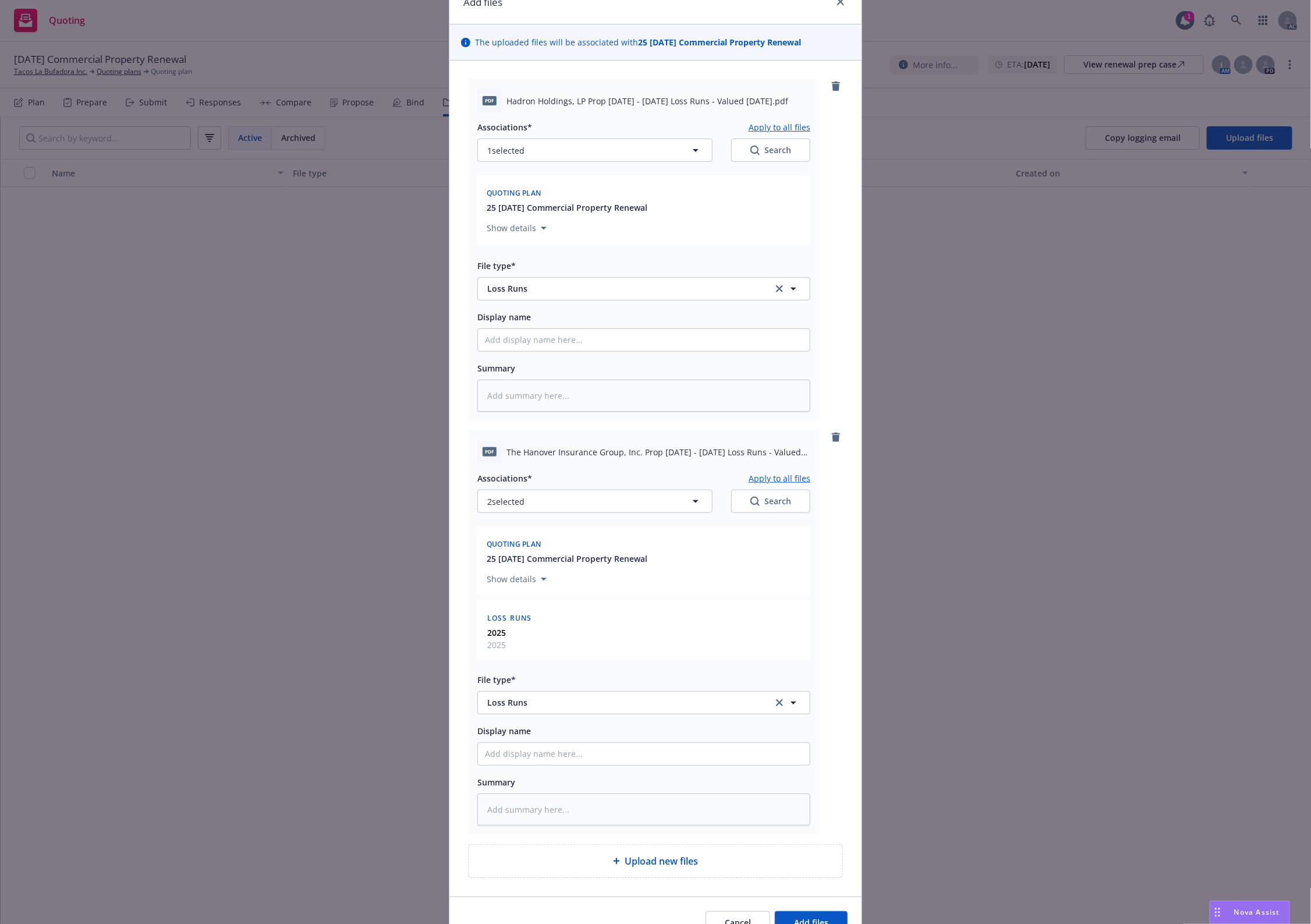
click at [770, 469] on div "Associations* Apply to all files 2 selected Search Quoting plan 25 11/16/25 Com…" at bounding box center [644, 644] width 333 height 362
click at [770, 476] on button "Apply to all files" at bounding box center [780, 478] width 61 height 14
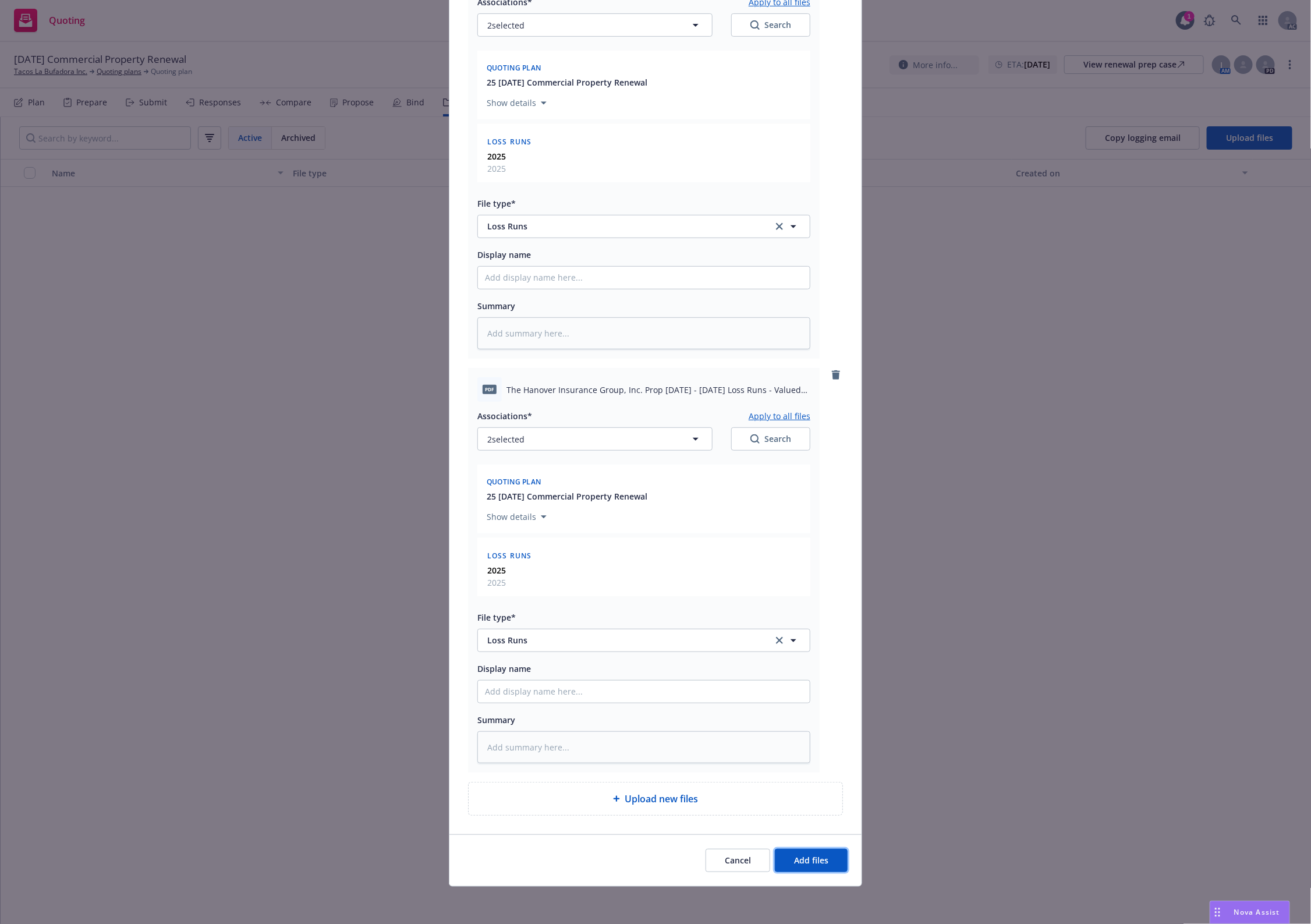
drag, startPoint x: 810, startPoint y: 854, endPoint x: 810, endPoint y: 842, distance: 12.0
click at [811, 852] on button "Add files" at bounding box center [812, 860] width 73 height 23
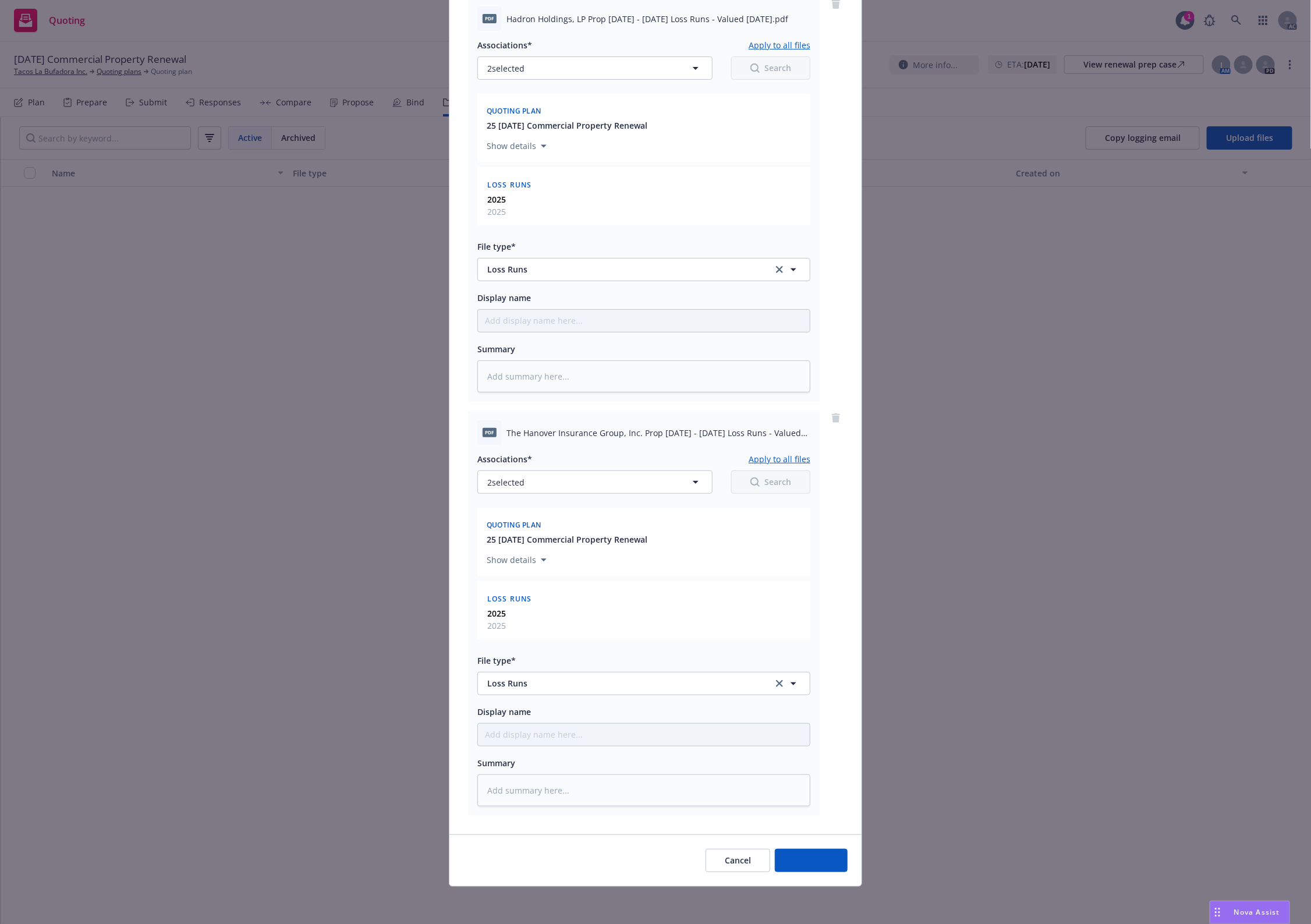
type textarea "x"
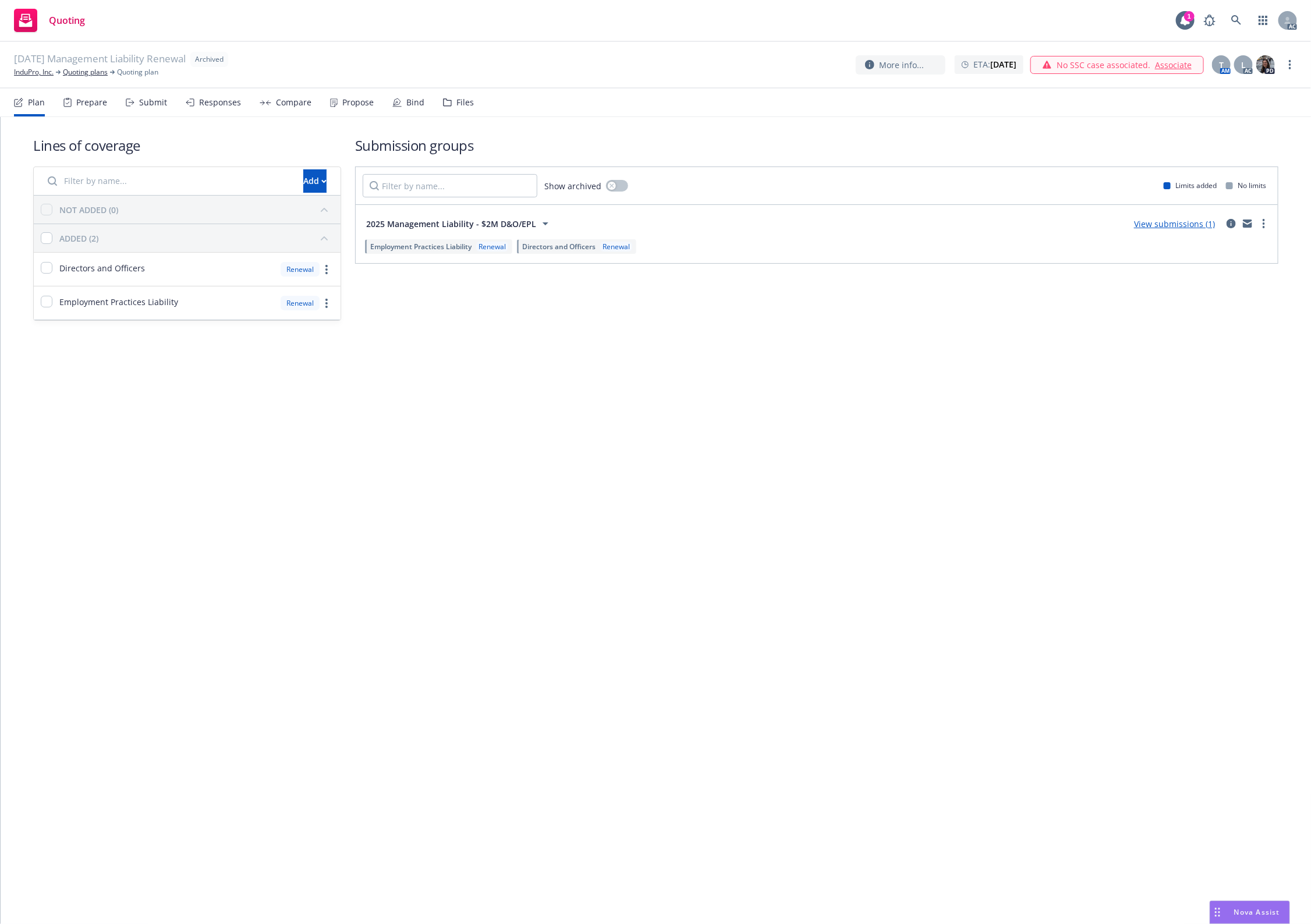
click at [792, 345] on div "Lines of coverage Add NOT ADDED (0) ADDED (2) Directors and Officers Renewal Em…" at bounding box center [656, 244] width 1311 height 255
click at [461, 107] on div "Files" at bounding box center [458, 102] width 31 height 28
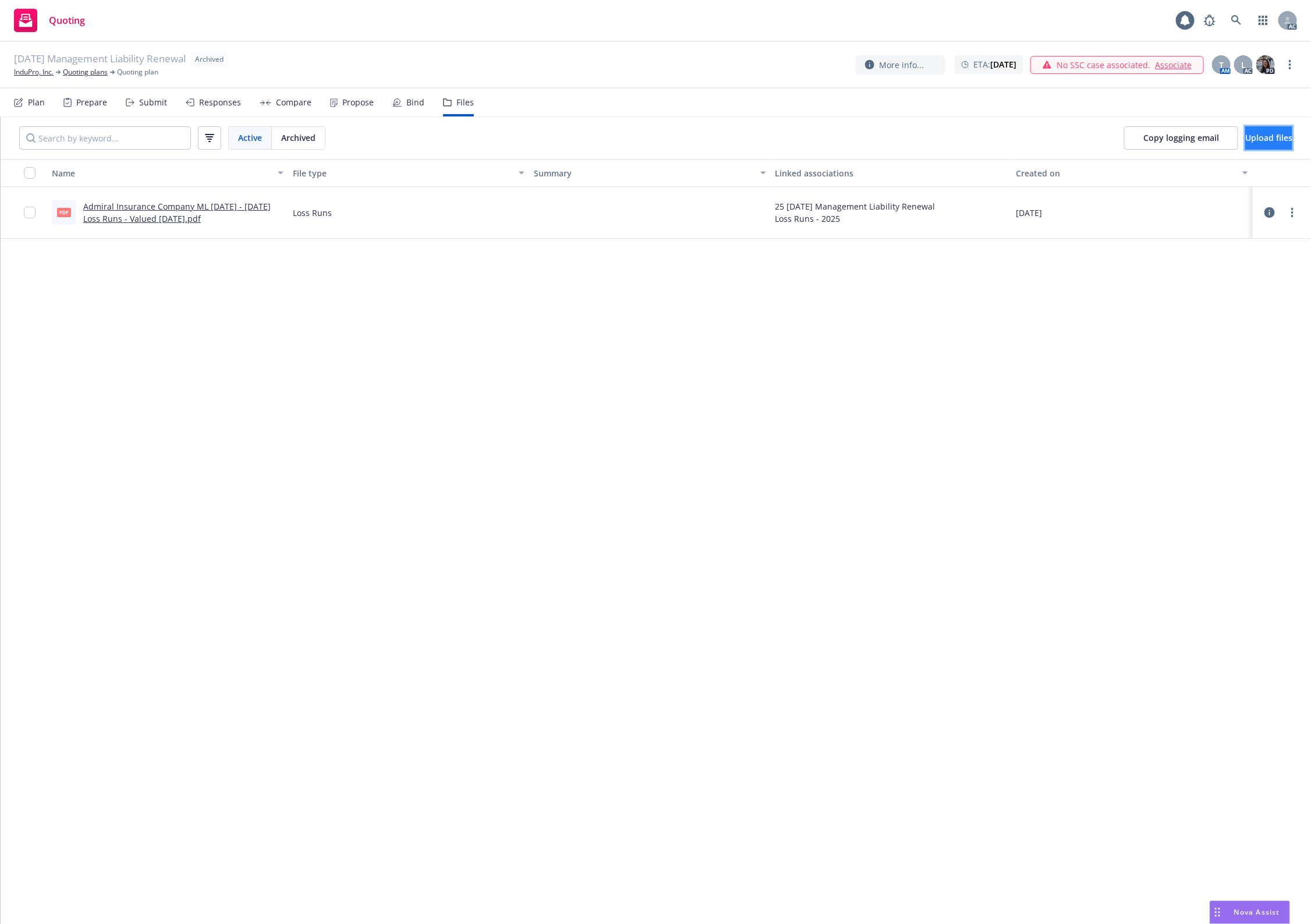
click at [1247, 130] on button "Upload files" at bounding box center [1269, 138] width 48 height 23
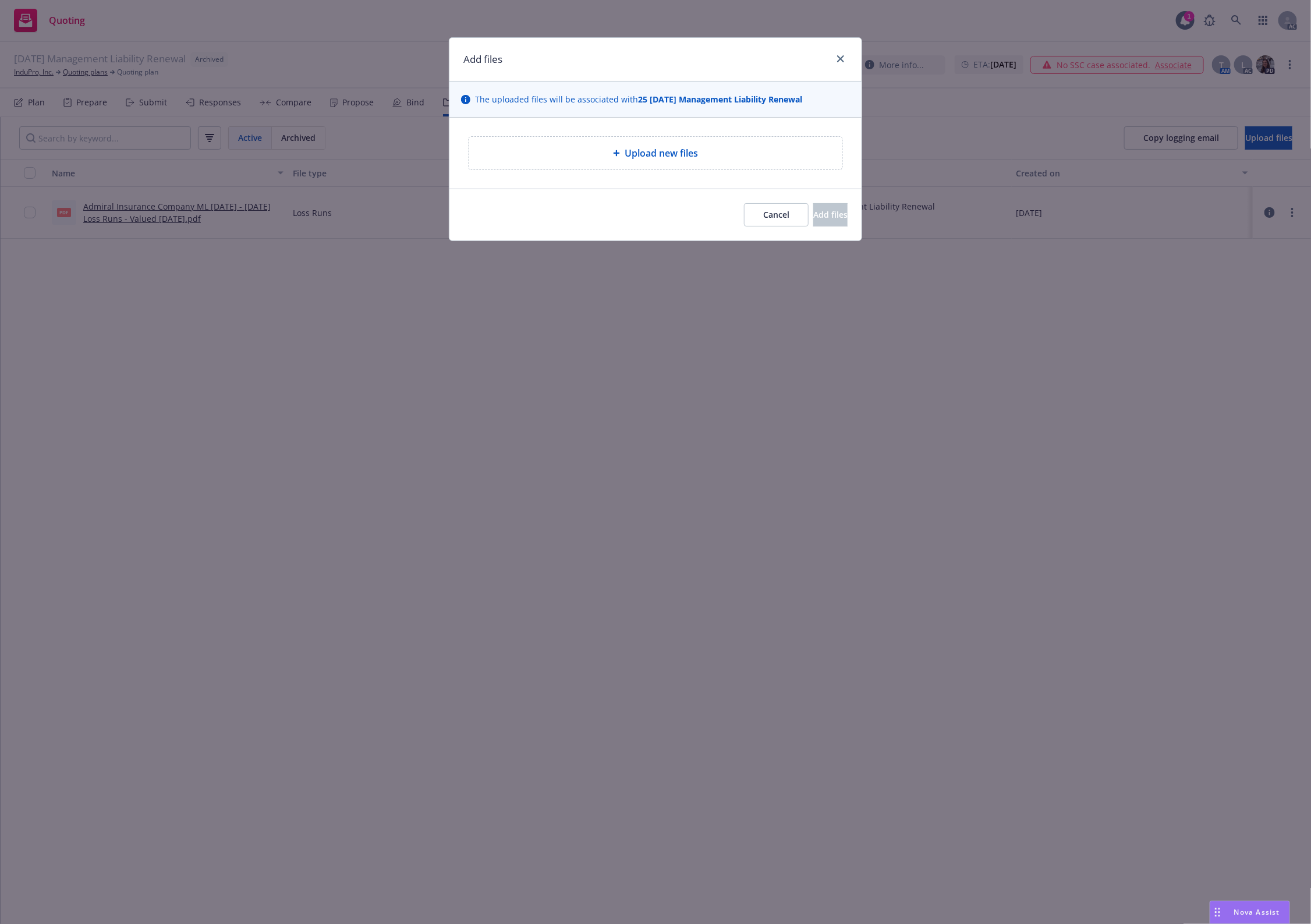
click at [654, 150] on span "Upload new files" at bounding box center [661, 153] width 73 height 14
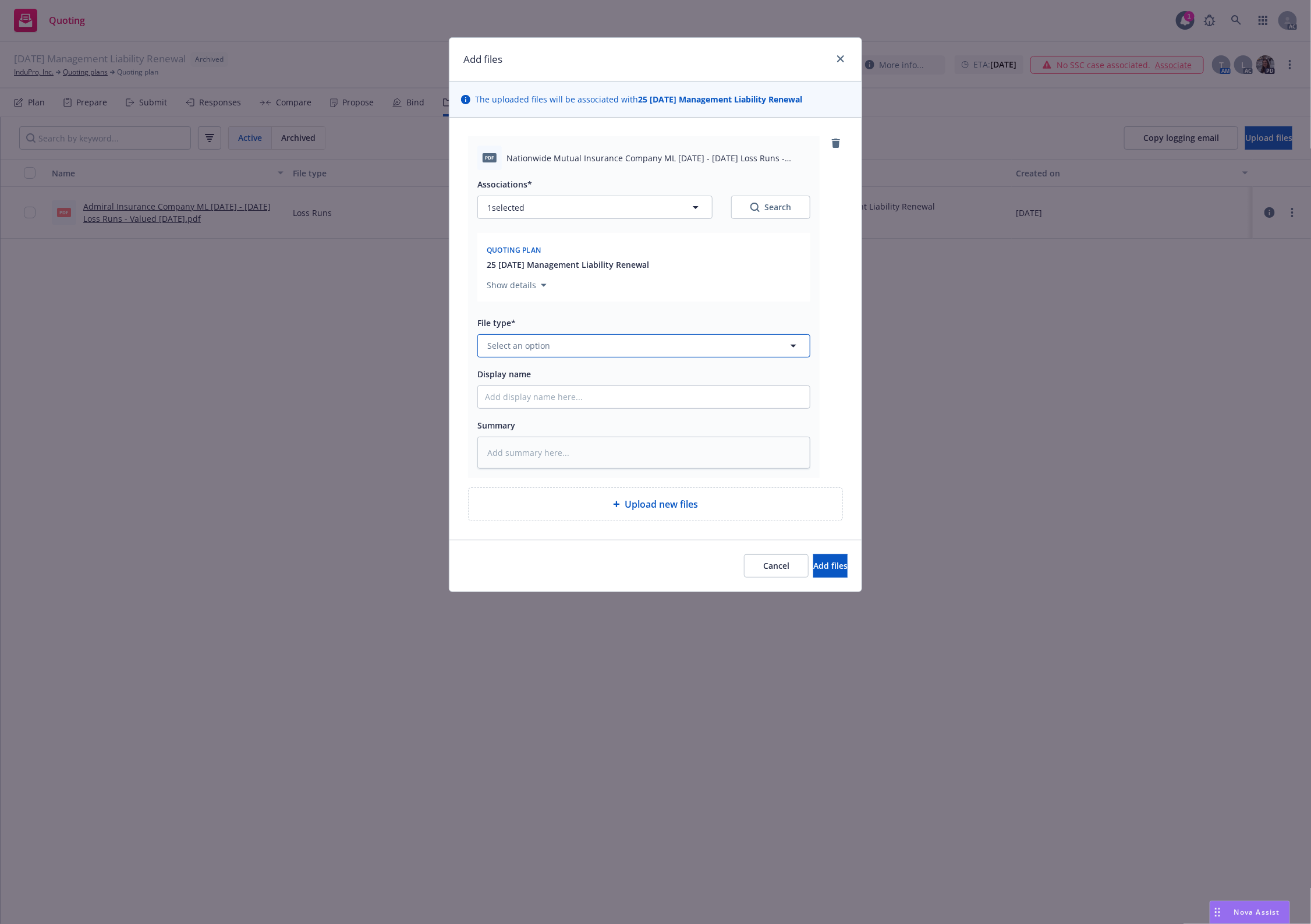
click at [548, 340] on span "Select an option" at bounding box center [519, 345] width 63 height 12
type input "1"
drag, startPoint x: 525, startPoint y: 392, endPoint x: 536, endPoint y: 354, distance: 39.6
click at [536, 354] on div "1 D-1 - signed D-1 - unsigned SL-1 - signed SL-1 - unsigned" at bounding box center [644, 345] width 333 height 23
click at [543, 351] on input "1" at bounding box center [642, 345] width 290 height 14
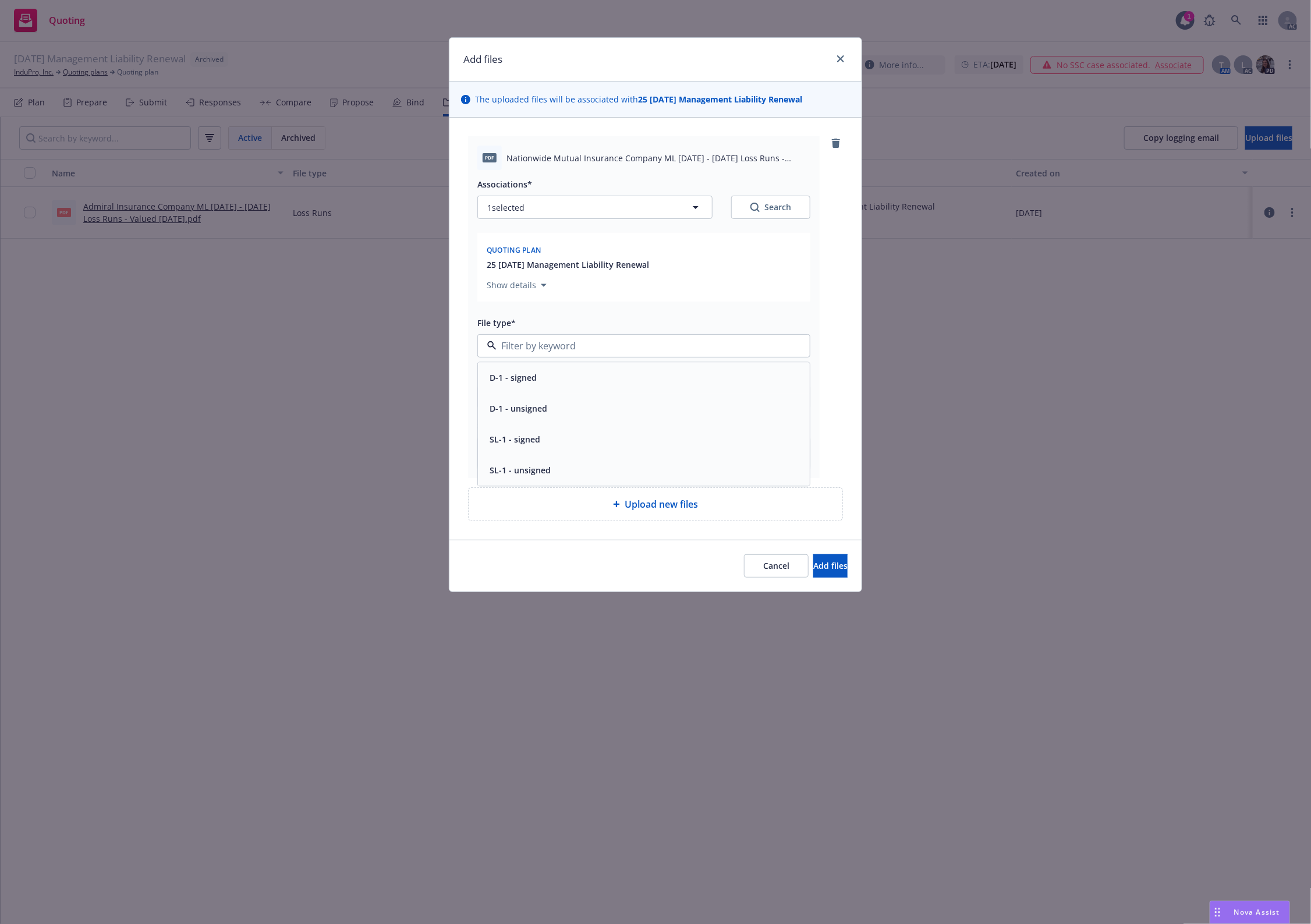
type input "`"
type textarea "x"
paste input "Loss Runs"
type input "Loss Runs"
click at [521, 374] on div "Loss Runs" at bounding box center [509, 377] width 48 height 17
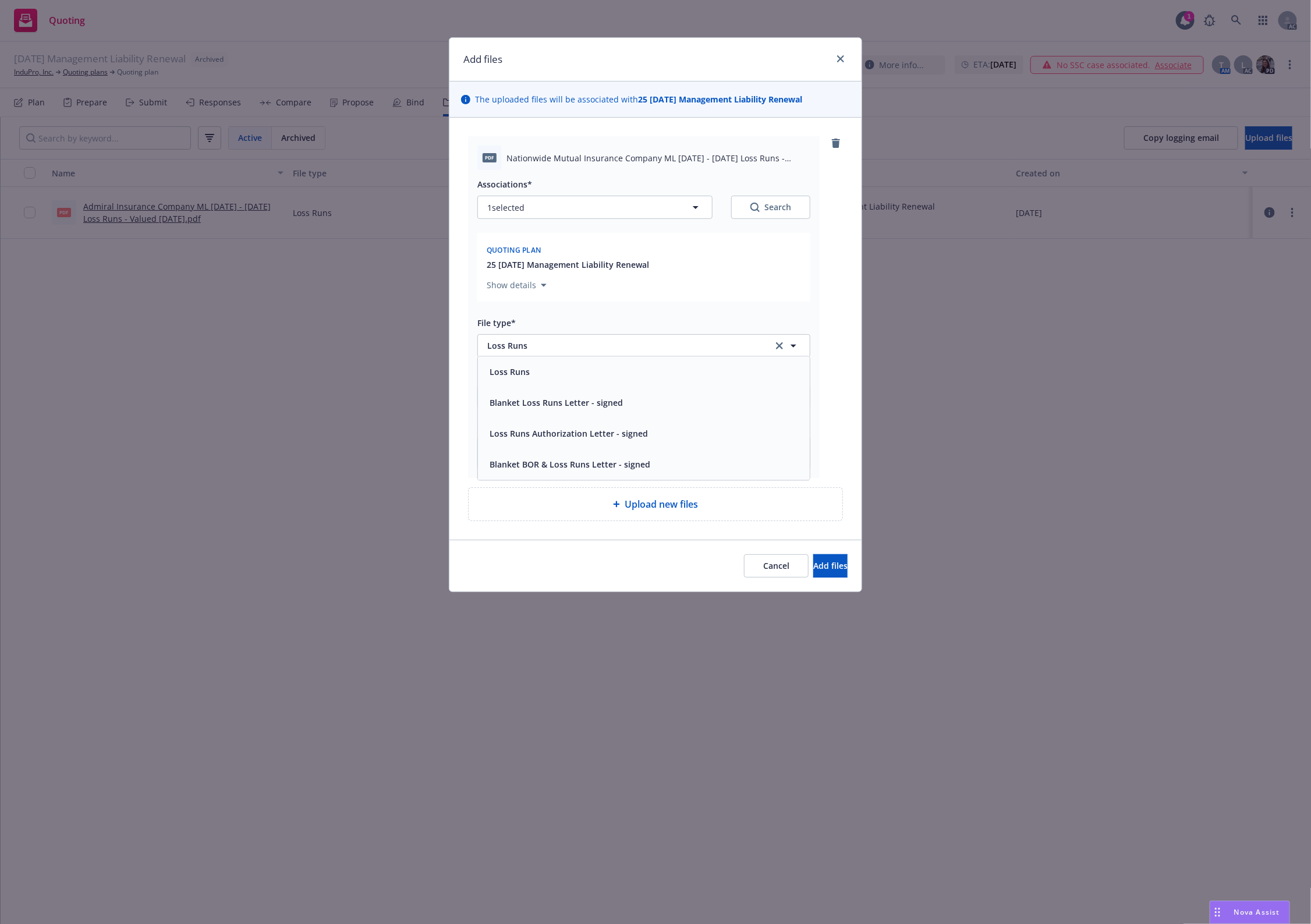
drag, startPoint x: 742, startPoint y: 207, endPoint x: 754, endPoint y: 207, distance: 12.0
click at [754, 207] on button "Search" at bounding box center [771, 207] width 79 height 23
type textarea "x"
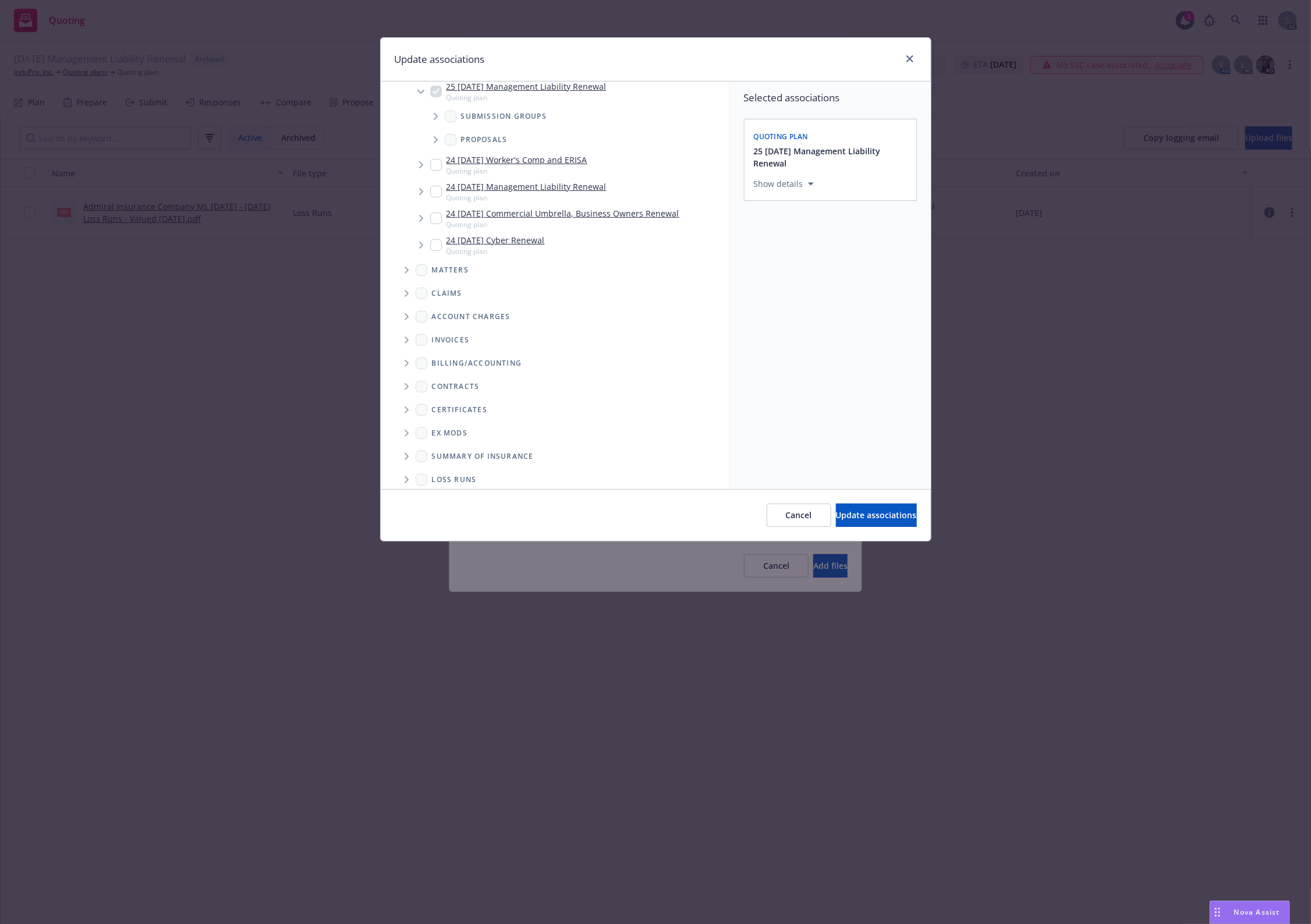
scroll to position [178, 0]
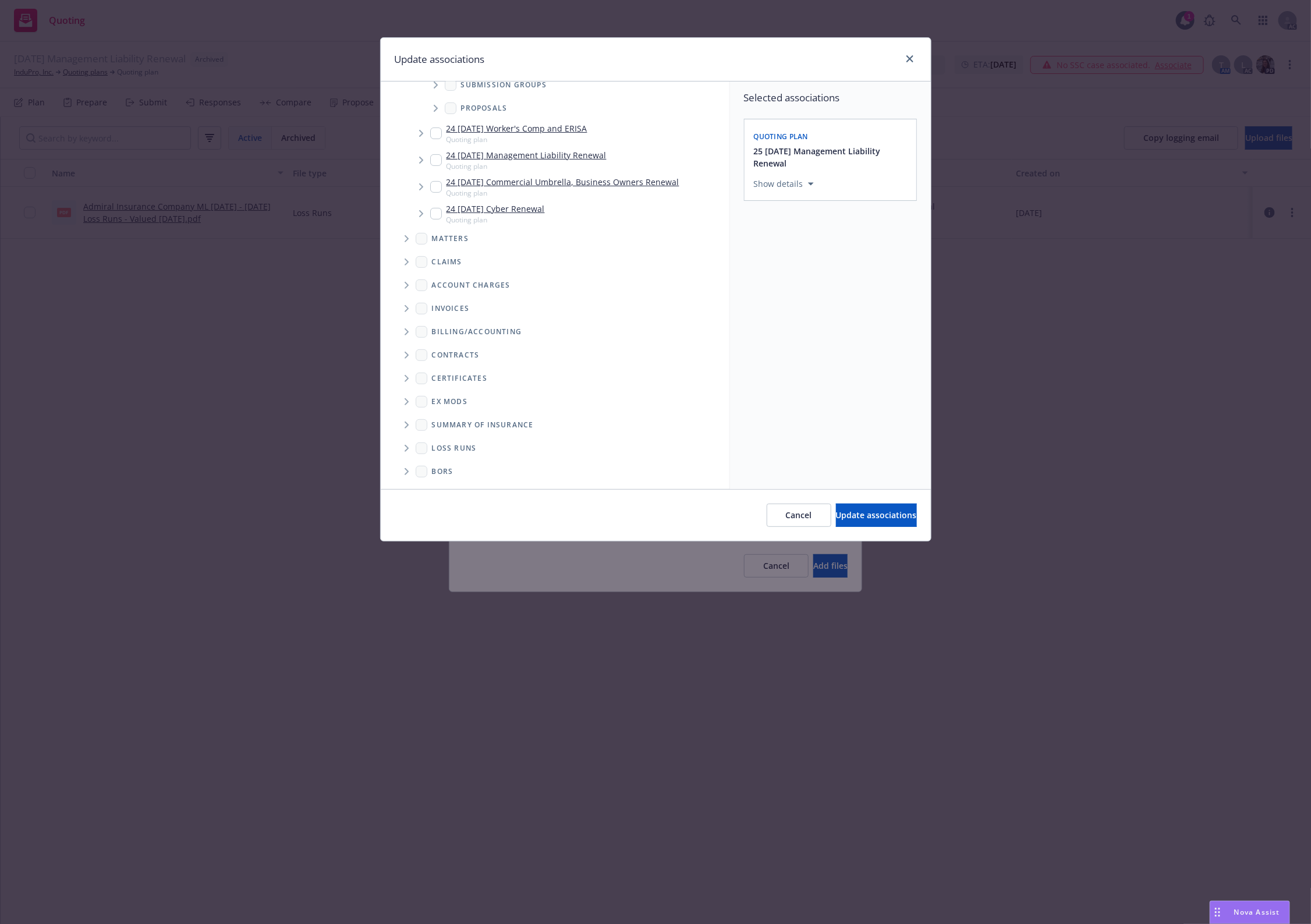
click at [408, 449] on icon "Folder Tree Example" at bounding box center [407, 448] width 4 height 7
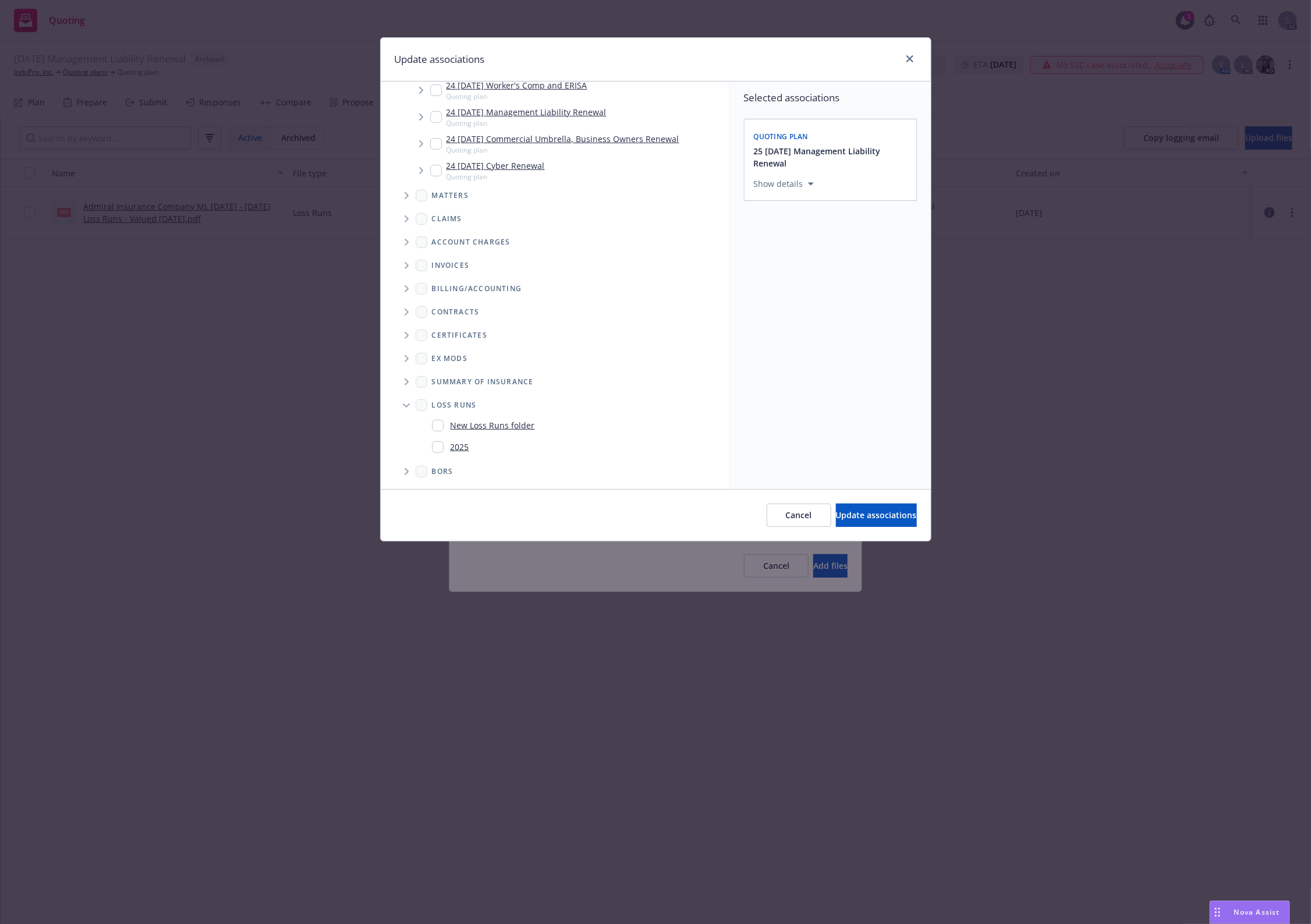
click at [440, 453] on div "2025" at bounding box center [450, 446] width 37 height 17
checkbox input "true"
drag, startPoint x: 856, startPoint y: 522, endPoint x: 823, endPoint y: 643, distance: 125.4
click at [856, 522] on button "Update associations" at bounding box center [876, 515] width 81 height 23
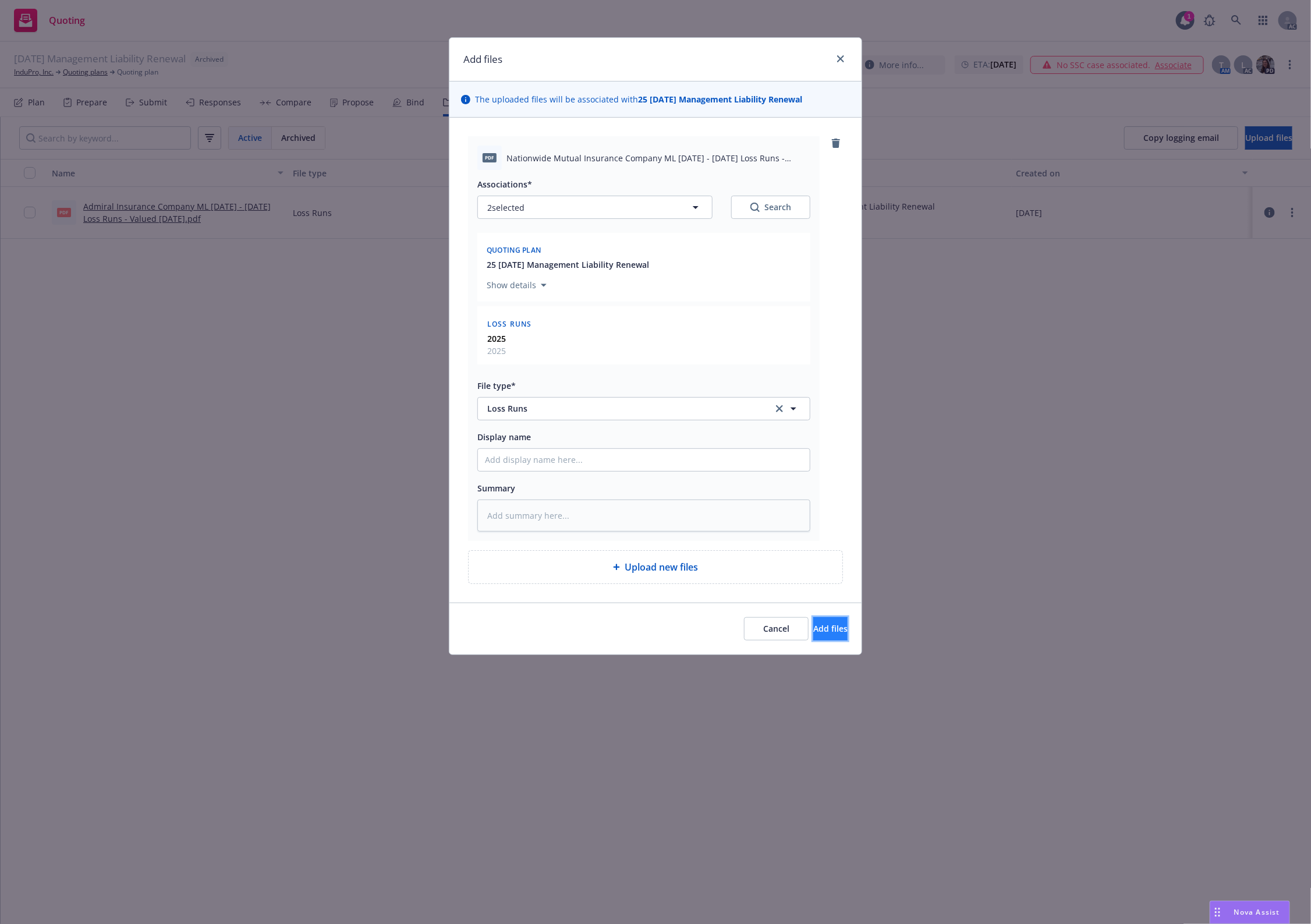
click at [823, 640] on button "Add files" at bounding box center [830, 629] width 34 height 23
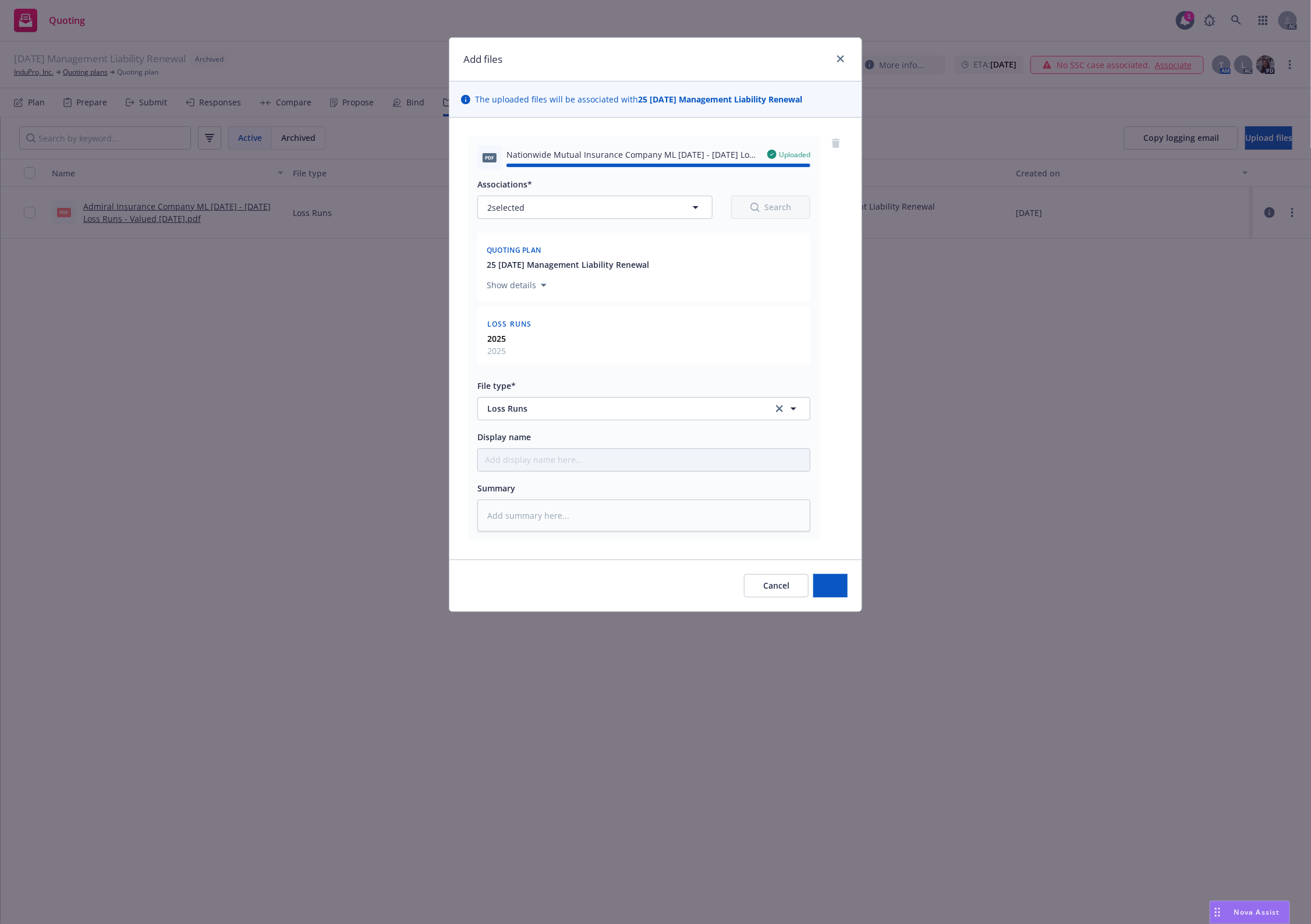
type textarea "x"
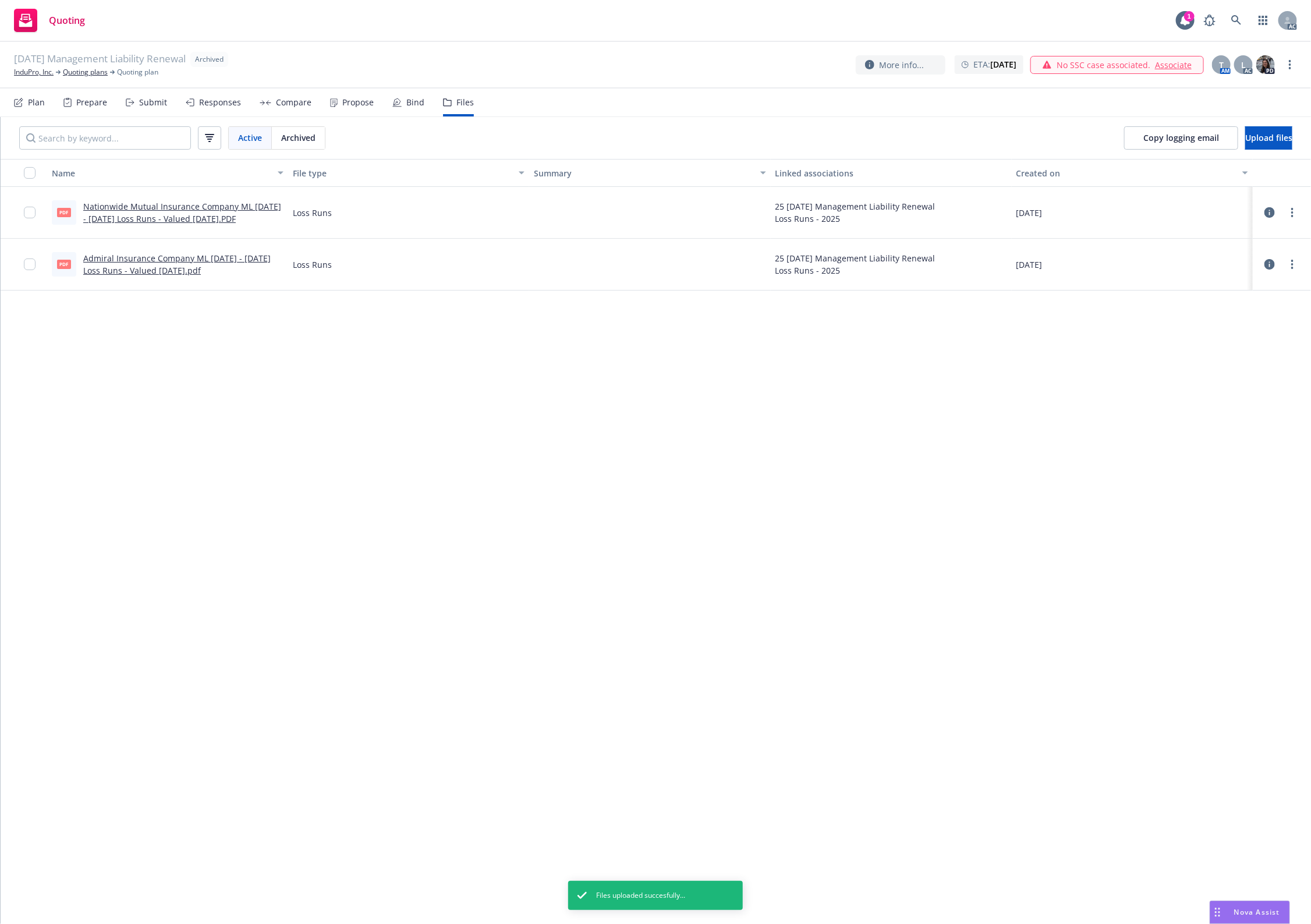
drag, startPoint x: 544, startPoint y: 492, endPoint x: 455, endPoint y: 353, distance: 165.1
click at [540, 486] on div "Name File type Summary Linked associations Created on PDF Nationwide Mutual Ins…" at bounding box center [656, 541] width 1311 height 765
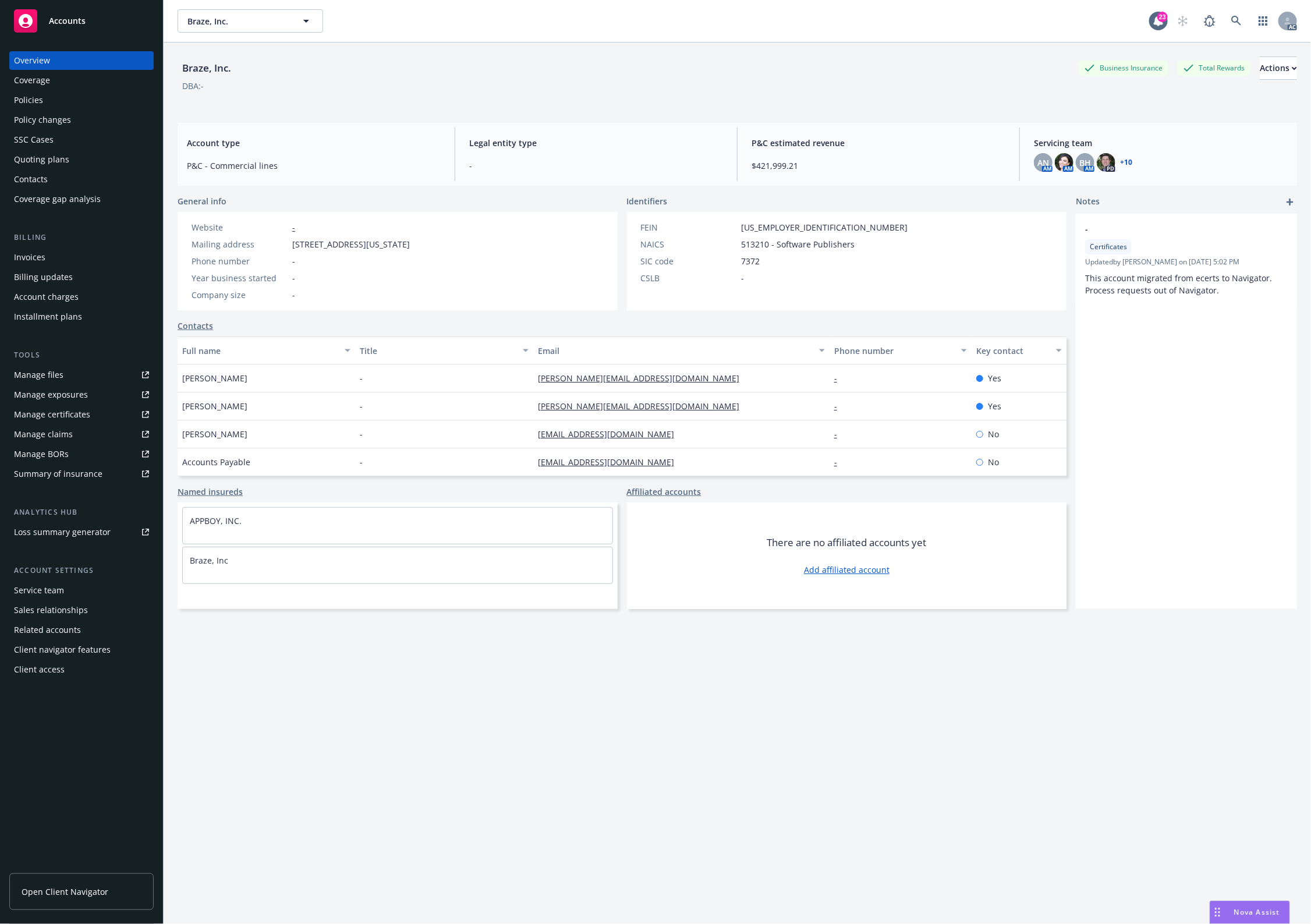
click at [39, 108] on div "Policies" at bounding box center [28, 99] width 29 height 18
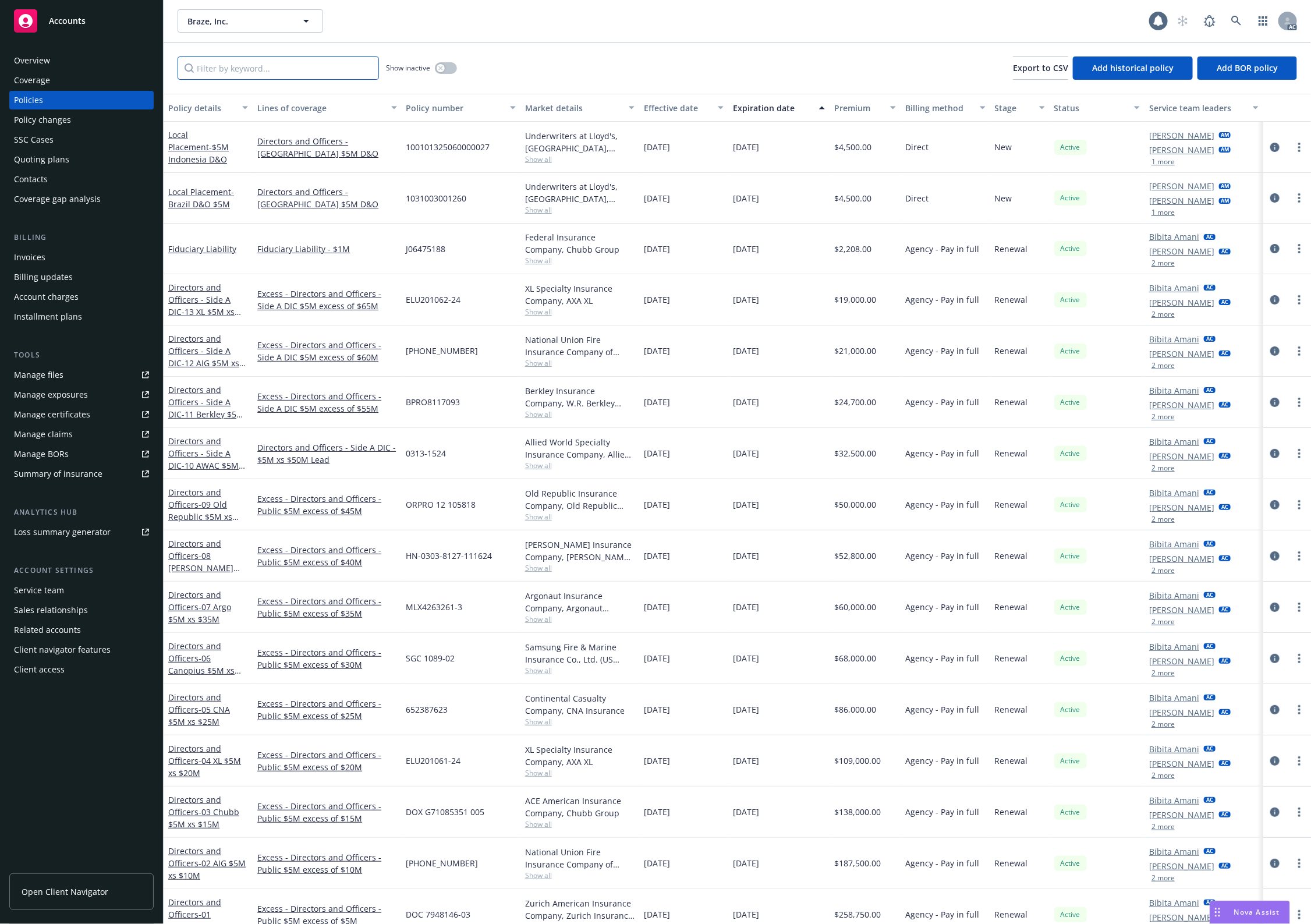
click at [261, 65] on input "Filter by keyword..." at bounding box center [278, 68] width 202 height 23
paste input "SGC 1089-00"
type input "SGC 1089-00"
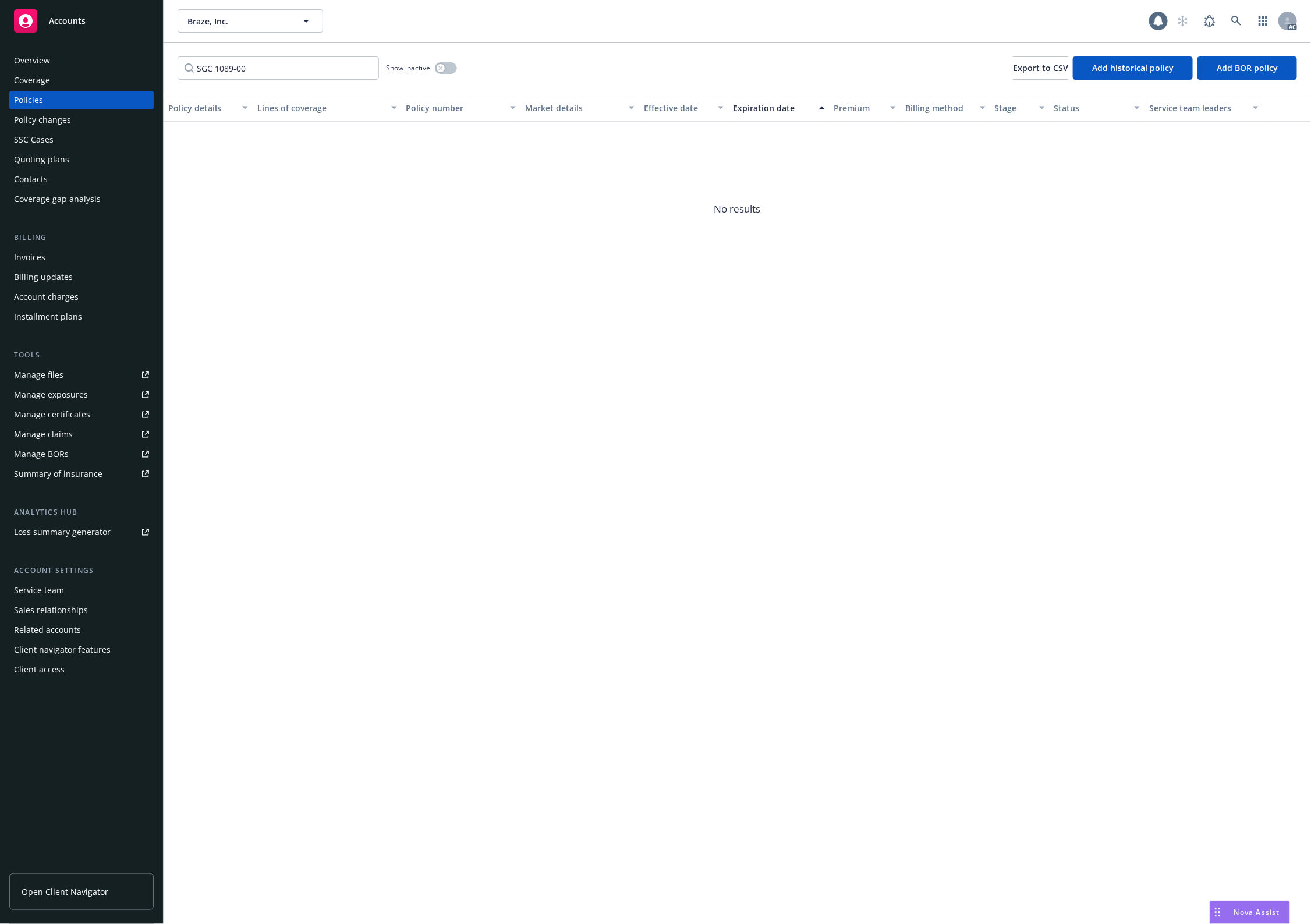
click at [438, 63] on div "Show inactive" at bounding box center [421, 68] width 71 height 23
click at [438, 63] on button "button" at bounding box center [446, 68] width 22 height 12
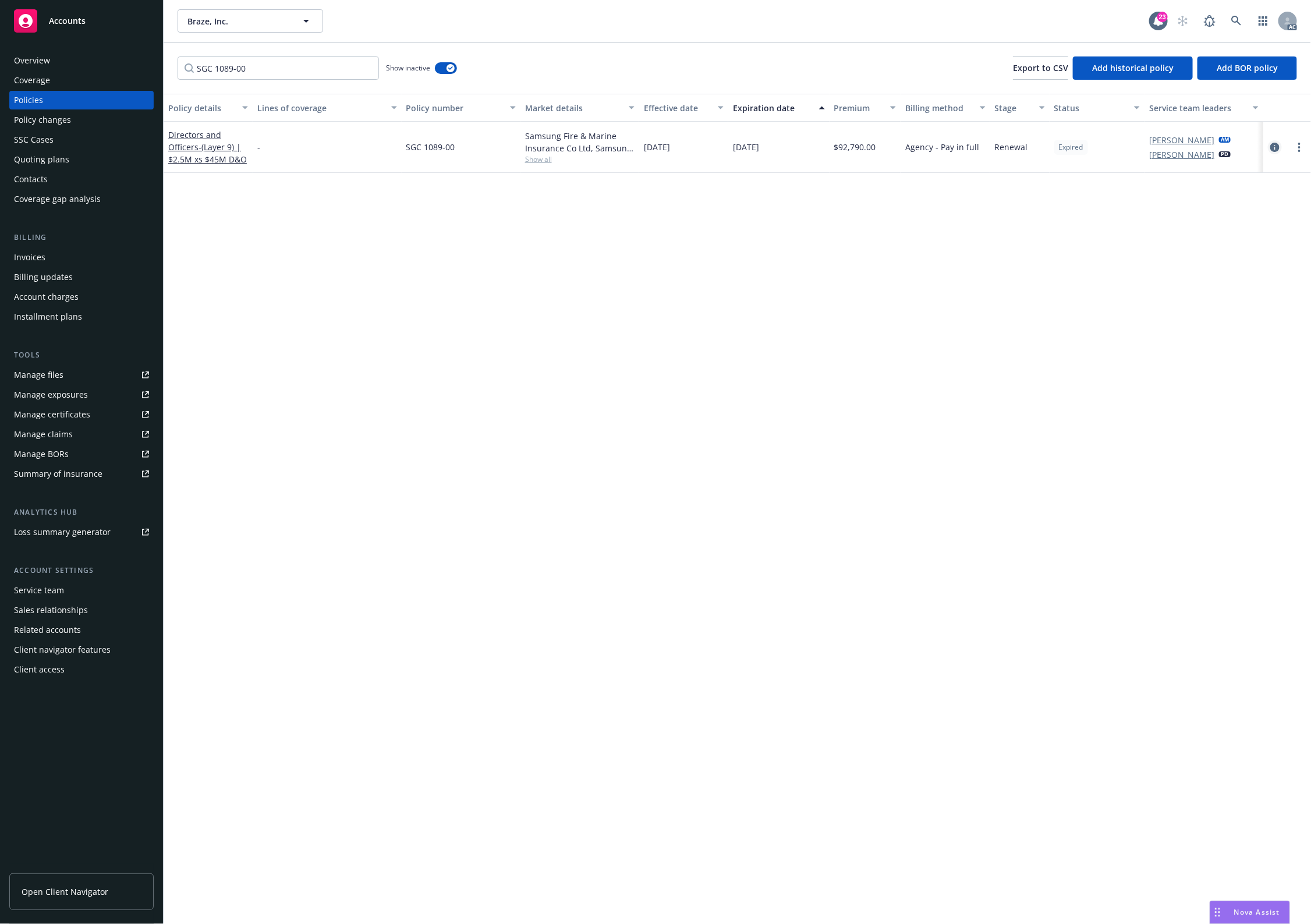
click at [1279, 142] on icon "circleInformation" at bounding box center [1275, 147] width 10 height 9
